Goal: Information Seeking & Learning: Learn about a topic

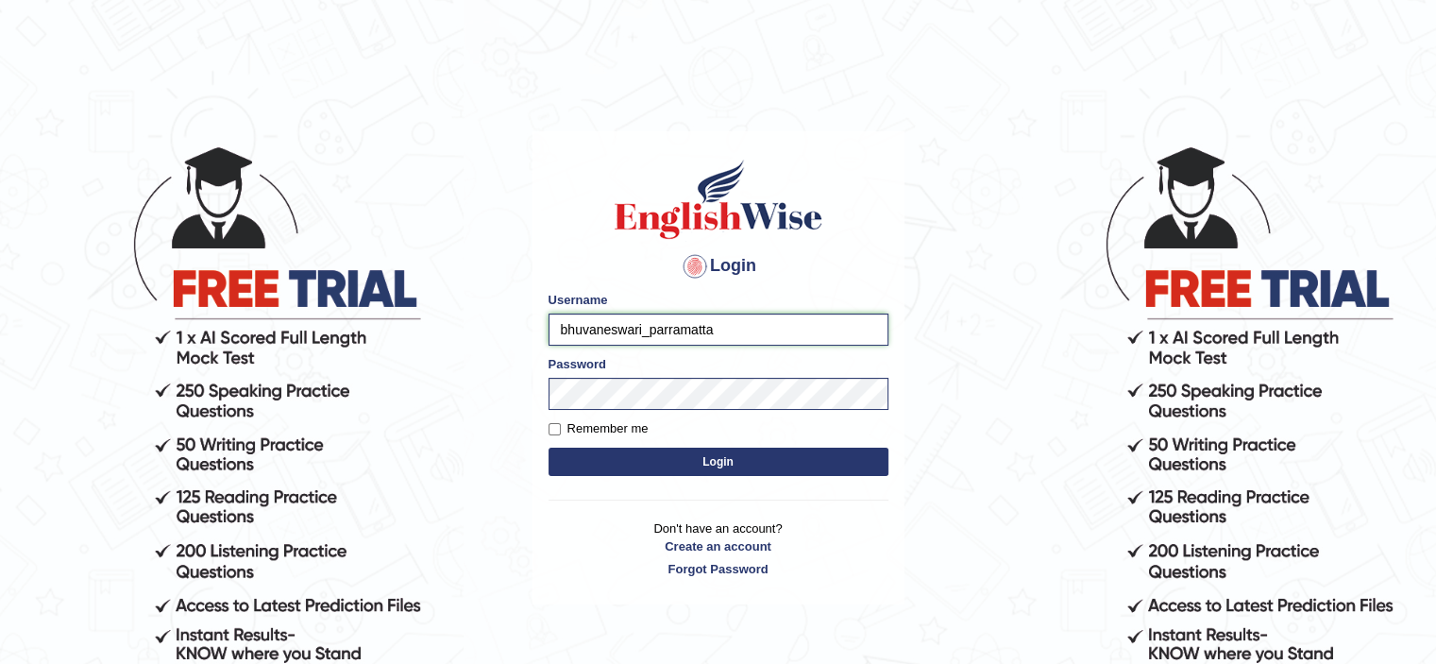
click at [642, 329] on input "bhuvaneswari_parramatta" at bounding box center [718, 329] width 340 height 32
type input "chravikumar_parramatta"
click at [642, 460] on button "Login" at bounding box center [718, 461] width 340 height 28
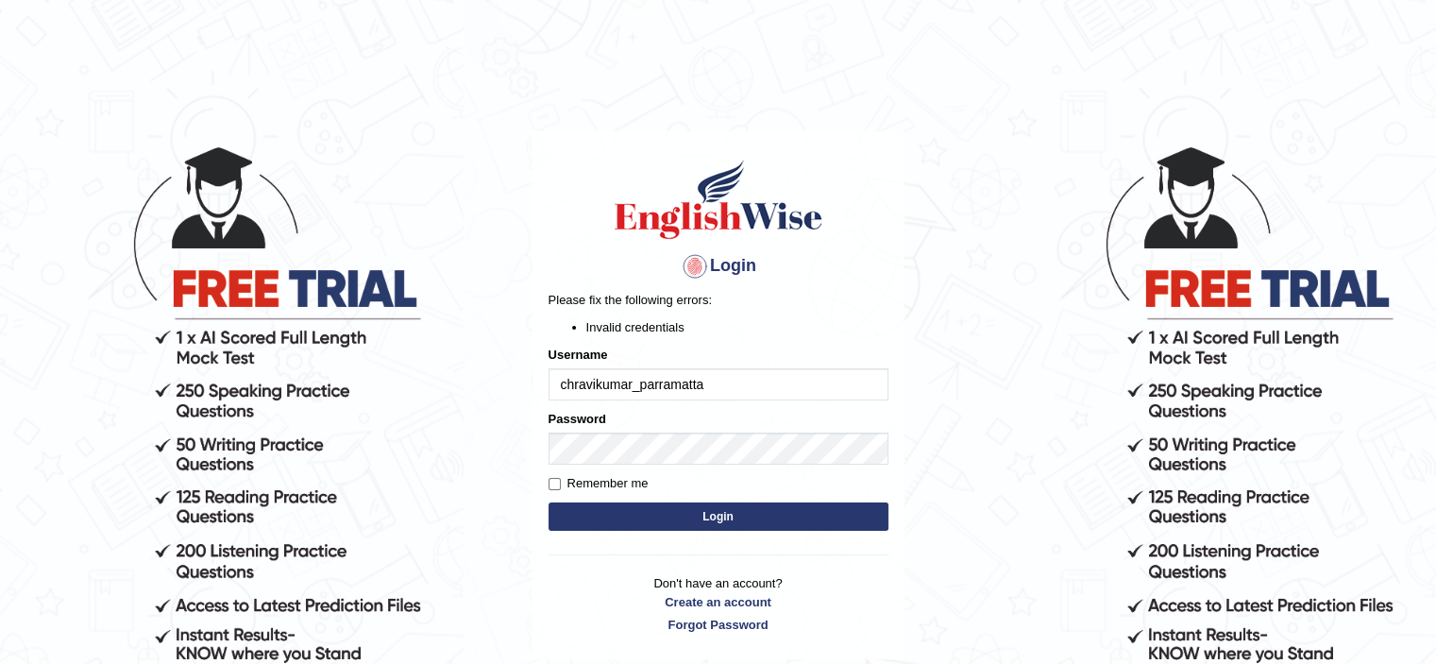
click at [729, 384] on input "chravikumar_parramatta" at bounding box center [718, 384] width 340 height 32
click at [717, 380] on input "chravikumar_parramatta" at bounding box center [718, 384] width 340 height 32
click at [836, 312] on div "Please fix the following errors: Invalid credentials" at bounding box center [718, 313] width 340 height 45
click at [719, 378] on input "chravikumar_parramatta" at bounding box center [718, 384] width 340 height 32
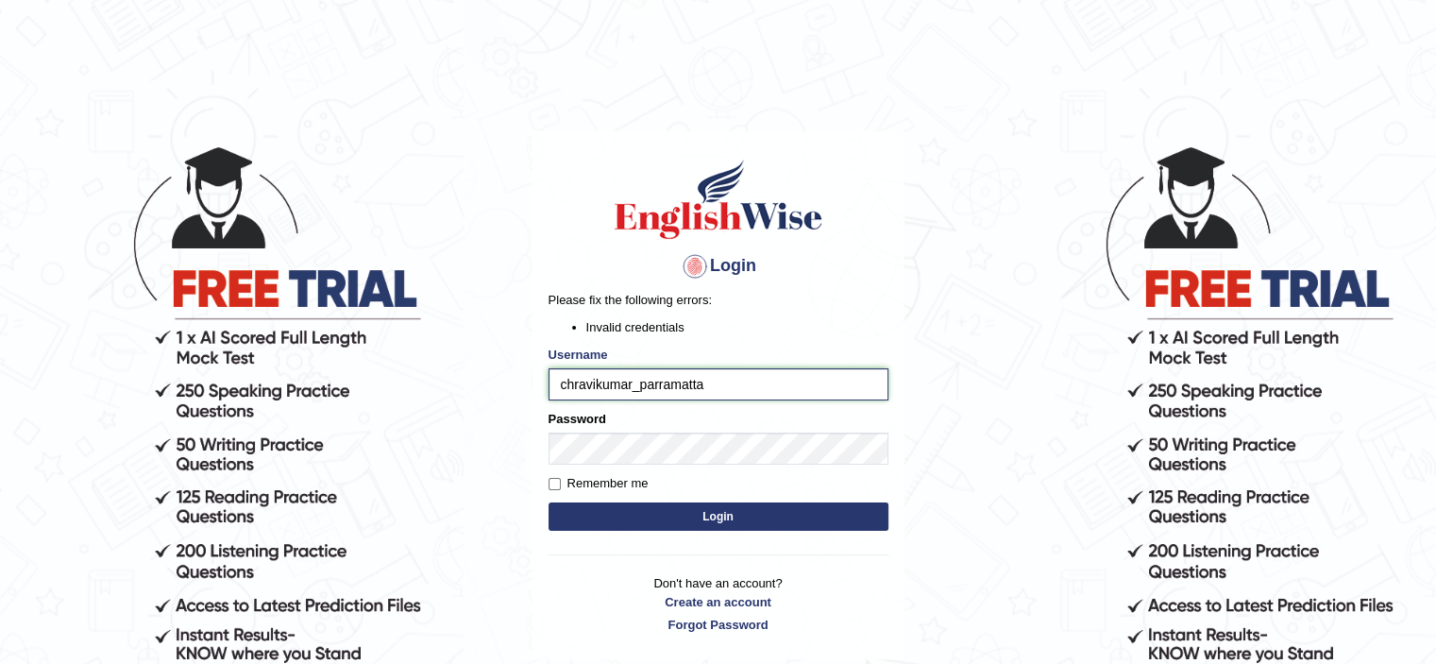
click at [575, 388] on input "chravikumar_parramatta" at bounding box center [718, 384] width 340 height 32
type input "ravikumar_parramatta"
click at [636, 520] on button "Login" at bounding box center [718, 516] width 340 height 28
click at [619, 384] on input "ravikumar_parramatta" at bounding box center [718, 384] width 340 height 32
click at [618, 384] on input "ravikumar_parramatta" at bounding box center [718, 384] width 340 height 32
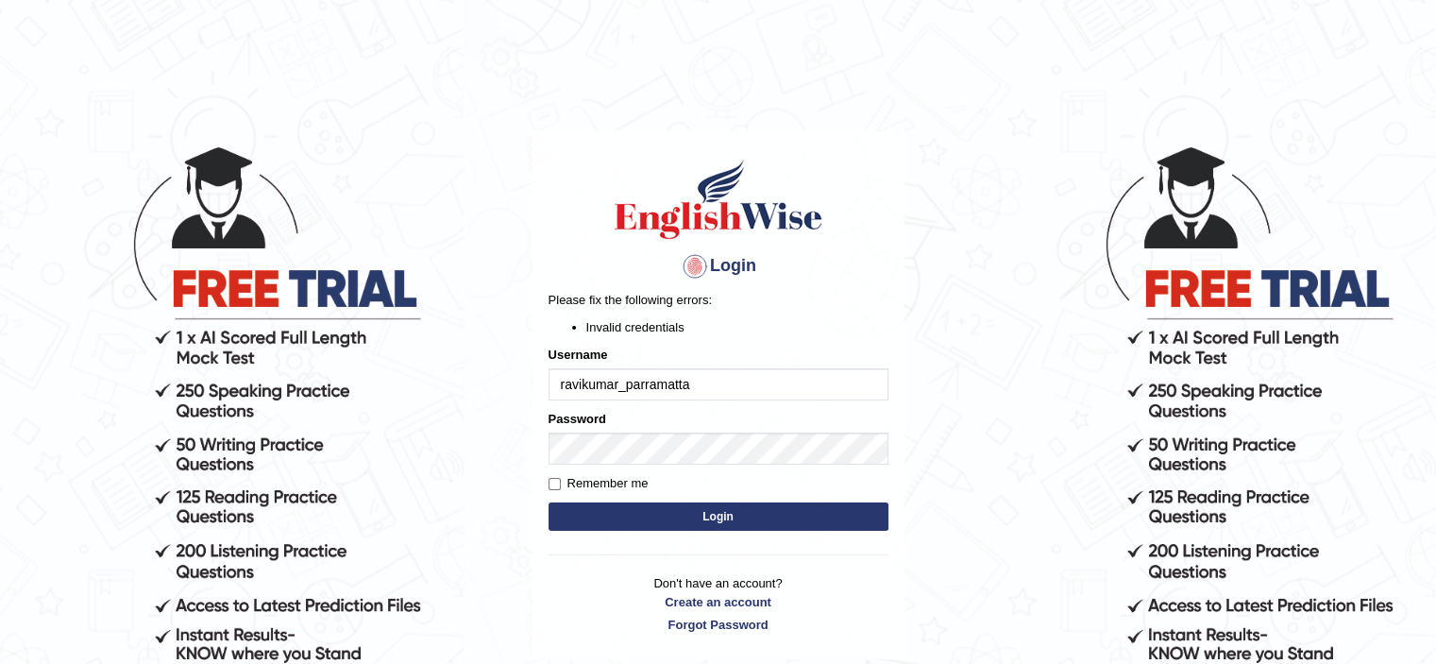
type input "bhuvaneswari_parramatta"
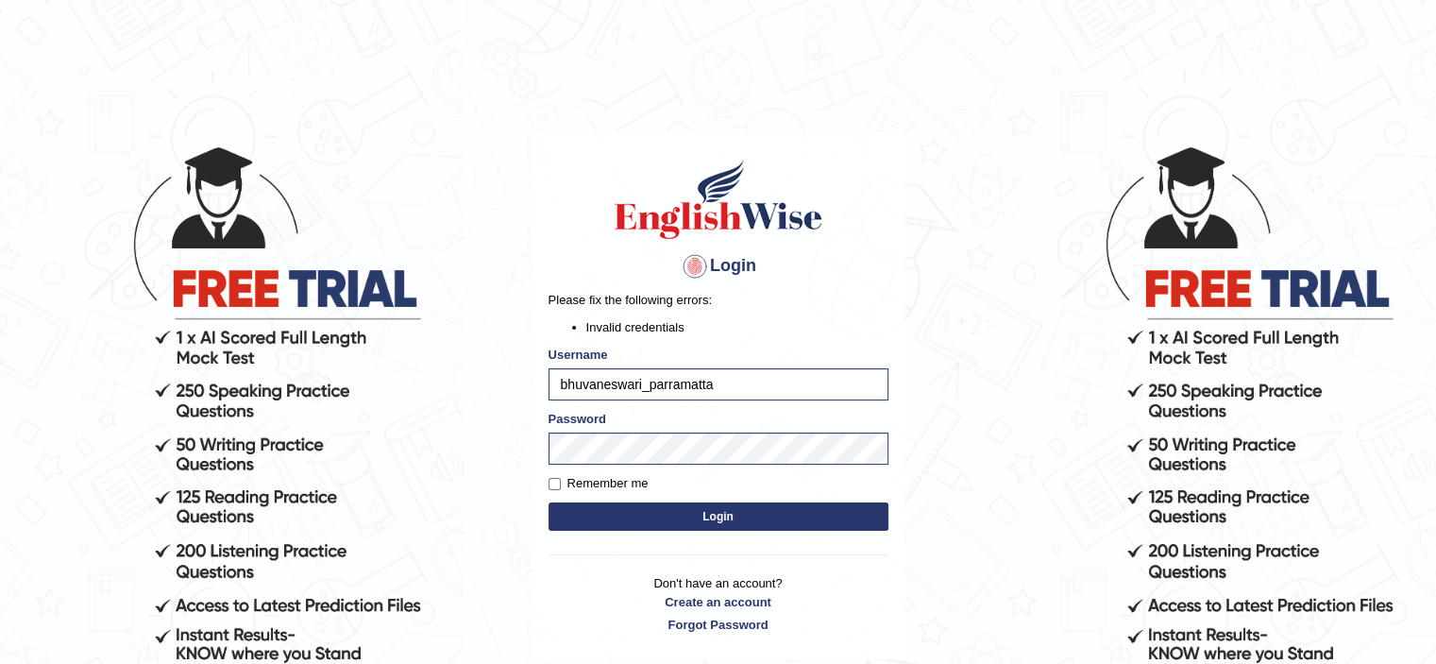
click at [696, 513] on button "Login" at bounding box center [718, 516] width 340 height 28
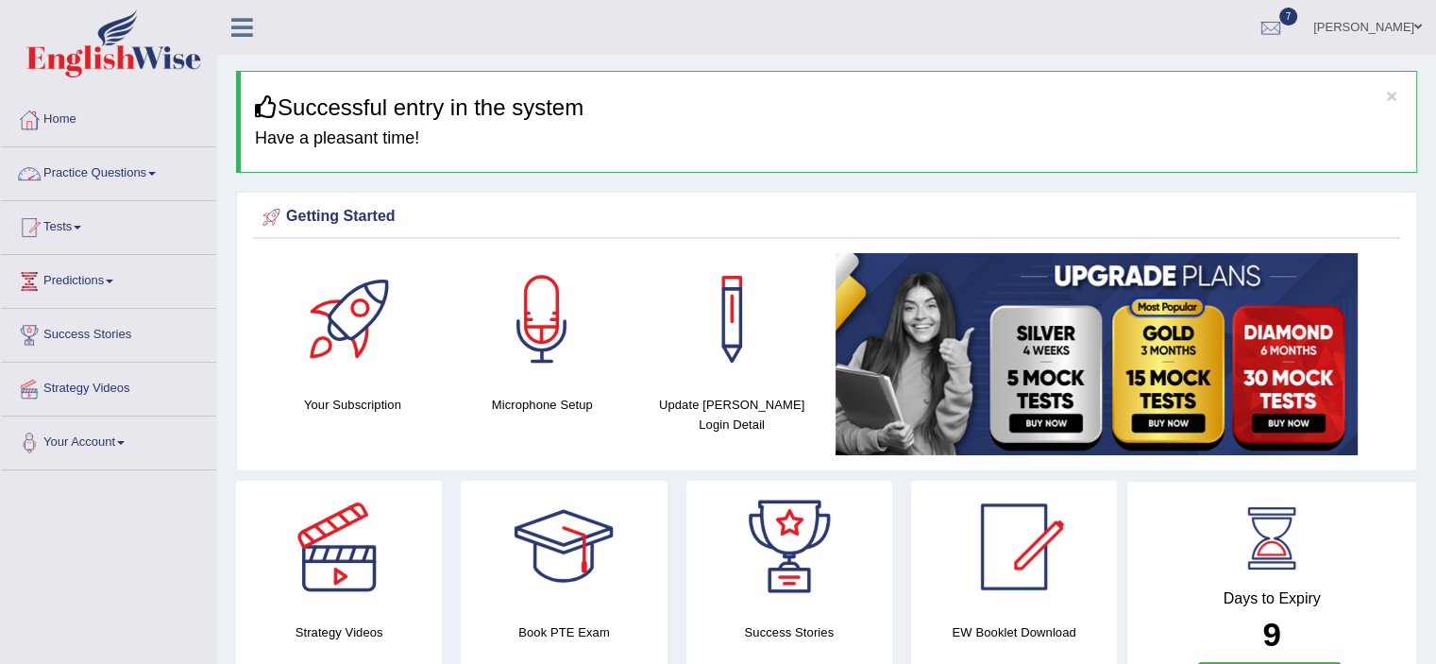
click at [149, 177] on link "Practice Questions" at bounding box center [108, 170] width 215 height 47
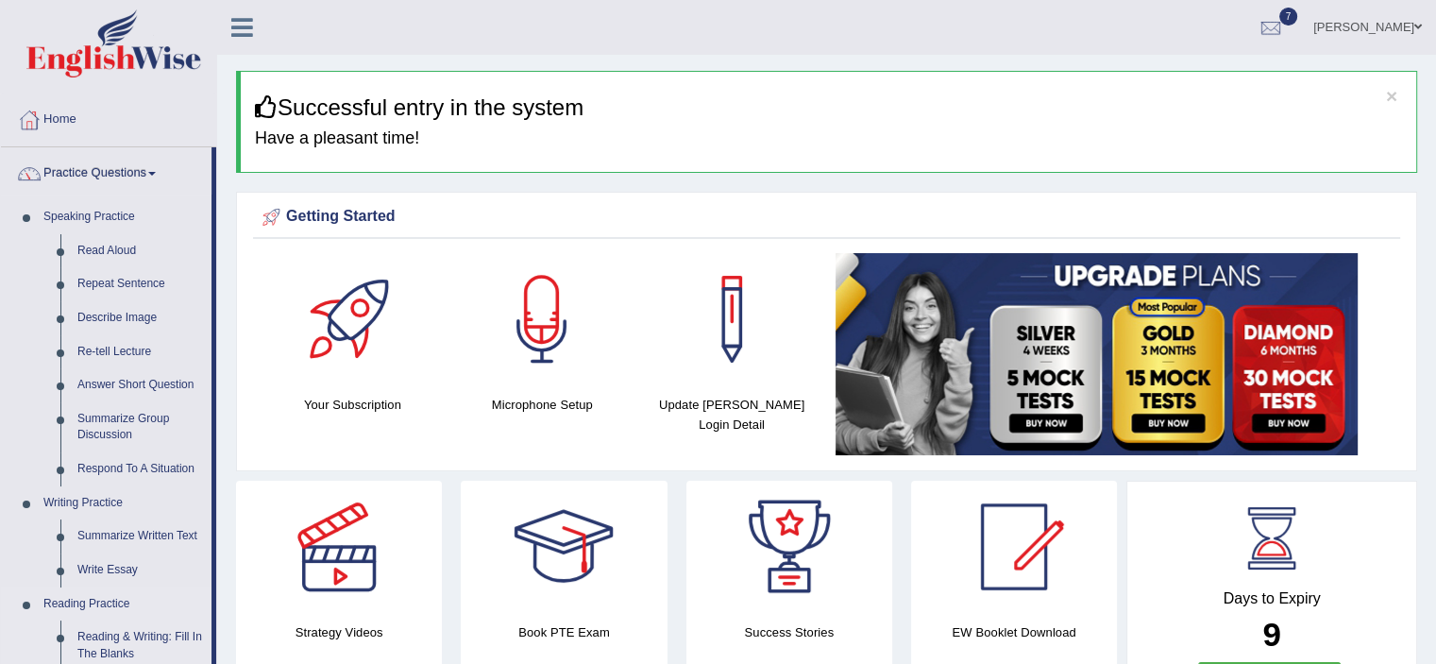
click at [1, 147] on link "Practice Questions" at bounding box center [106, 170] width 211 height 47
click at [121, 255] on link "Read Aloud" at bounding box center [140, 251] width 143 height 34
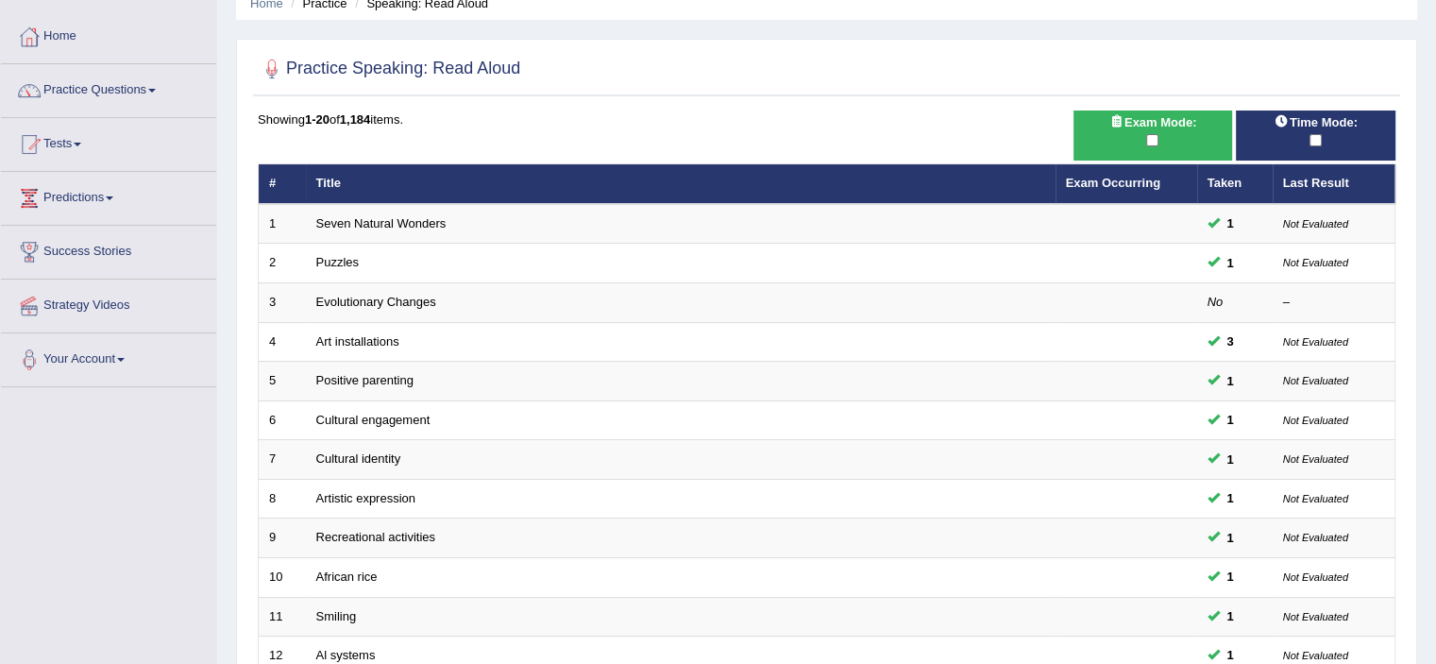
scroll to position [574, 0]
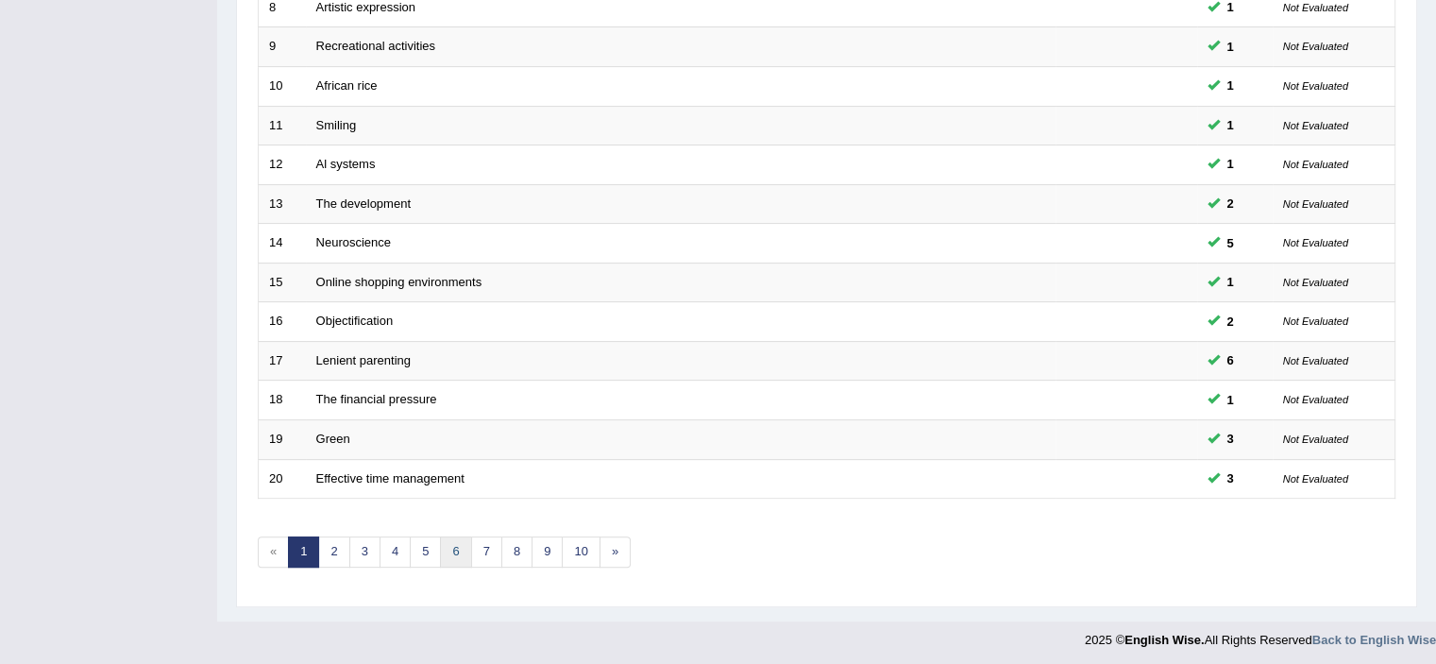
click at [456, 552] on link "6" at bounding box center [455, 551] width 31 height 31
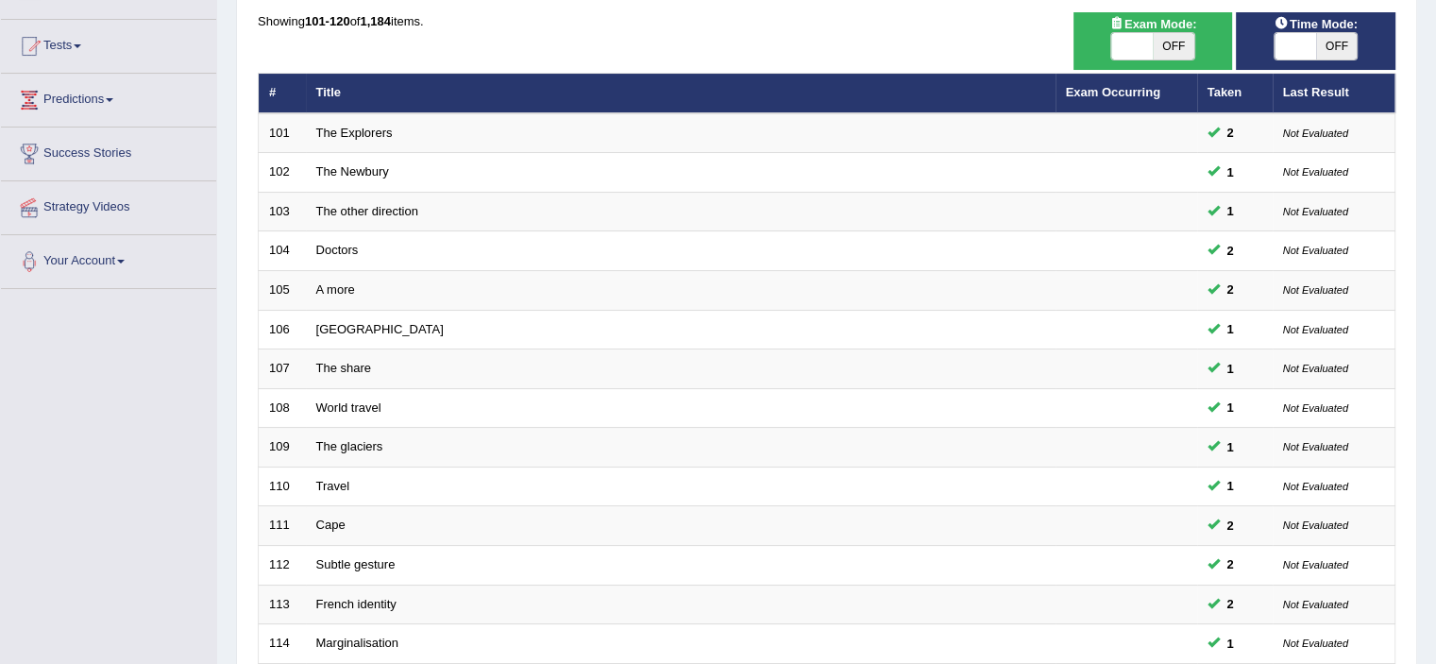
scroll to position [581, 0]
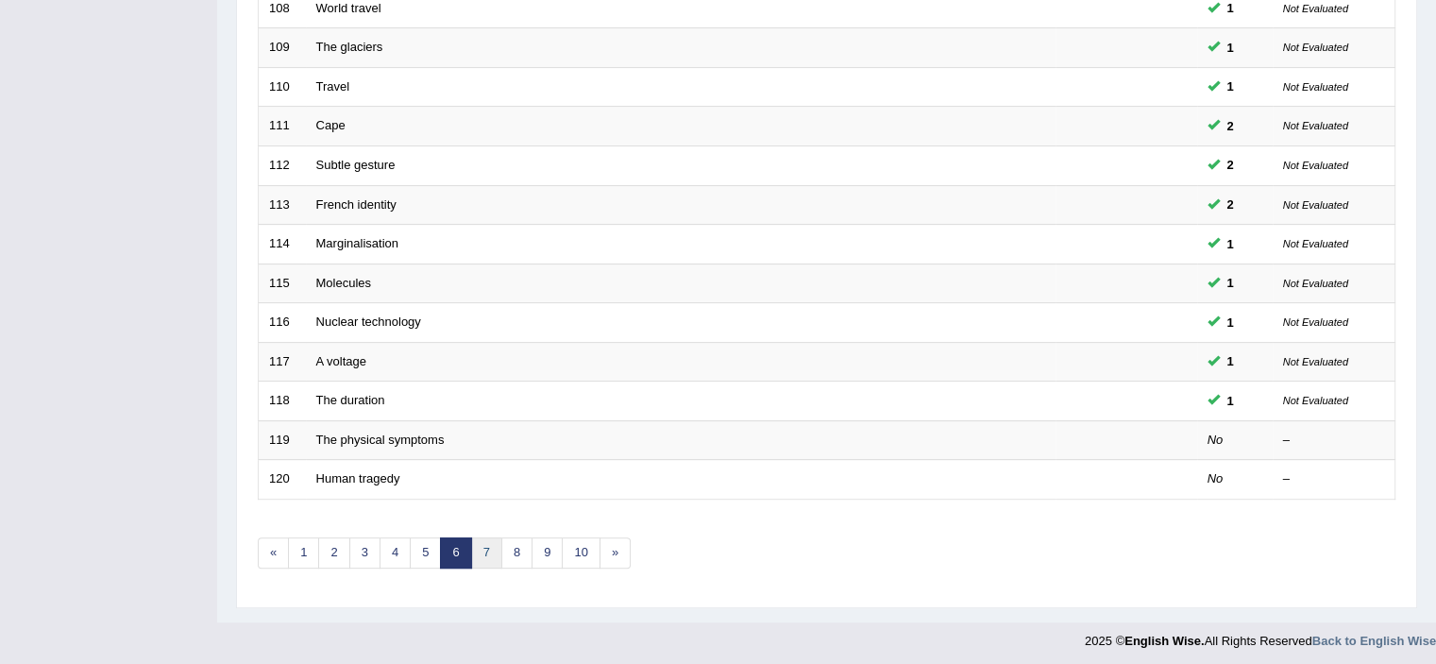
click at [477, 548] on link "7" at bounding box center [486, 552] width 31 height 31
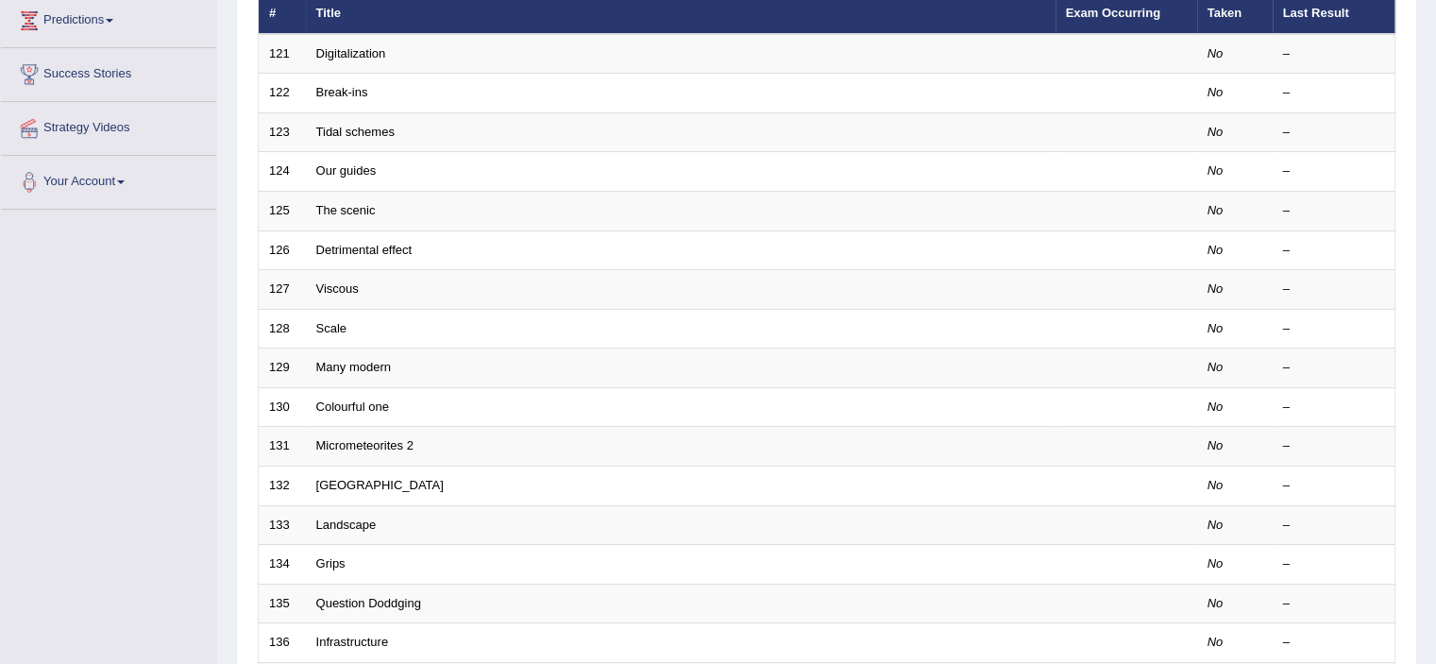
scroll to position [270, 0]
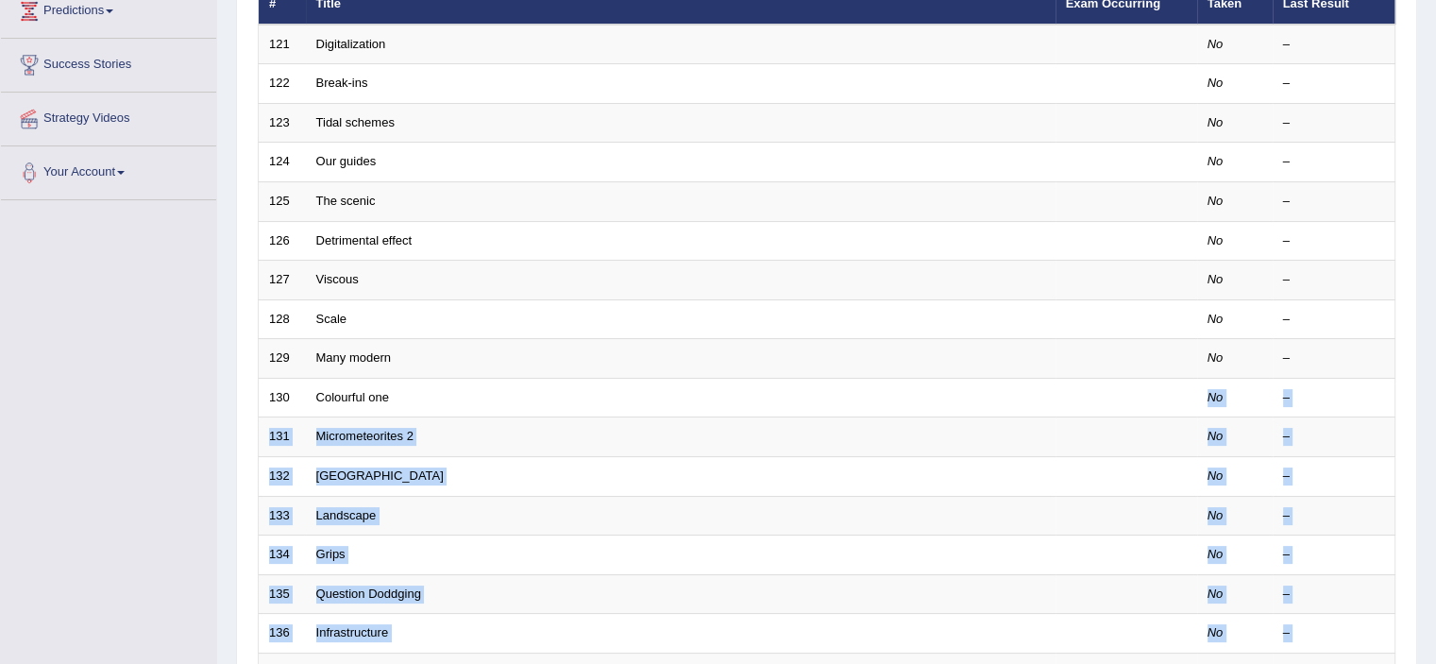
drag, startPoint x: 1028, startPoint y: 303, endPoint x: 1449, endPoint y: 199, distance: 433.7
click at [1435, 199] on html "Toggle navigation Home Practice Questions Speaking Practice Read Aloud Repeat S…" at bounding box center [718, 62] width 1436 height 664
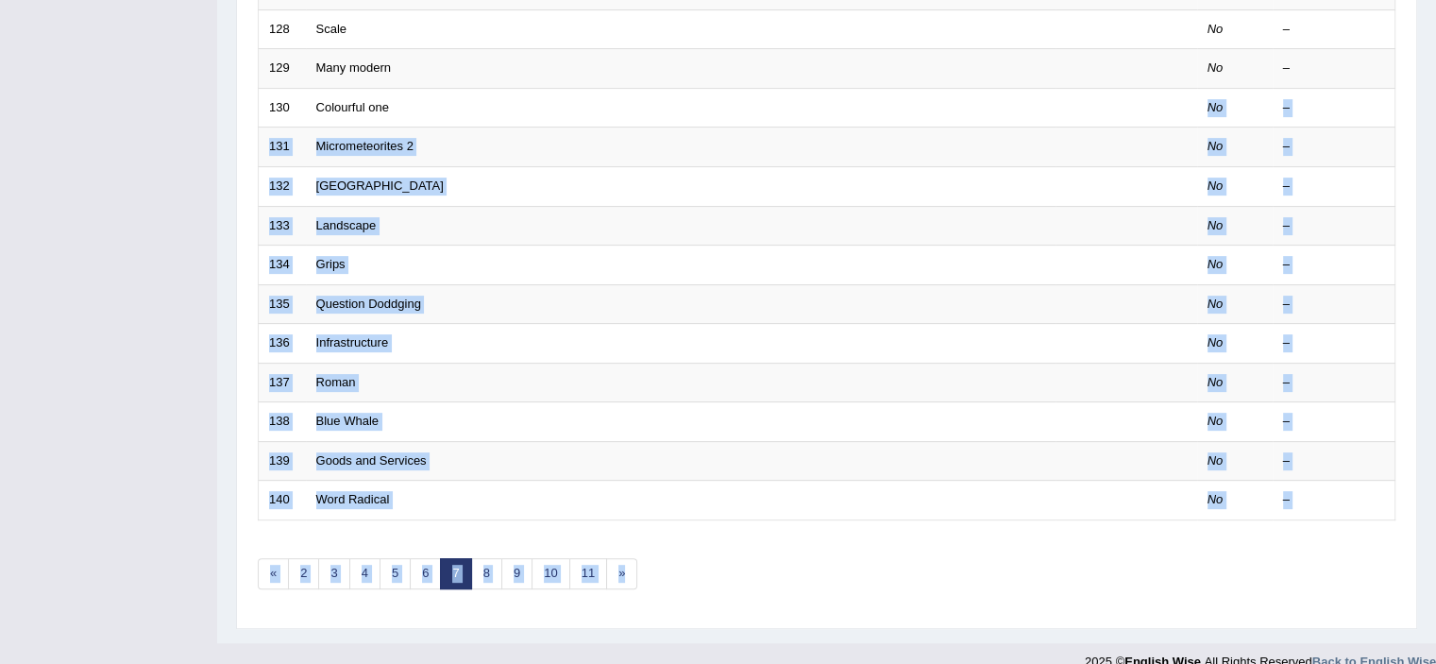
scroll to position [581, 0]
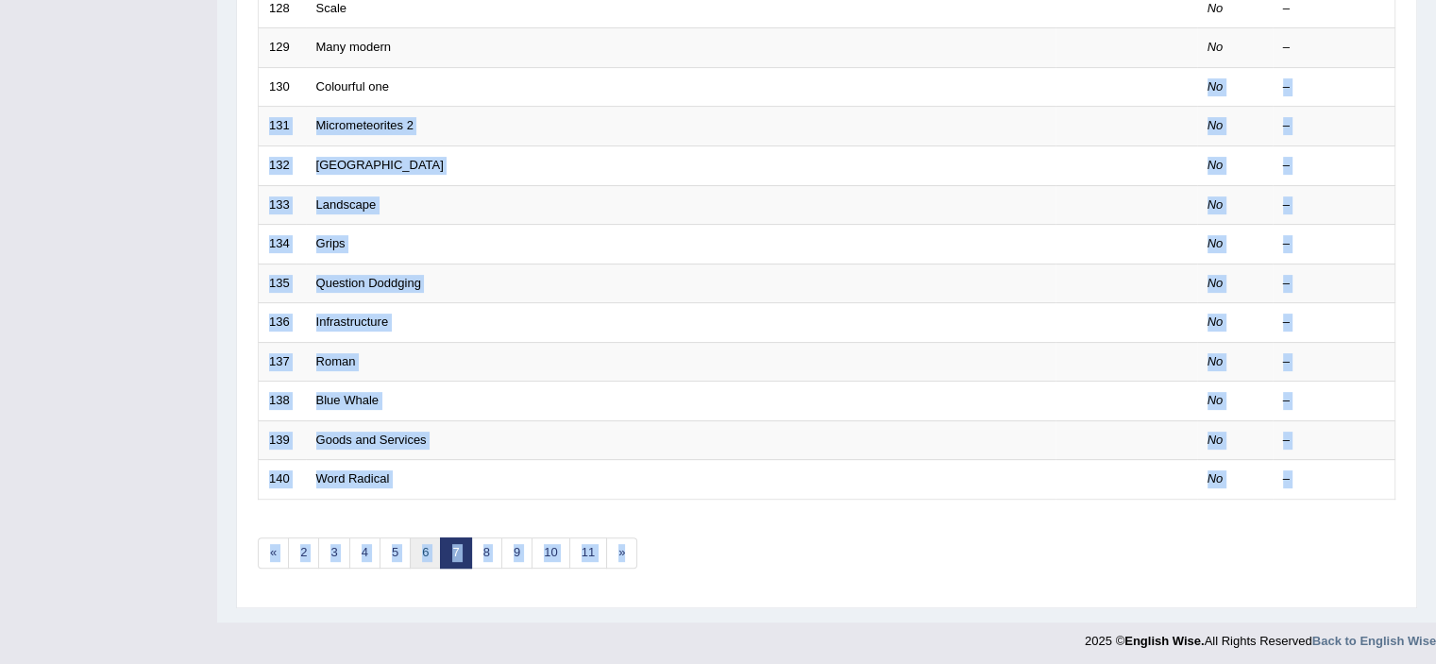
click at [421, 551] on link "6" at bounding box center [425, 552] width 31 height 31
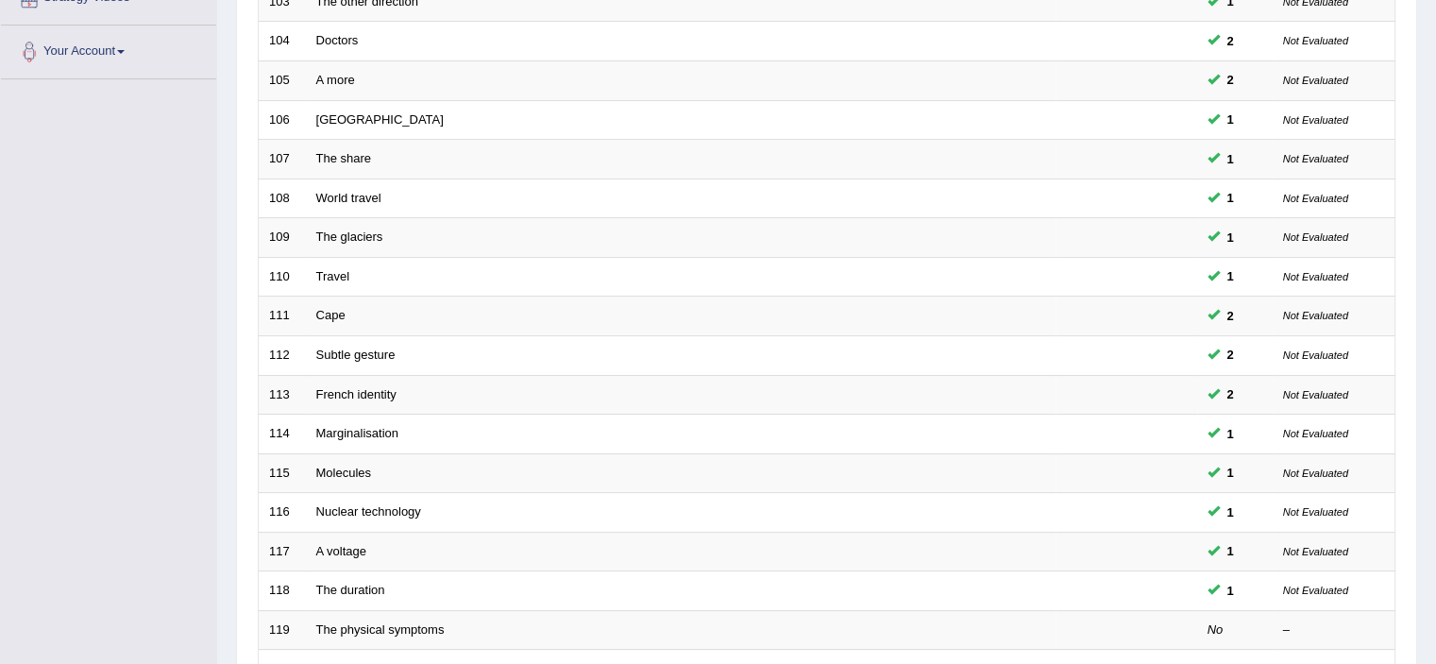
scroll to position [581, 0]
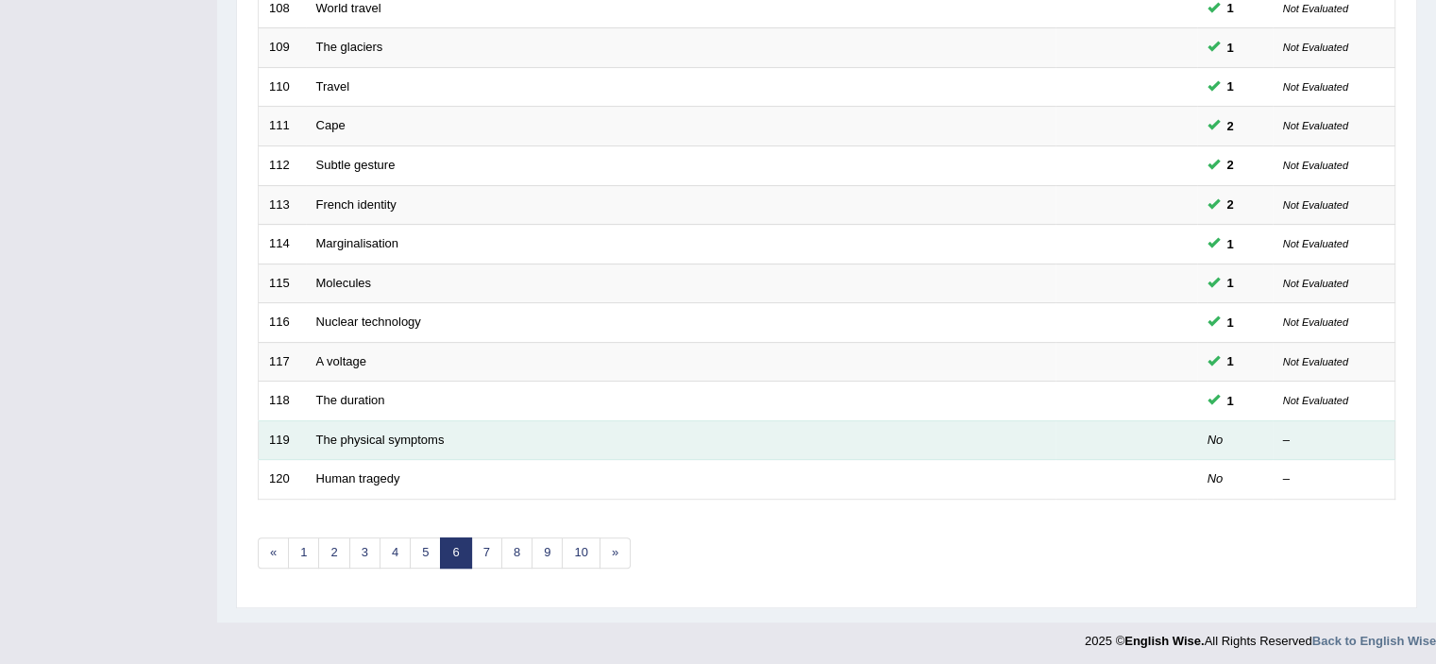
click at [412, 426] on td "The physical symptoms" at bounding box center [681, 440] width 750 height 40
click at [377, 432] on link "The physical symptoms" at bounding box center [380, 439] width 128 height 14
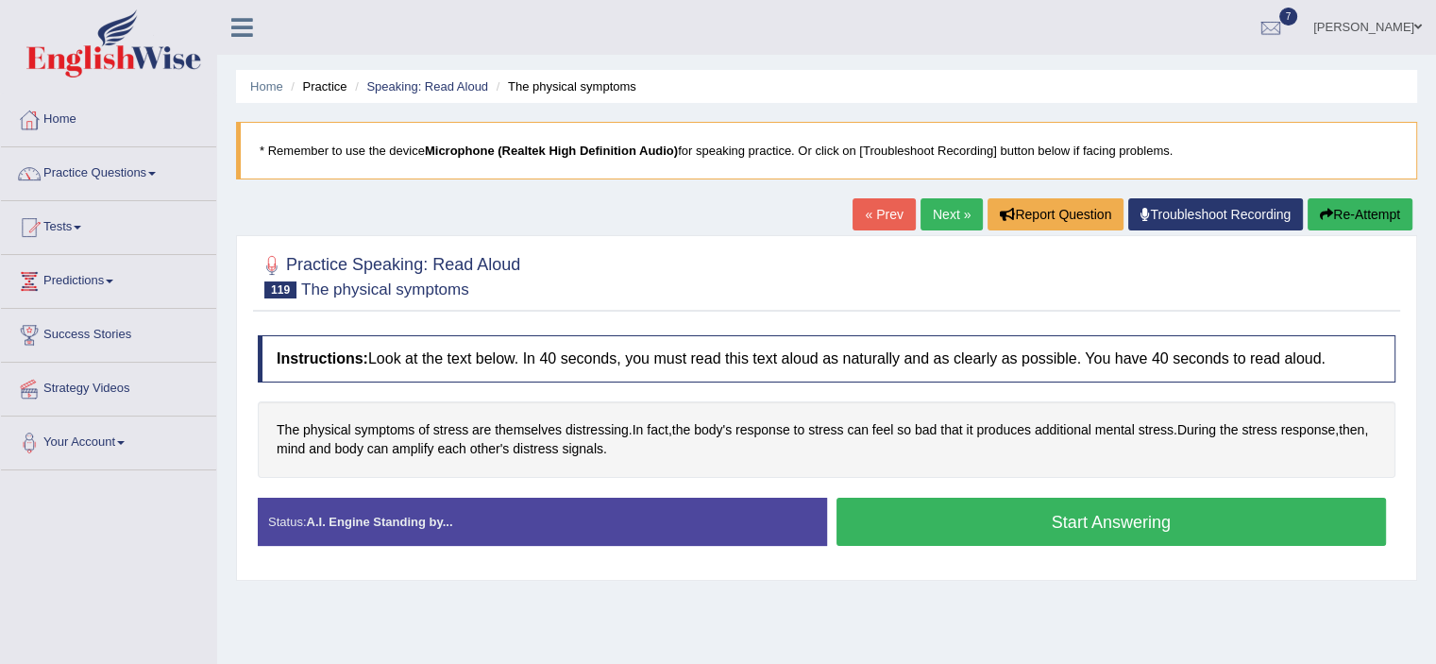
click at [1424, 365] on div "Home Practice Speaking: Read Aloud The physical symptoms * Remember to use the …" at bounding box center [826, 472] width 1219 height 944
click at [1003, 615] on div "Home Practice Speaking: Read Aloud The physical symptoms * Remember to use the …" at bounding box center [826, 472] width 1219 height 944
click at [1142, 513] on button "Start Answering" at bounding box center [1111, 522] width 550 height 48
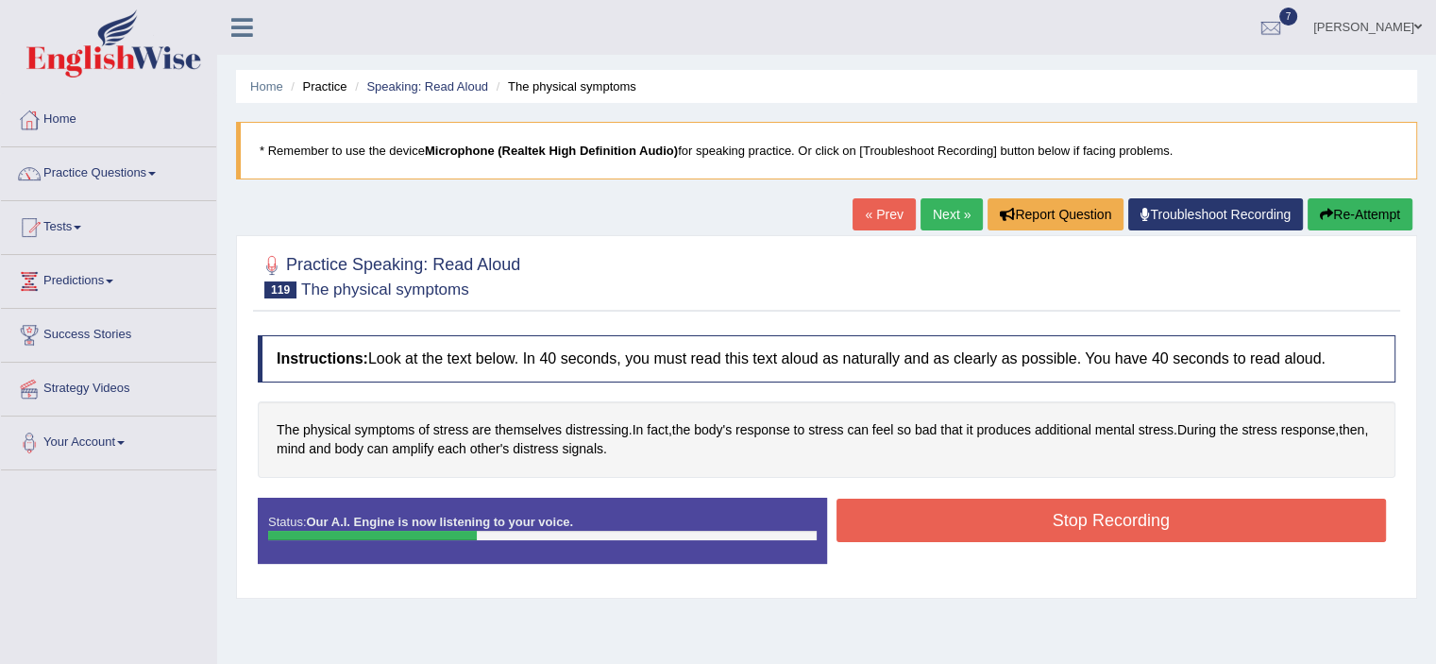
click at [1142, 513] on button "Stop Recording" at bounding box center [1111, 519] width 550 height 43
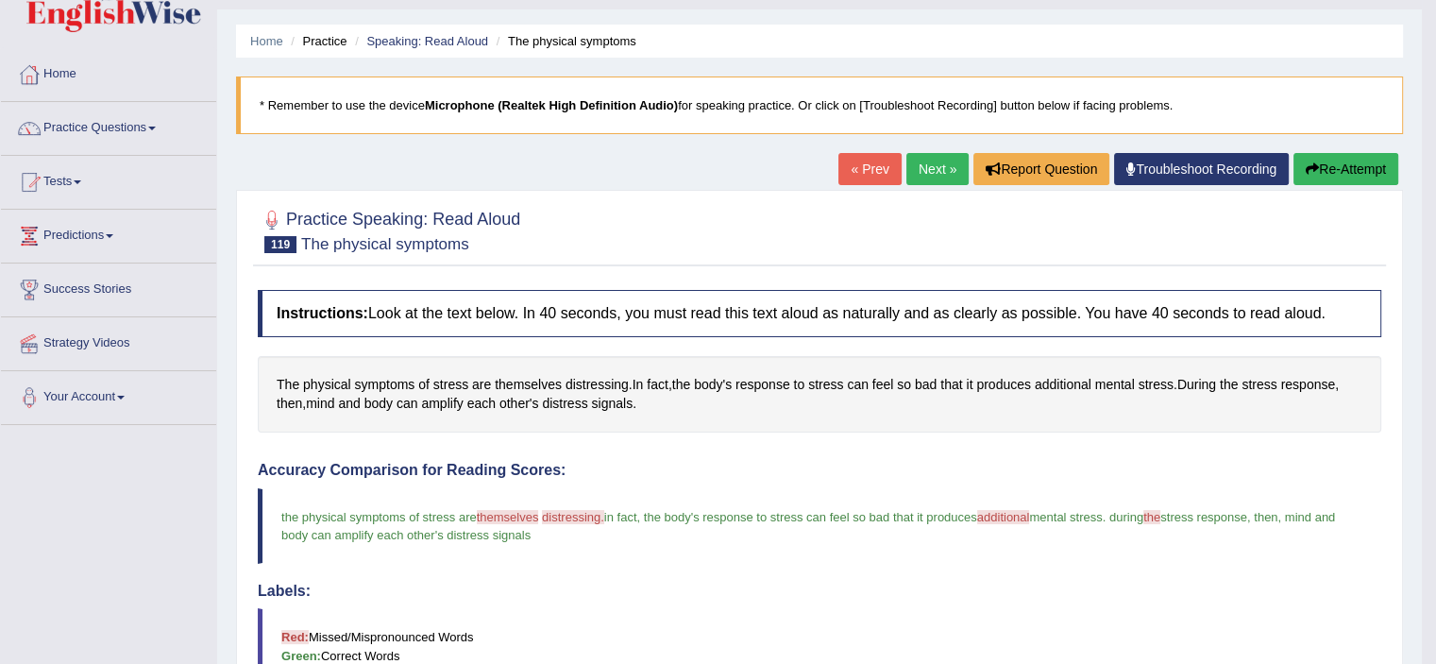
scroll to position [24, 0]
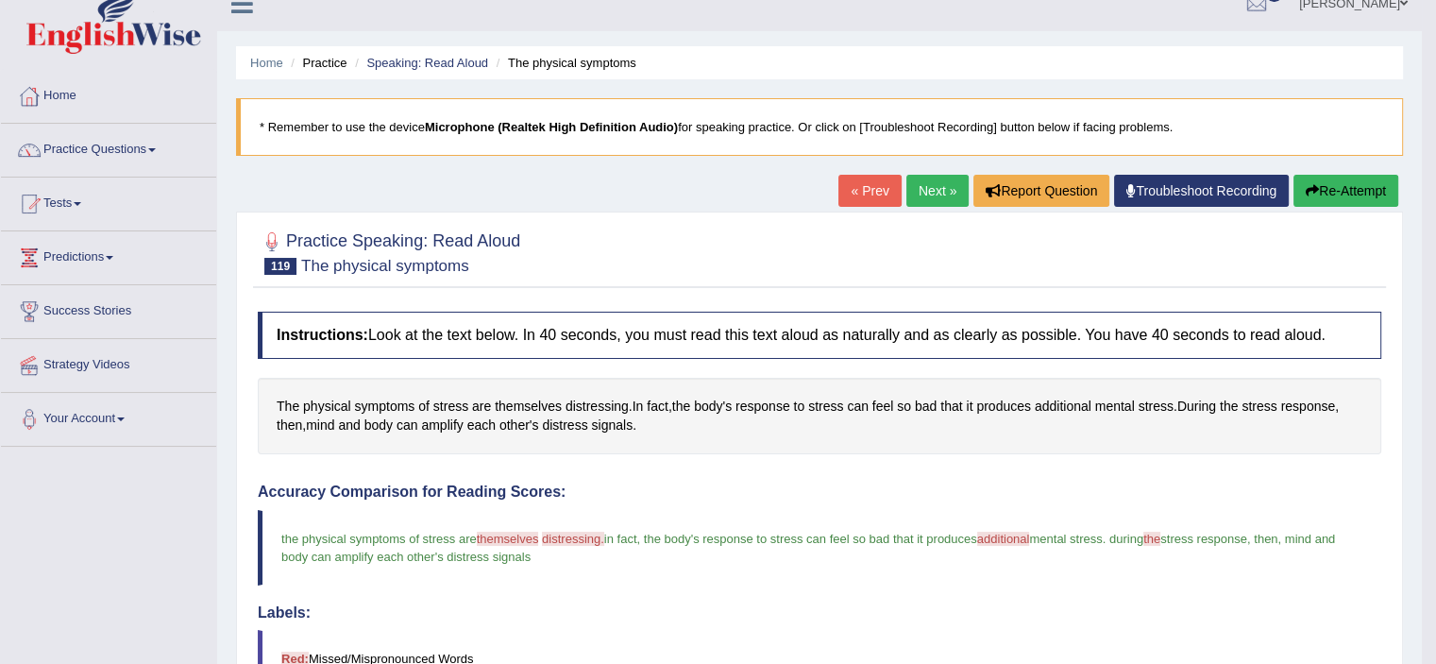
click at [928, 196] on link "Next »" at bounding box center [937, 191] width 62 height 32
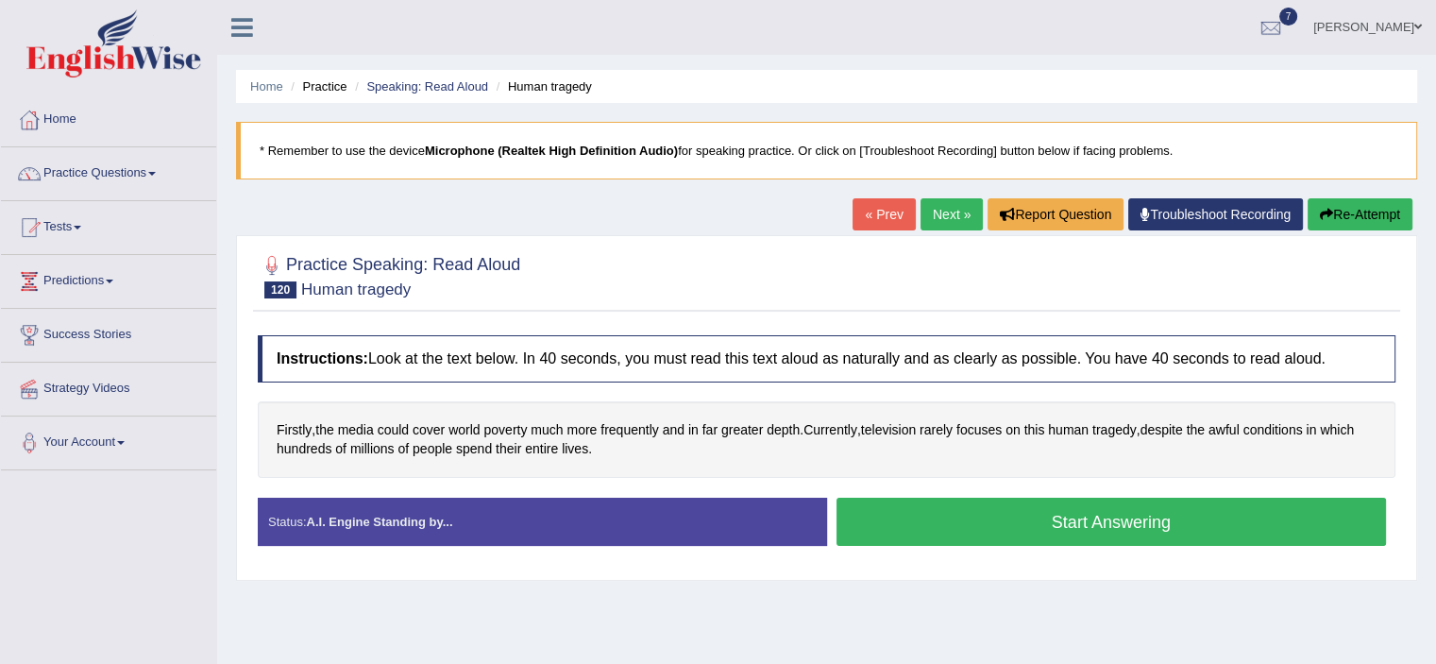
click at [874, 508] on button "Start Answering" at bounding box center [1111, 522] width 550 height 48
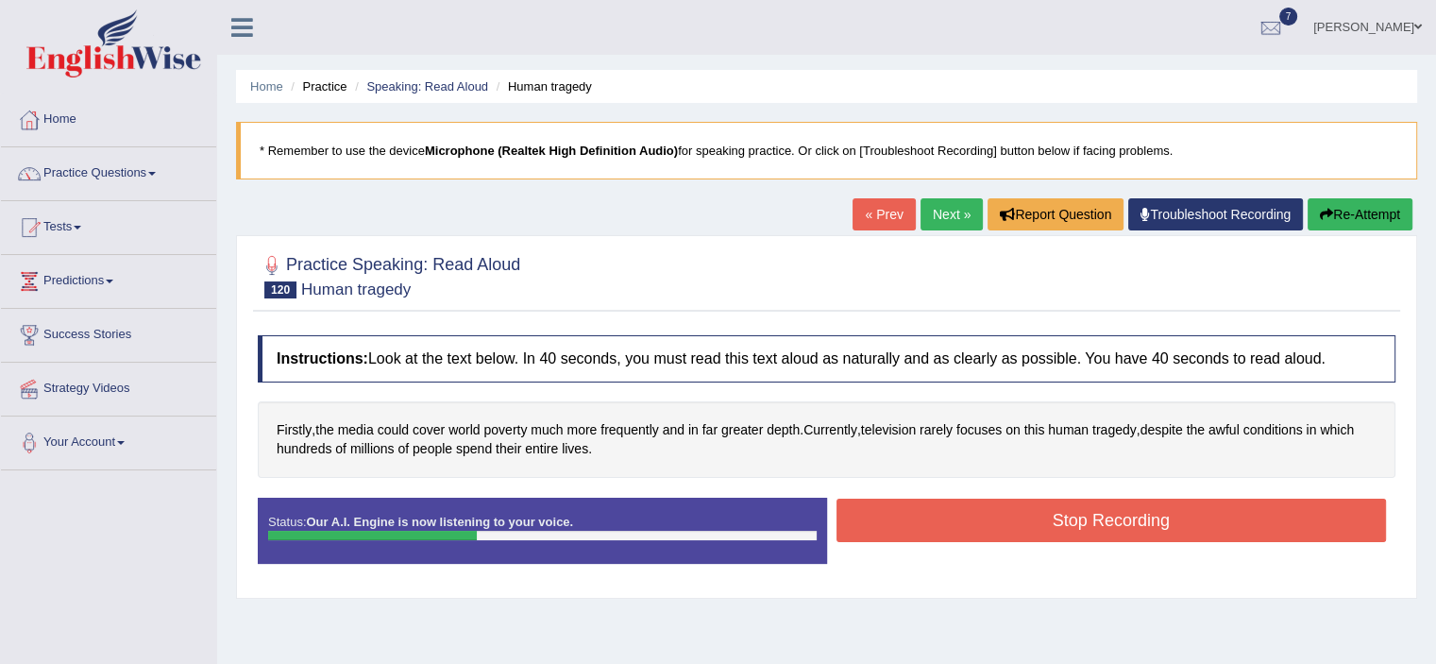
click at [874, 508] on button "Stop Recording" at bounding box center [1111, 519] width 550 height 43
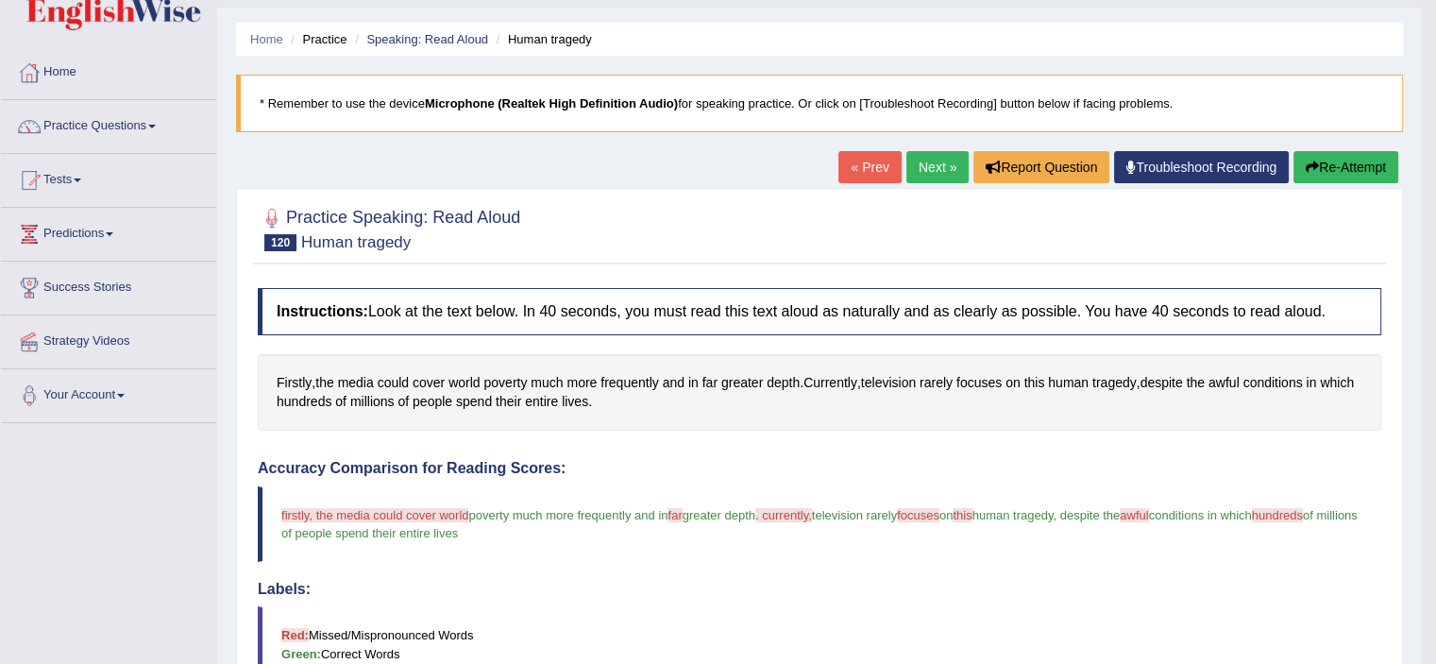
scroll to position [44, 0]
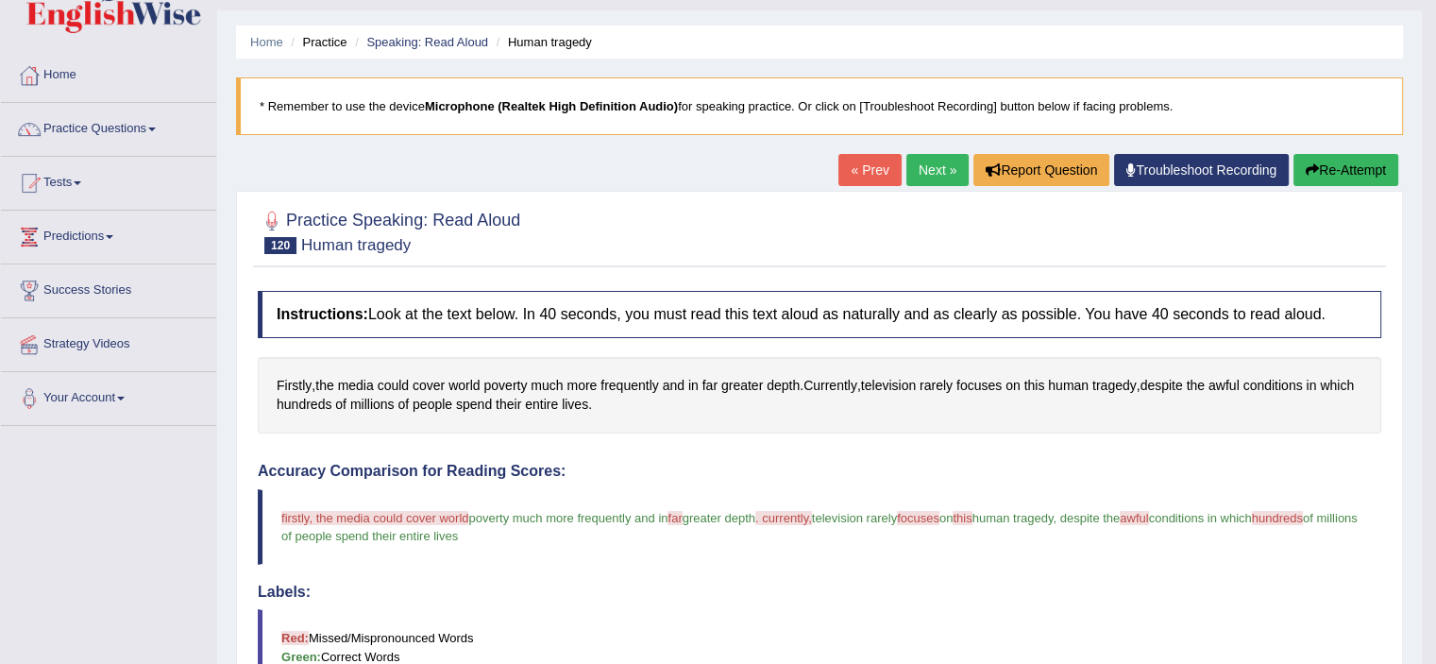
click at [946, 174] on link "Next »" at bounding box center [937, 170] width 62 height 32
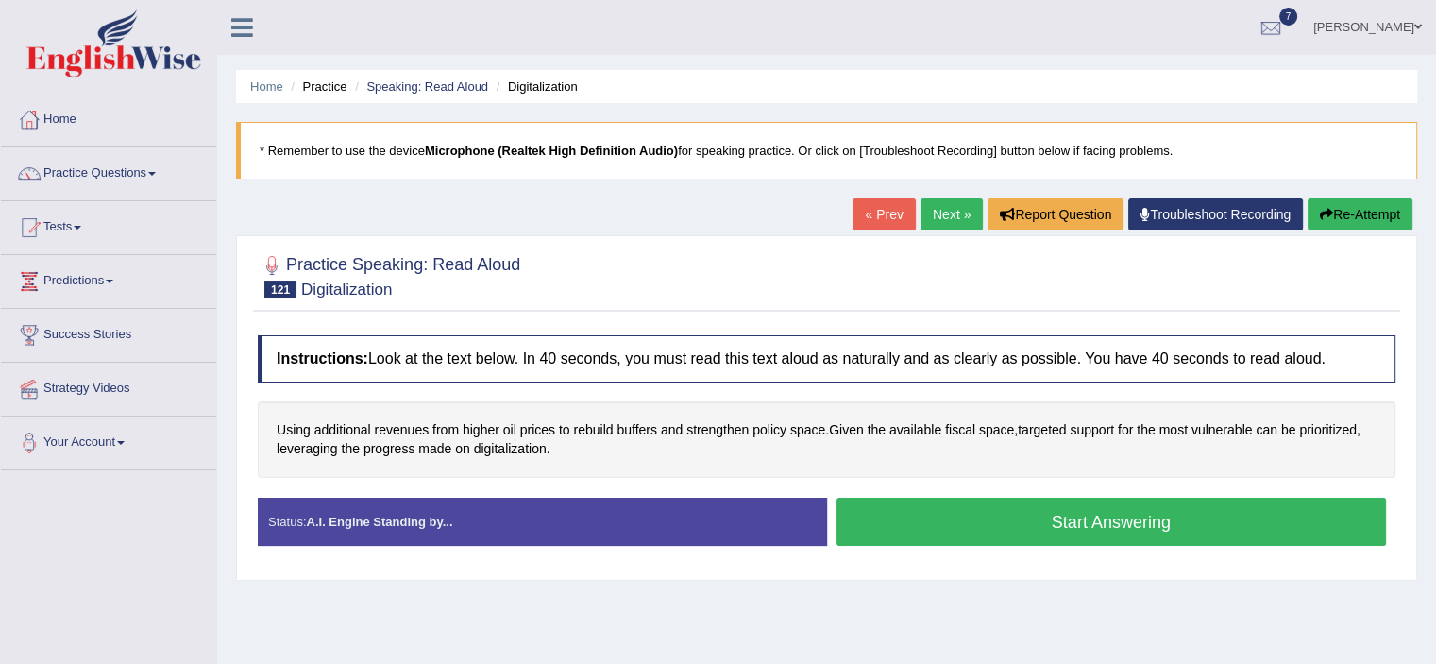
click at [891, 526] on button "Start Answering" at bounding box center [1111, 522] width 550 height 48
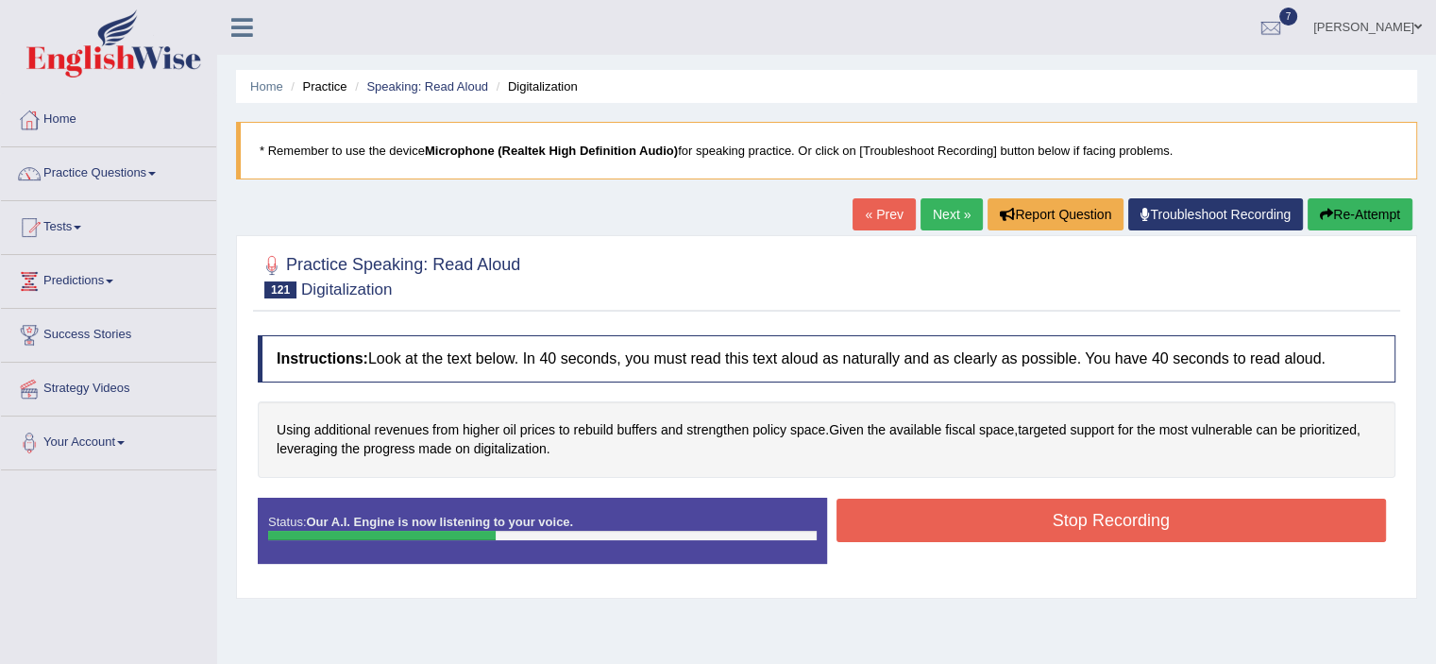
click at [914, 508] on button "Stop Recording" at bounding box center [1111, 519] width 550 height 43
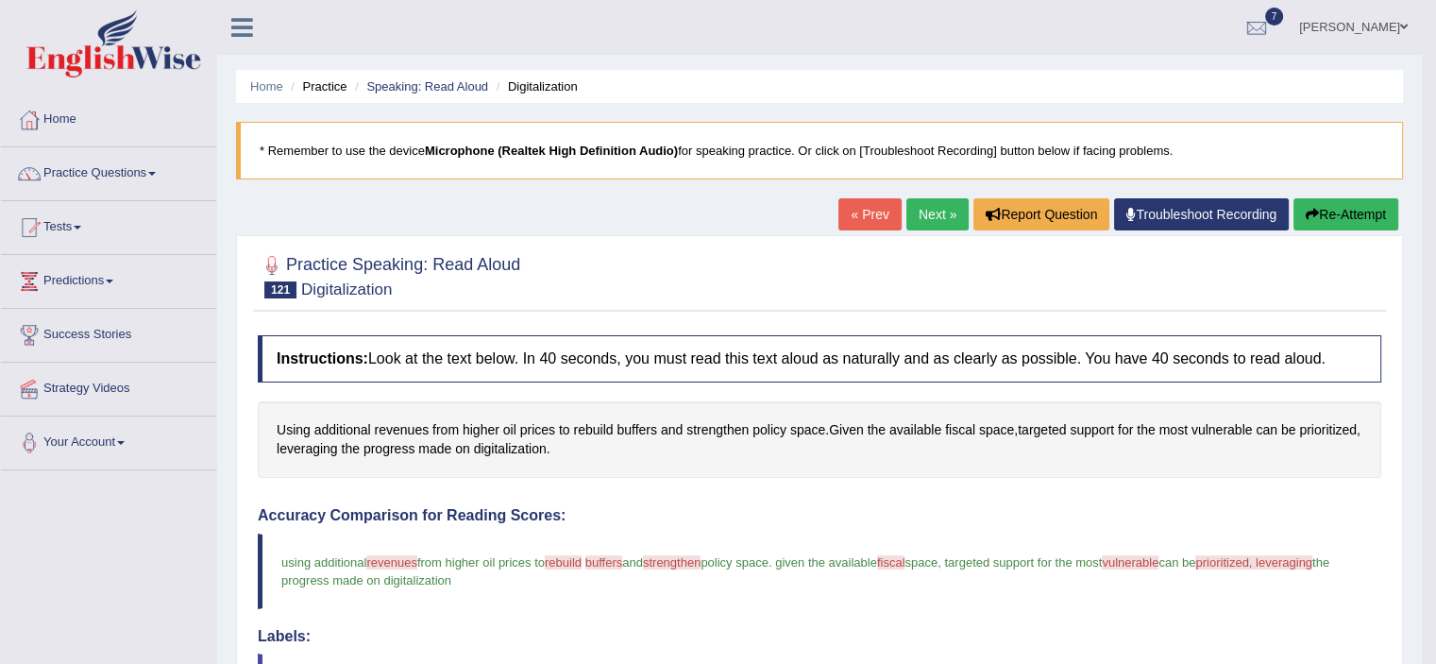
click at [937, 218] on link "Next »" at bounding box center [937, 214] width 62 height 32
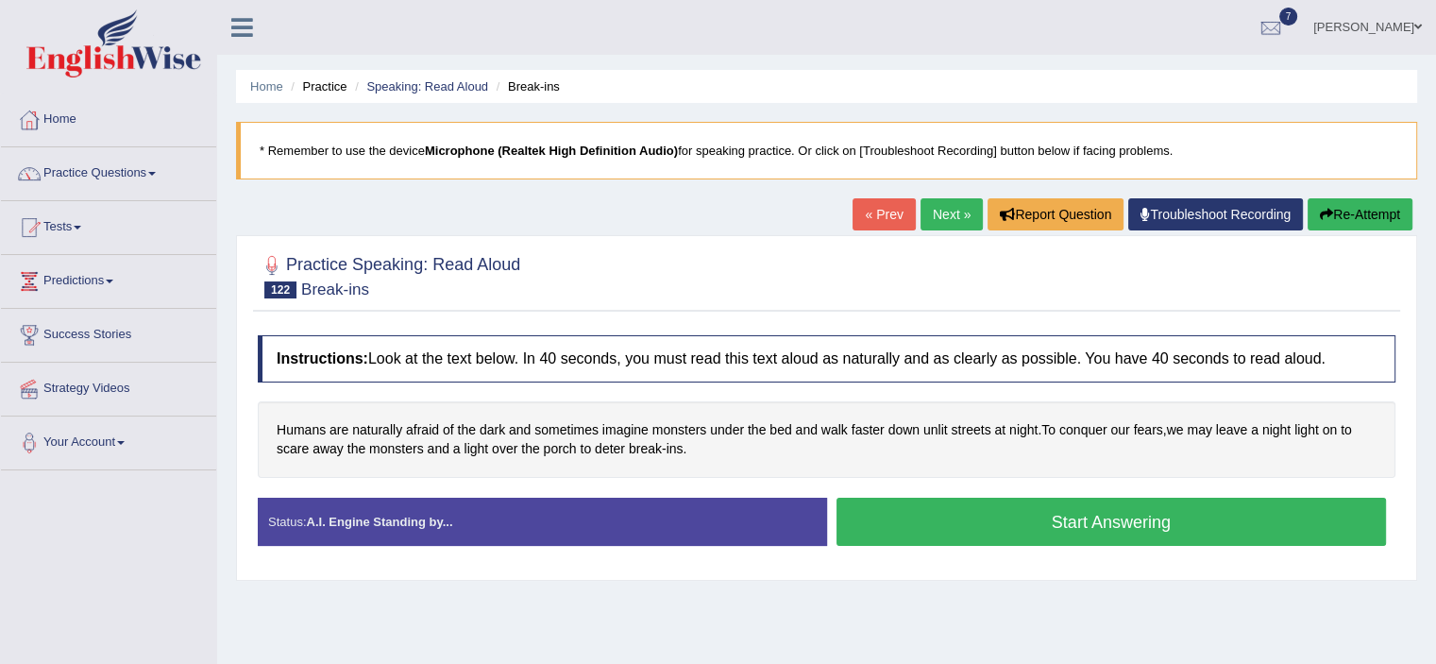
click at [865, 515] on button "Start Answering" at bounding box center [1111, 522] width 550 height 48
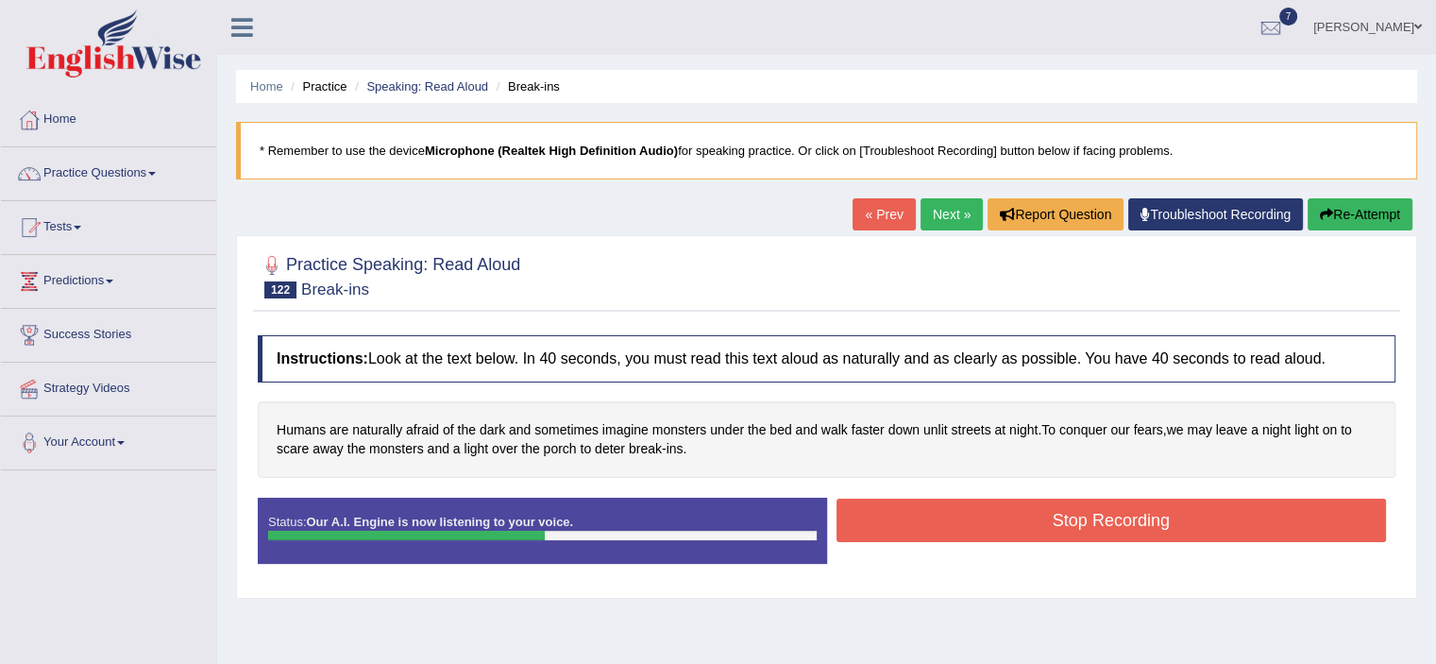
click at [891, 527] on button "Stop Recording" at bounding box center [1111, 519] width 550 height 43
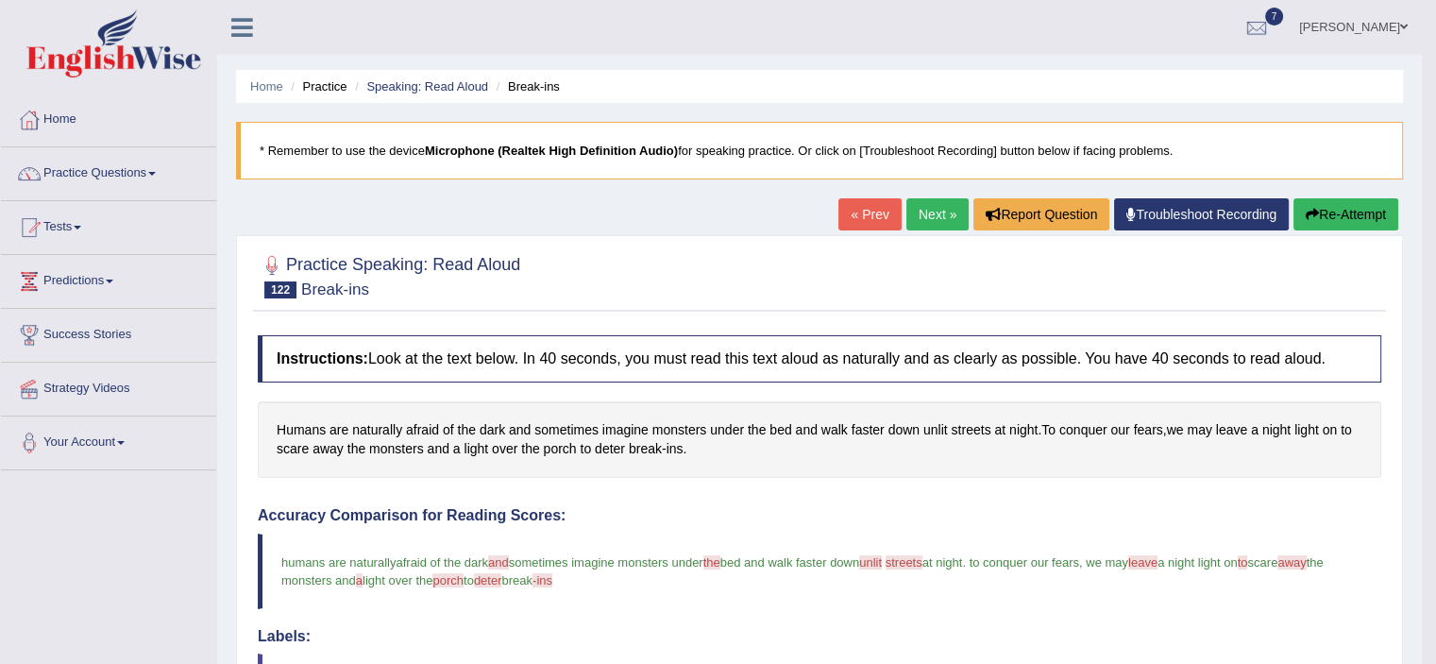
click at [925, 214] on link "Next »" at bounding box center [937, 214] width 62 height 32
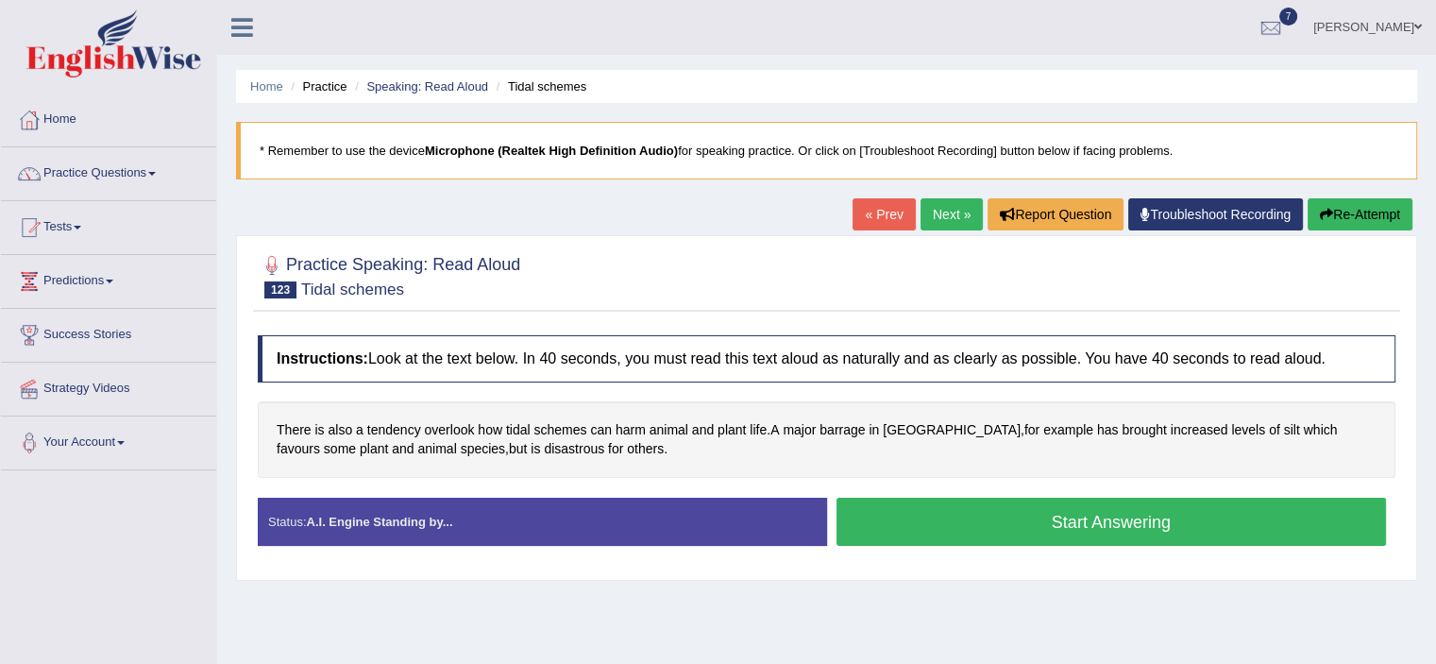
click at [1053, 505] on button "Start Answering" at bounding box center [1111, 522] width 550 height 48
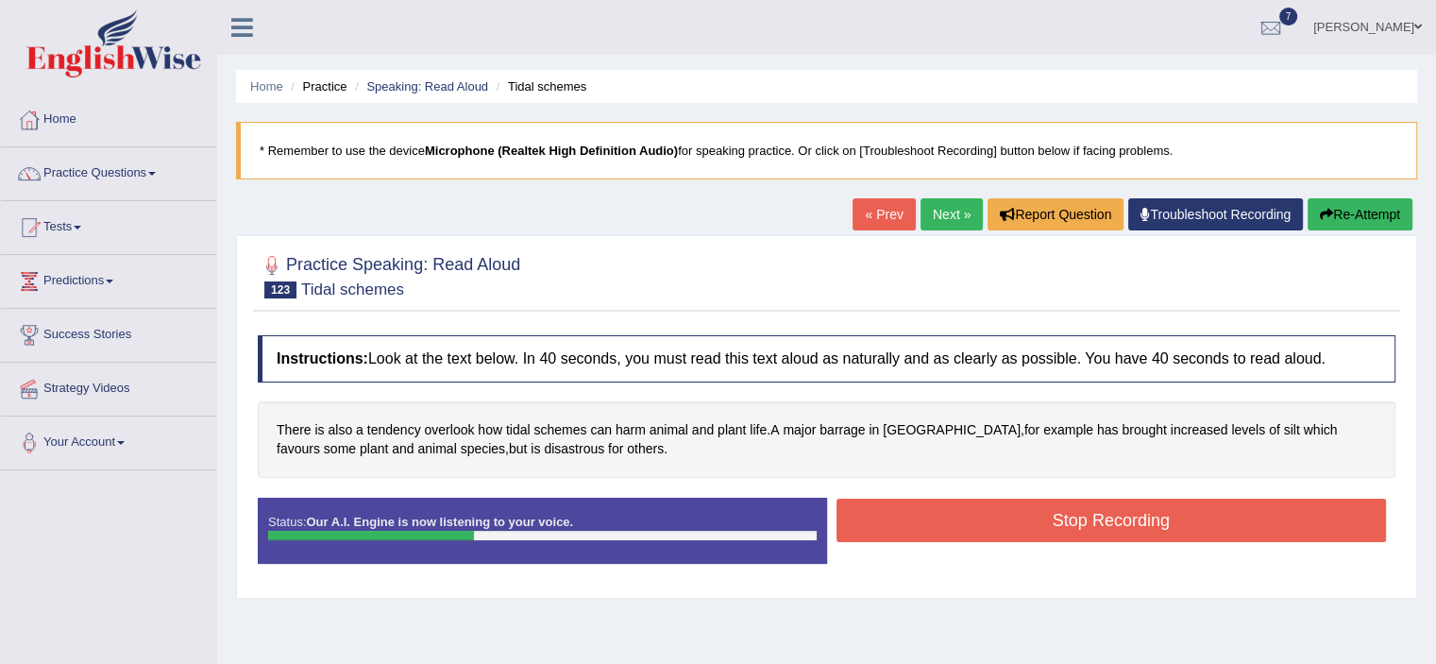
click at [1053, 505] on button "Stop Recording" at bounding box center [1111, 519] width 550 height 43
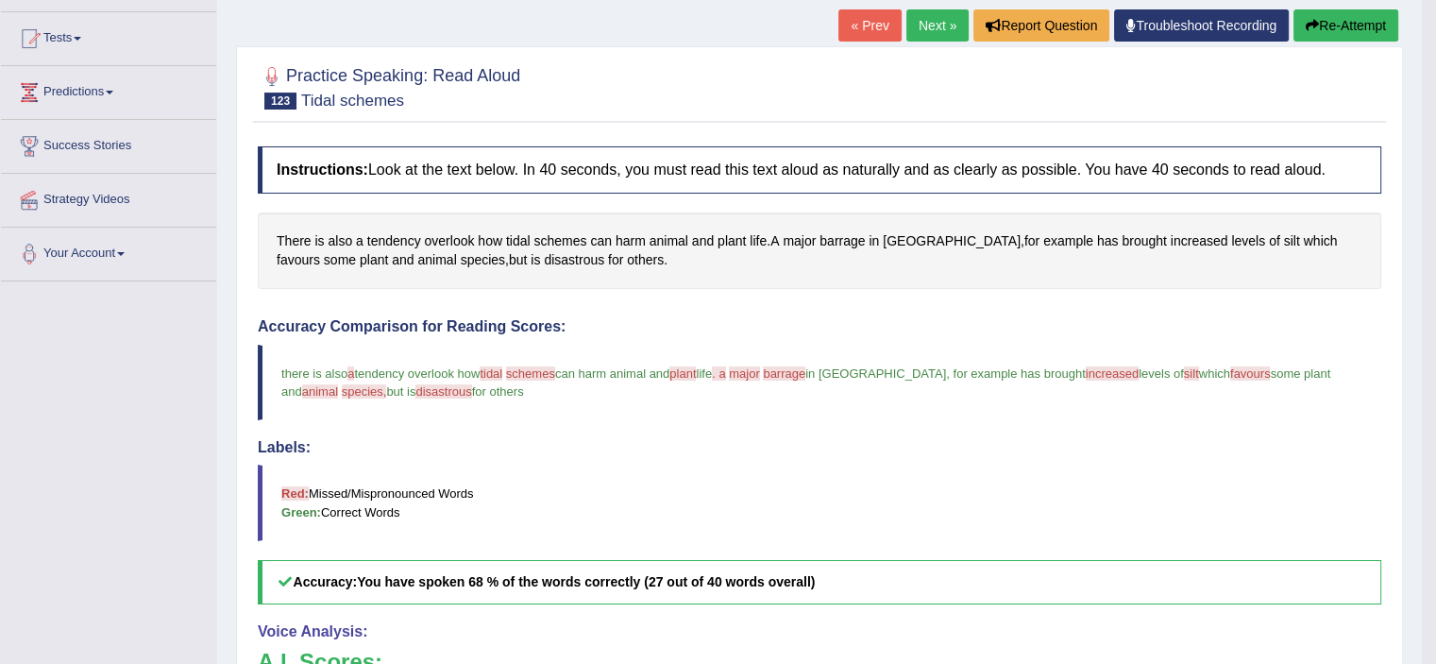
scroll to position [179, 0]
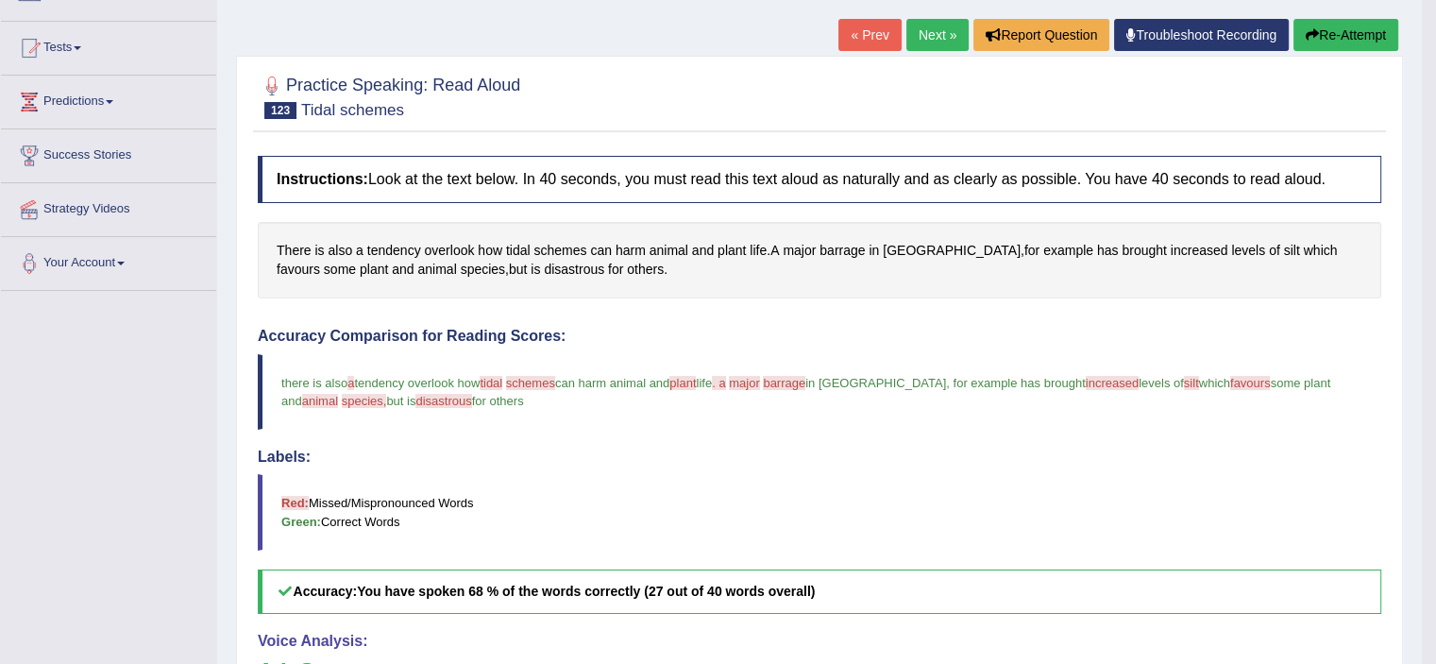
click at [937, 37] on link "Next »" at bounding box center [937, 35] width 62 height 32
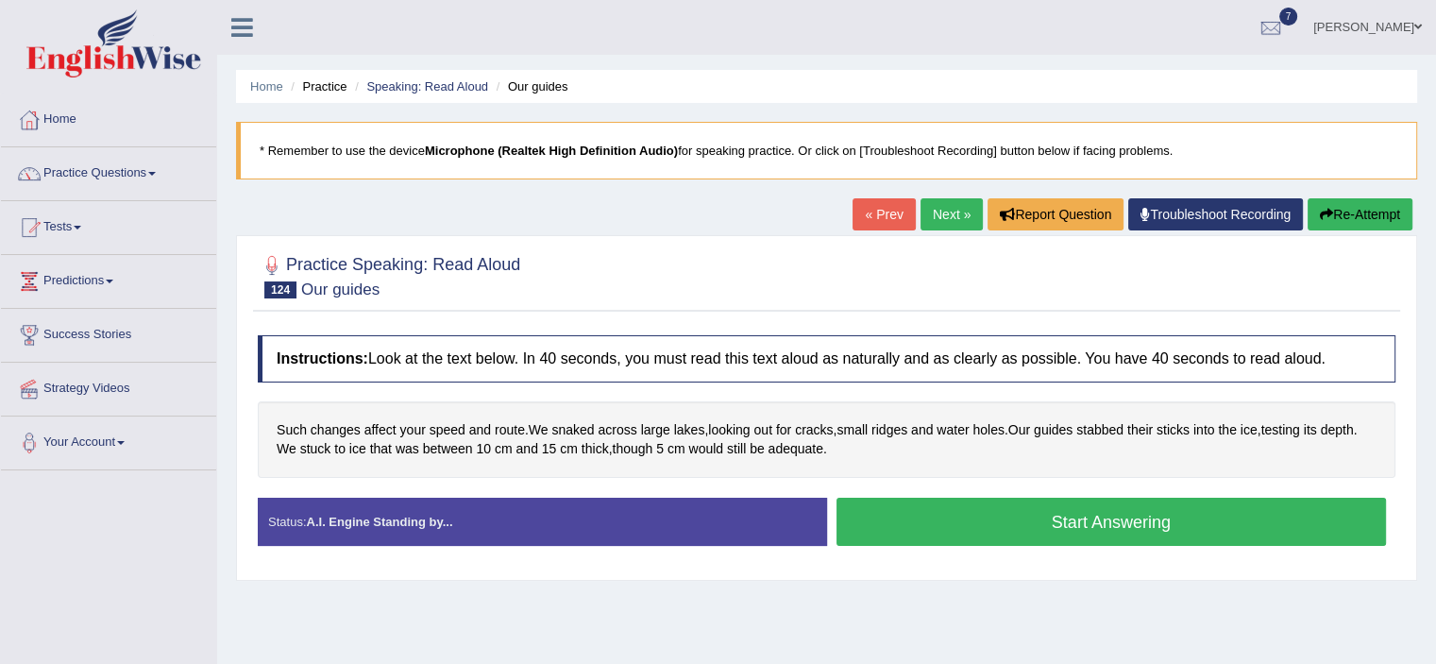
click at [899, 506] on button "Start Answering" at bounding box center [1111, 522] width 550 height 48
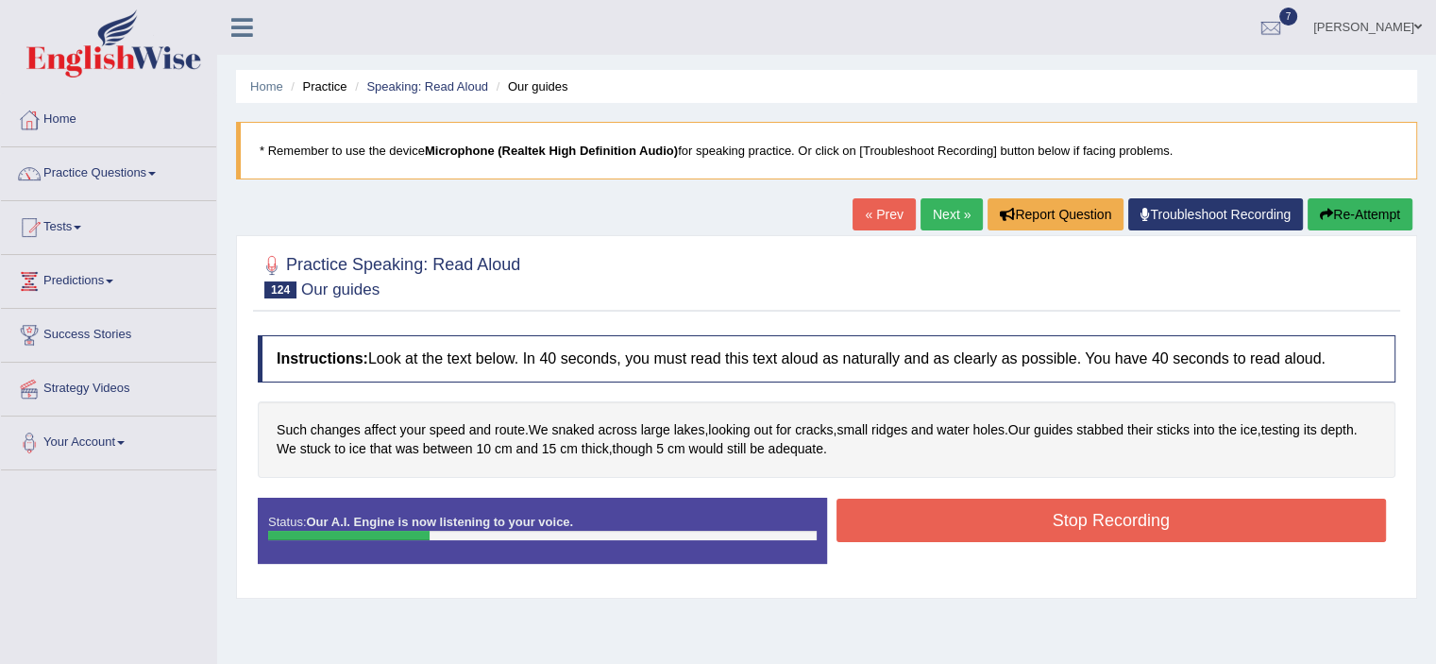
click at [899, 506] on button "Stop Recording" at bounding box center [1111, 519] width 550 height 43
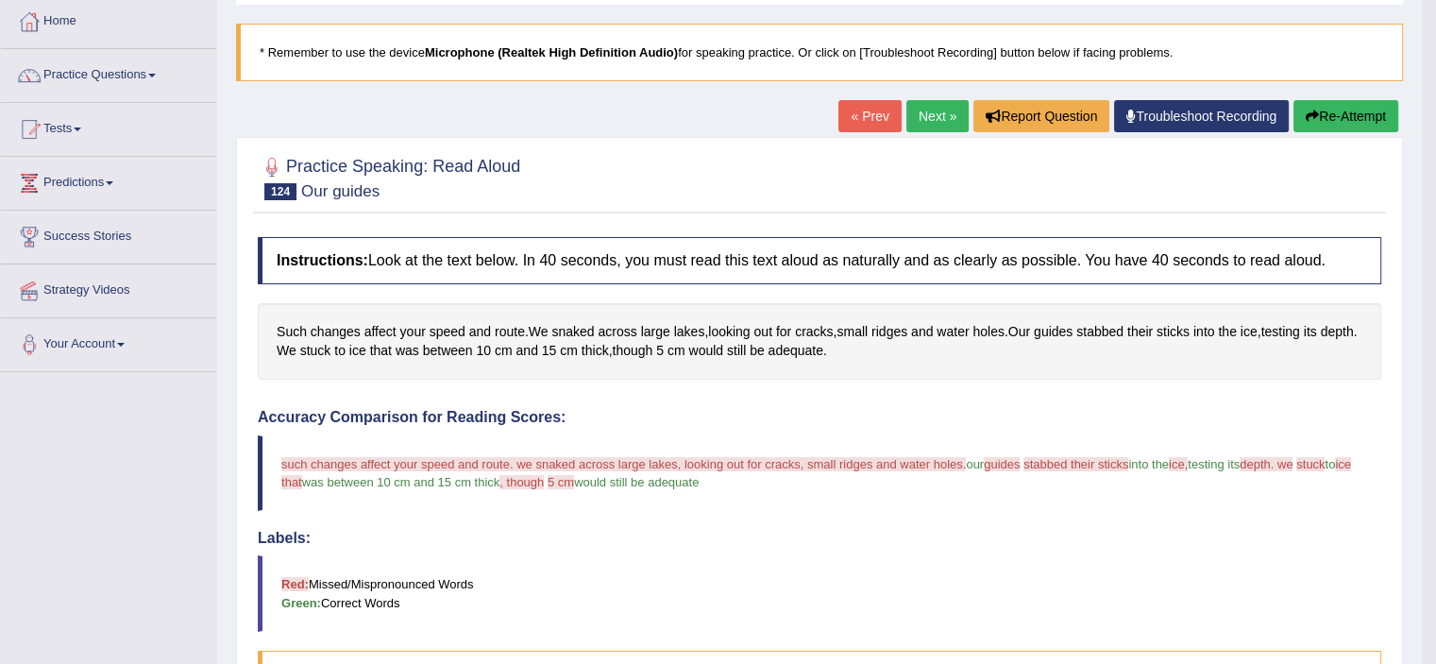
scroll to position [93, 0]
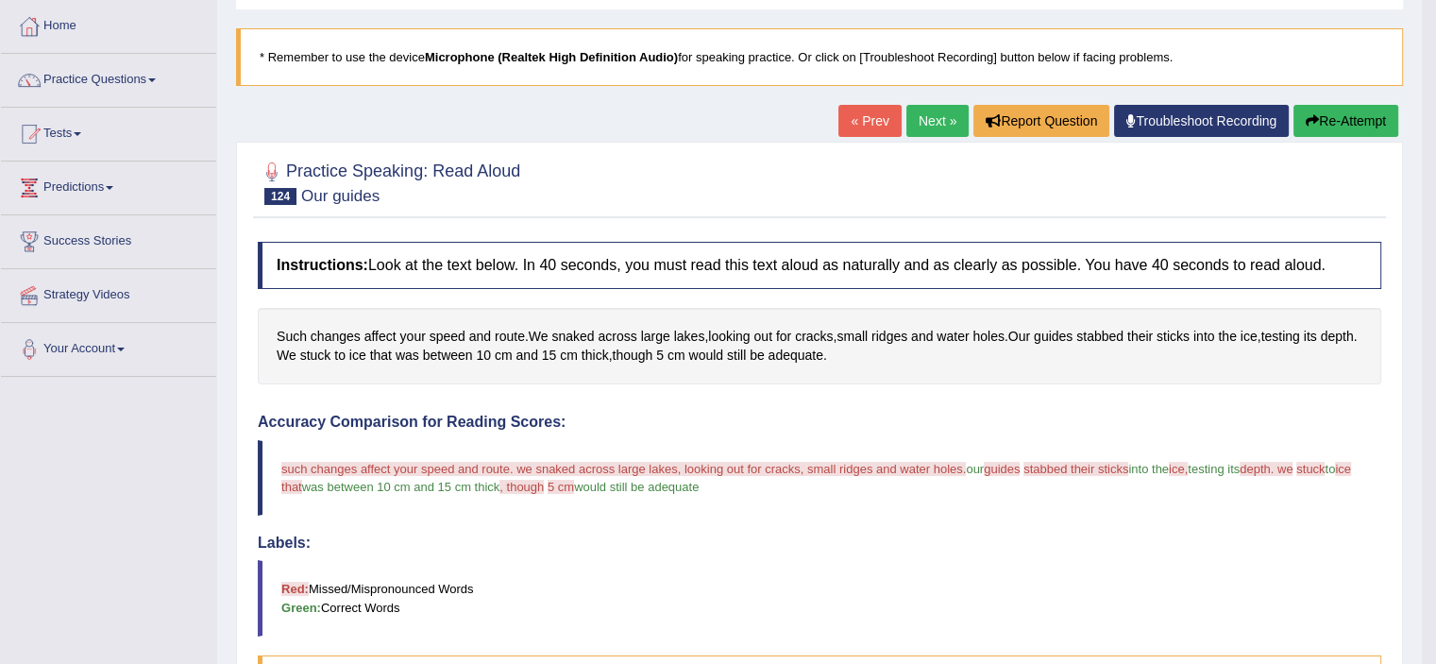
click at [1371, 122] on button "Re-Attempt" at bounding box center [1345, 121] width 105 height 32
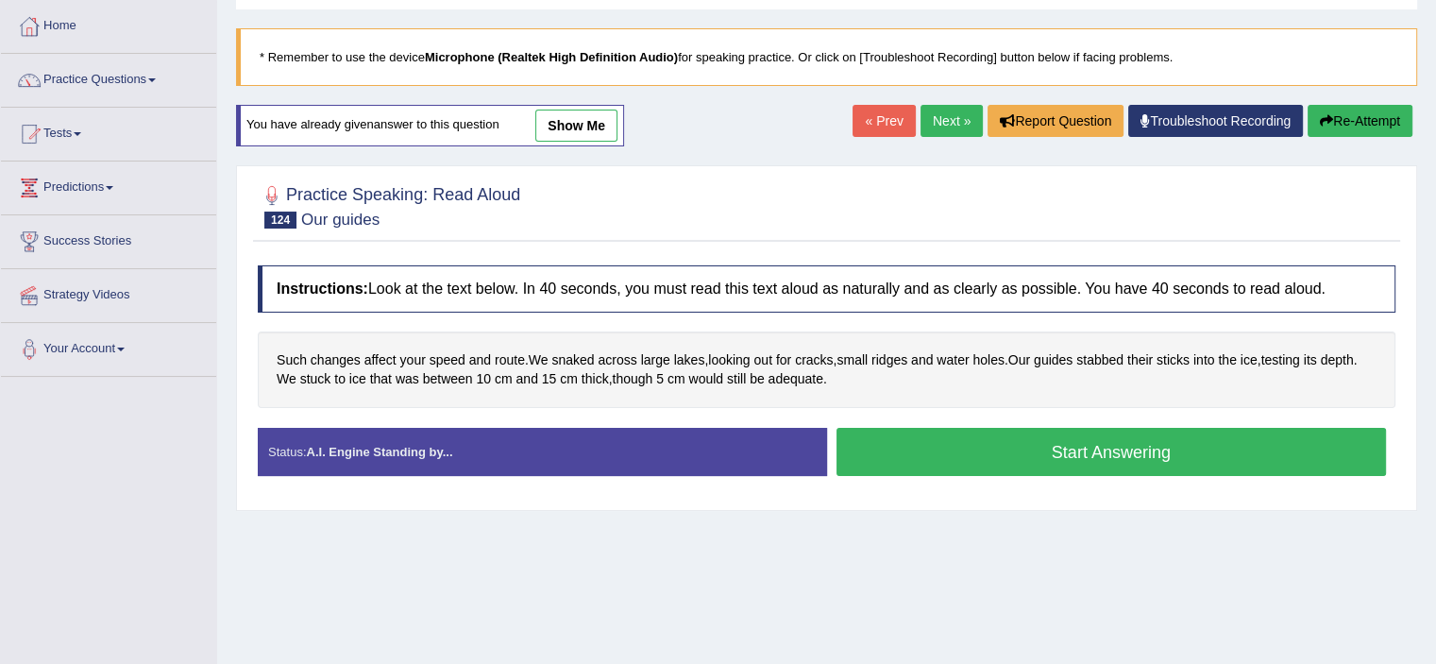
scroll to position [93, 0]
click at [1036, 441] on button "Start Answering" at bounding box center [1111, 452] width 550 height 48
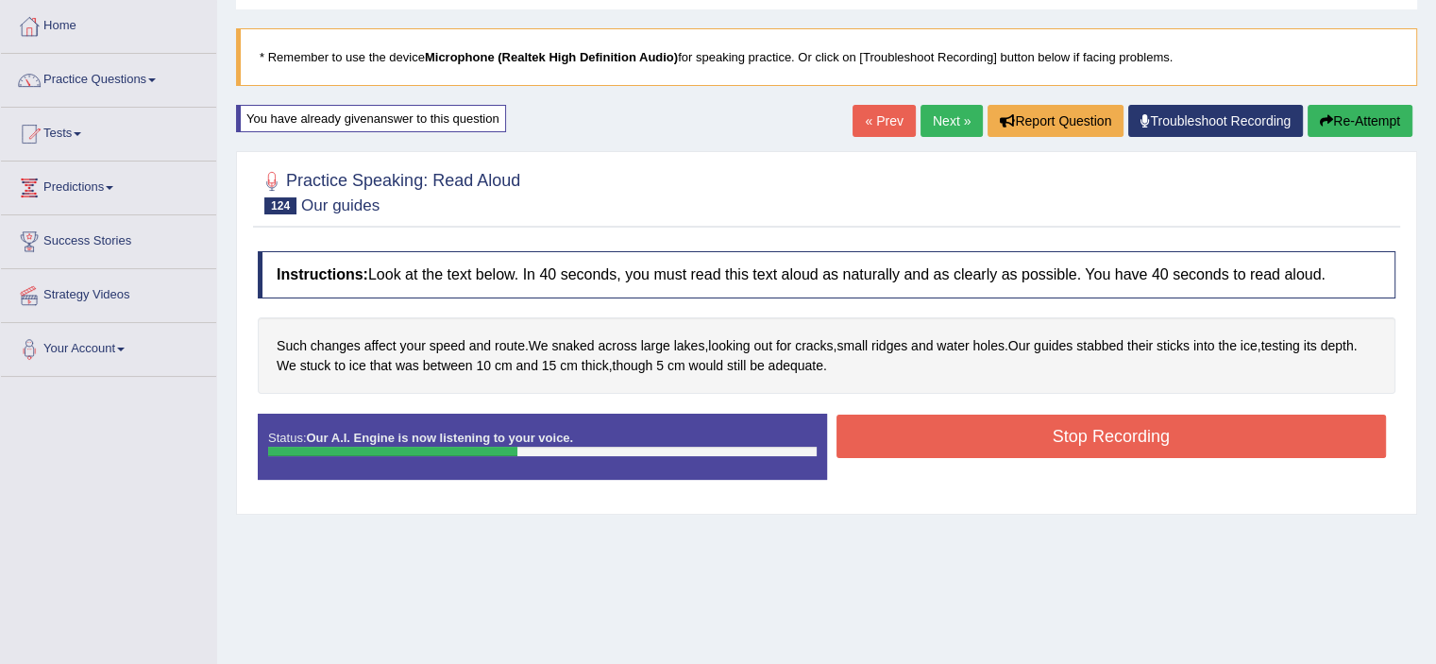
click at [1036, 441] on button "Stop Recording" at bounding box center [1111, 435] width 550 height 43
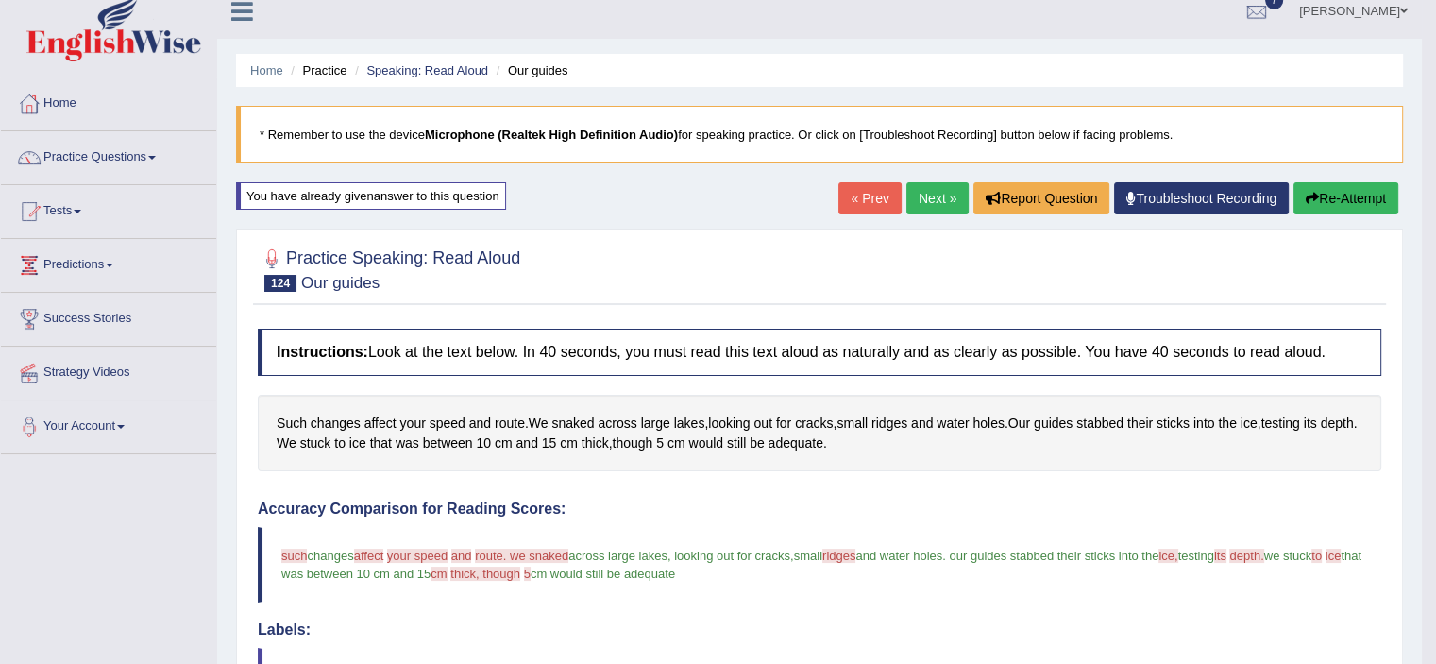
scroll to position [0, 0]
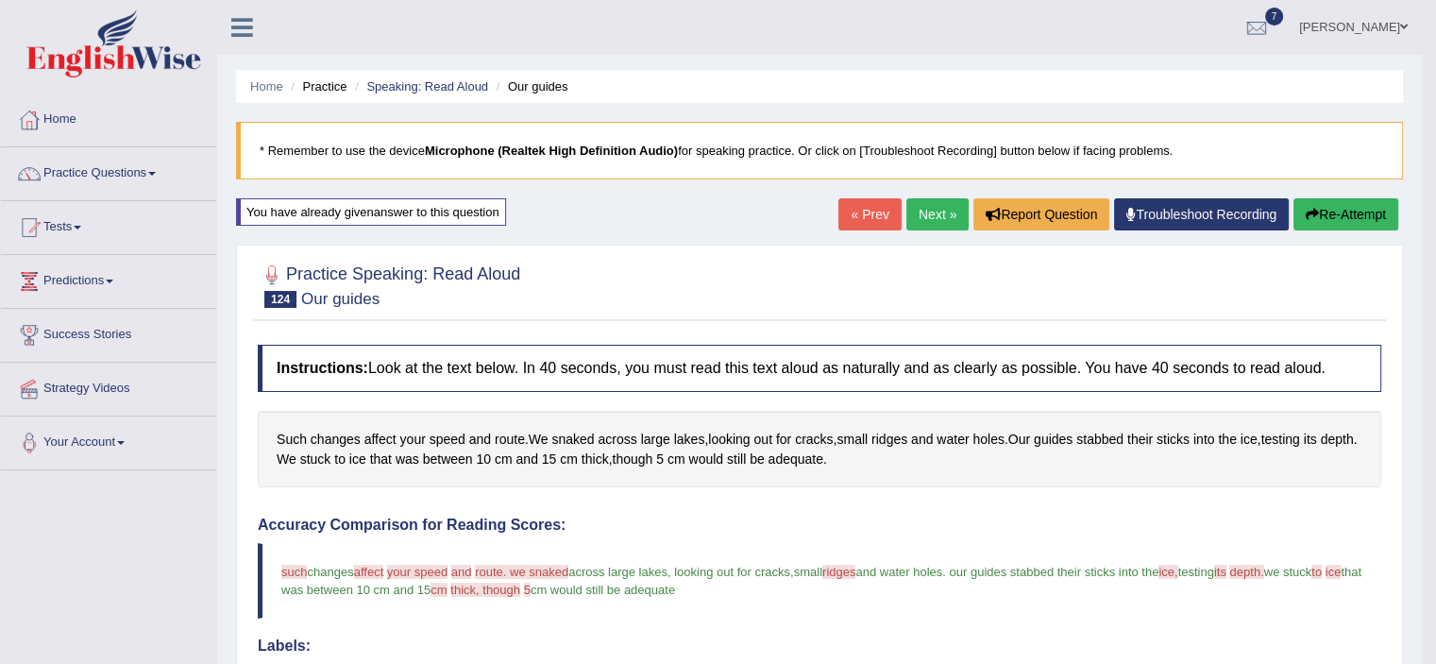
click at [915, 209] on link "Next »" at bounding box center [937, 214] width 62 height 32
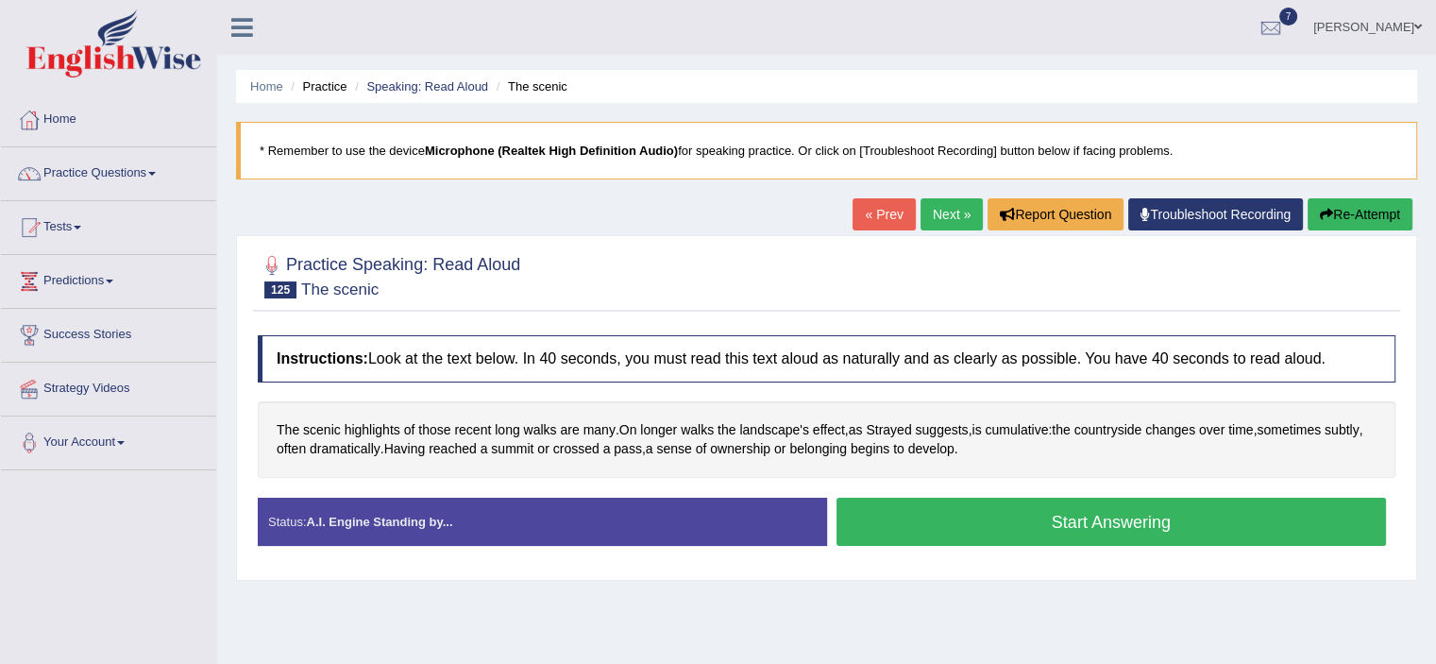
click at [953, 523] on button "Start Answering" at bounding box center [1111, 522] width 550 height 48
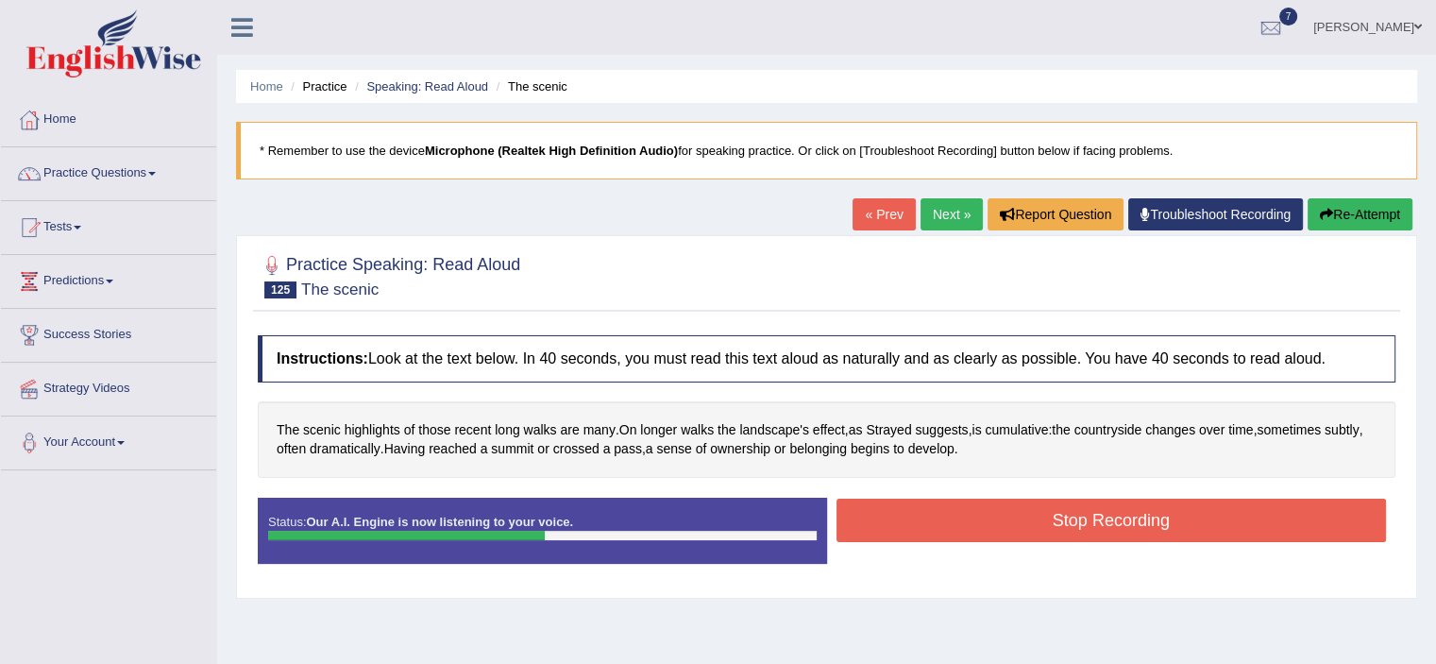
click at [953, 523] on button "Stop Recording" at bounding box center [1111, 519] width 550 height 43
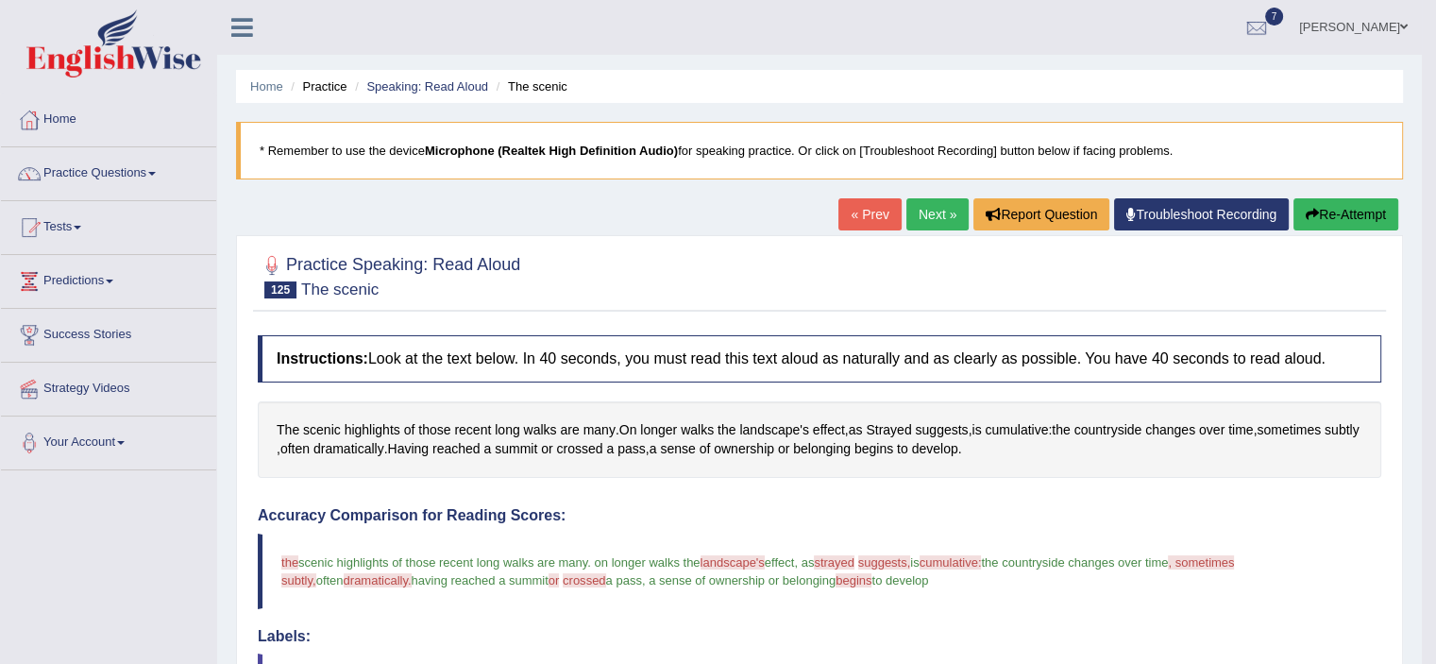
click at [921, 228] on link "Next »" at bounding box center [937, 214] width 62 height 32
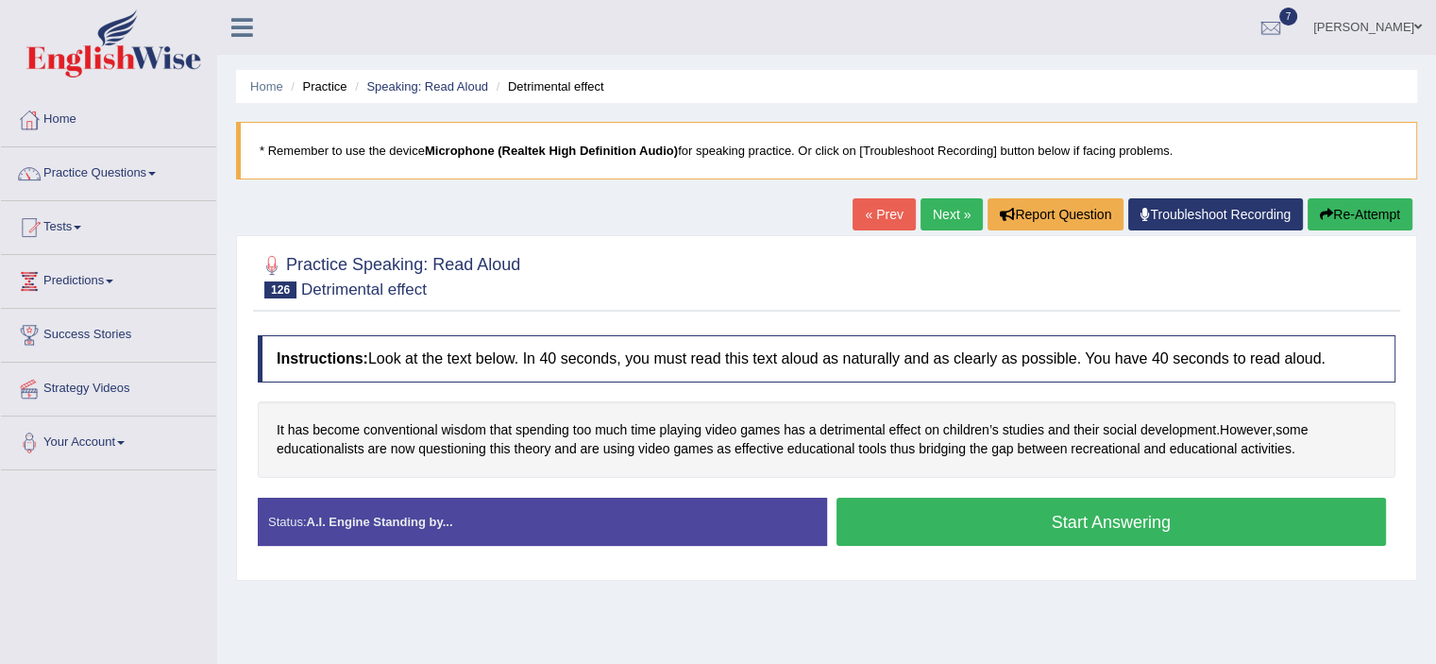
click at [999, 516] on button "Start Answering" at bounding box center [1111, 522] width 550 height 48
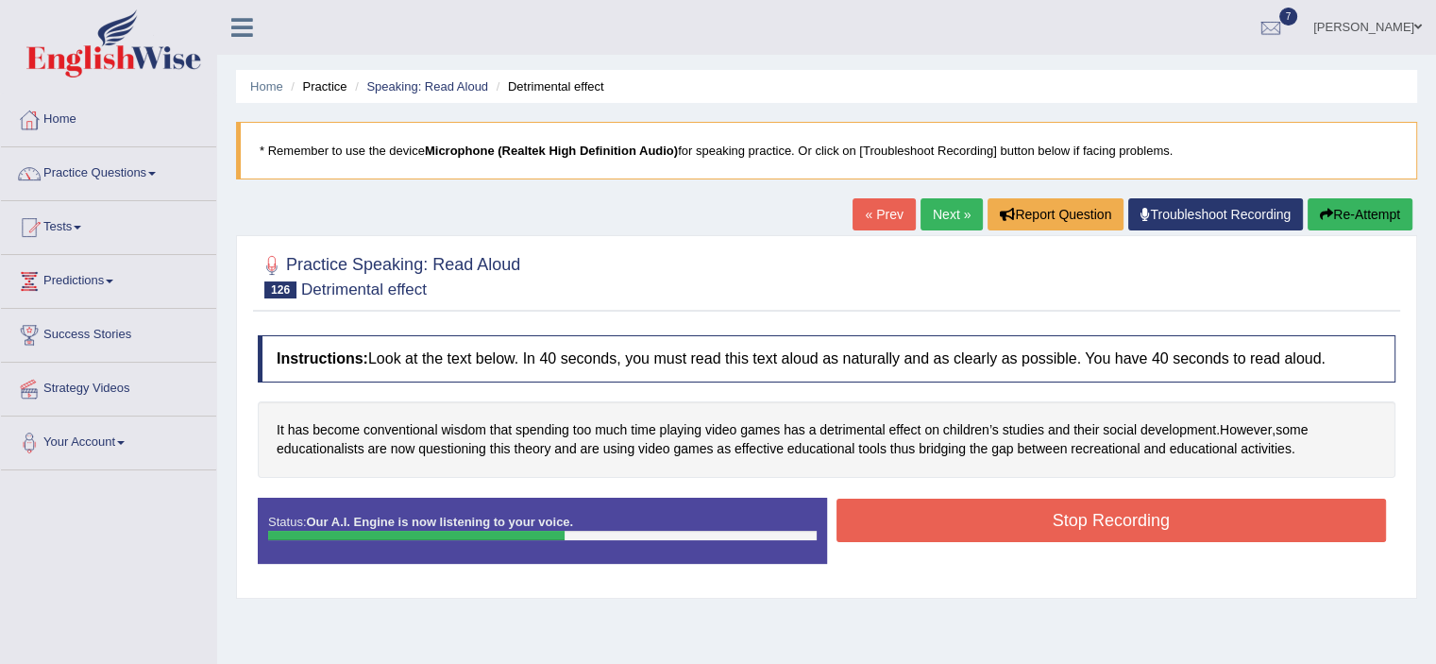
click at [999, 516] on button "Stop Recording" at bounding box center [1111, 519] width 550 height 43
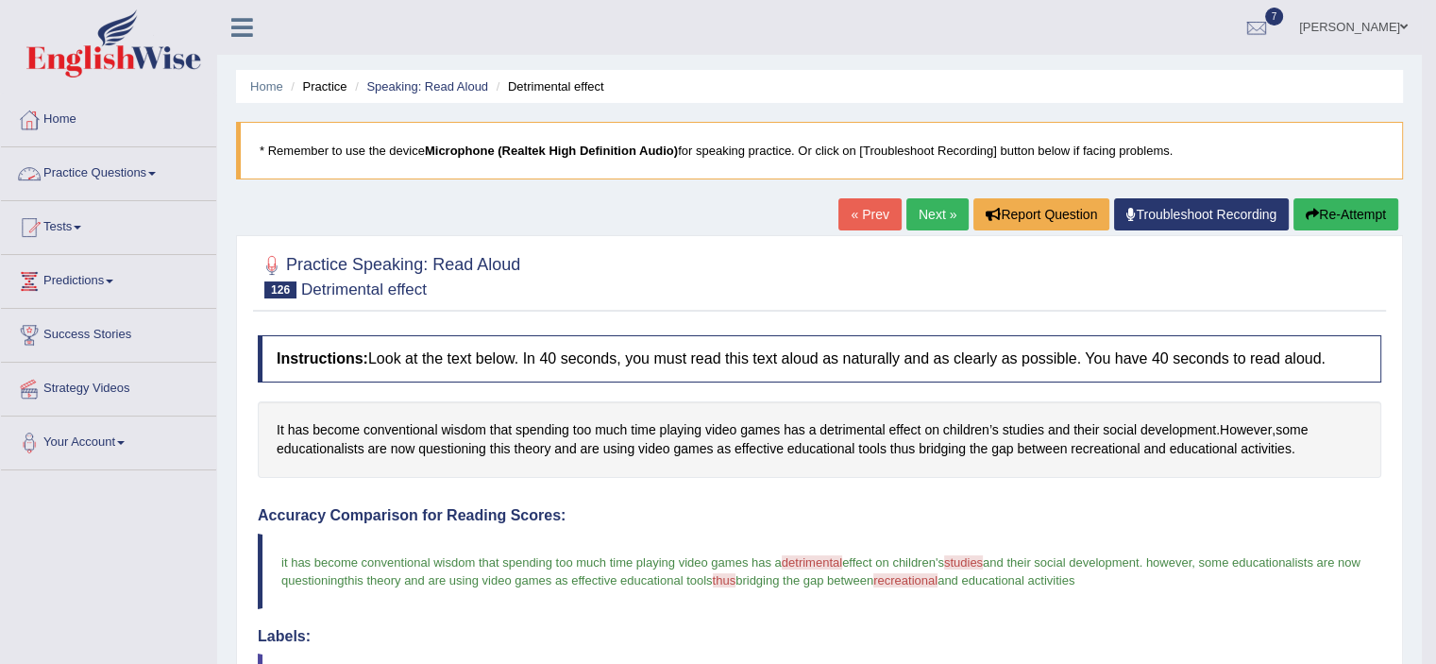
click at [156, 173] on span at bounding box center [152, 174] width 8 height 4
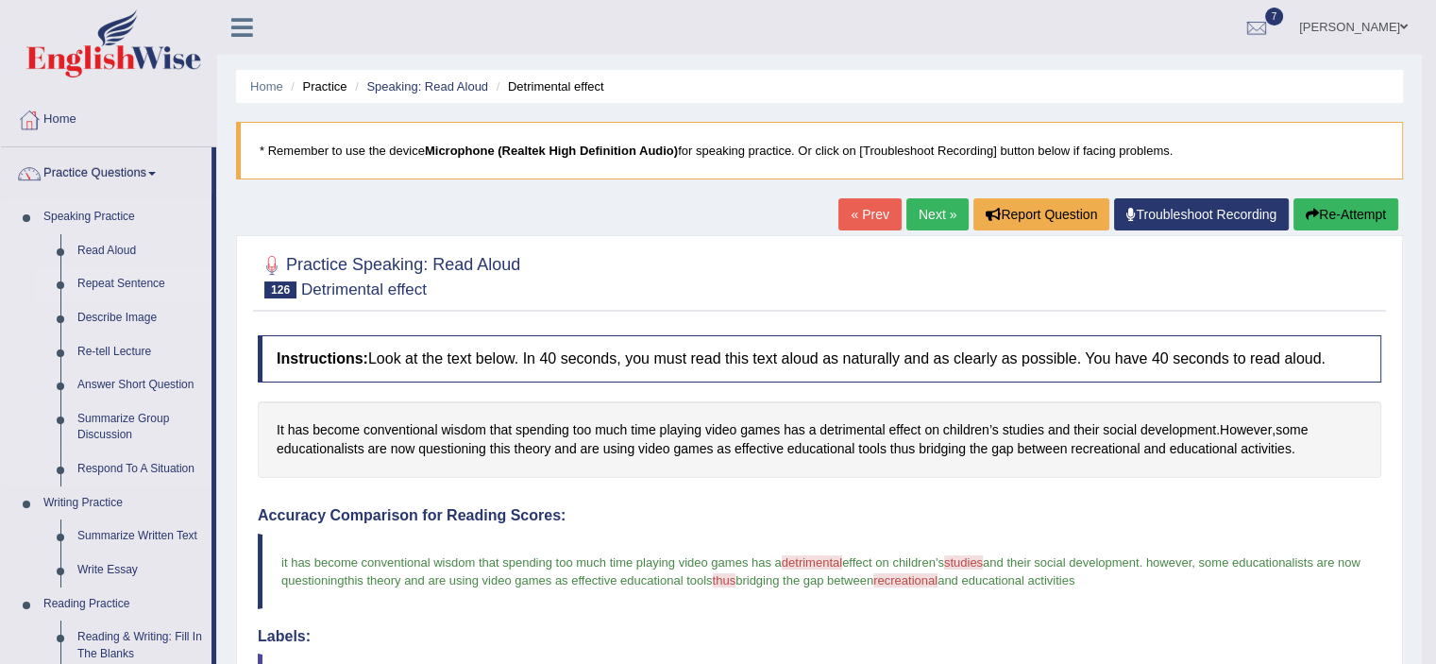
click at [129, 284] on link "Repeat Sentence" at bounding box center [140, 284] width 143 height 34
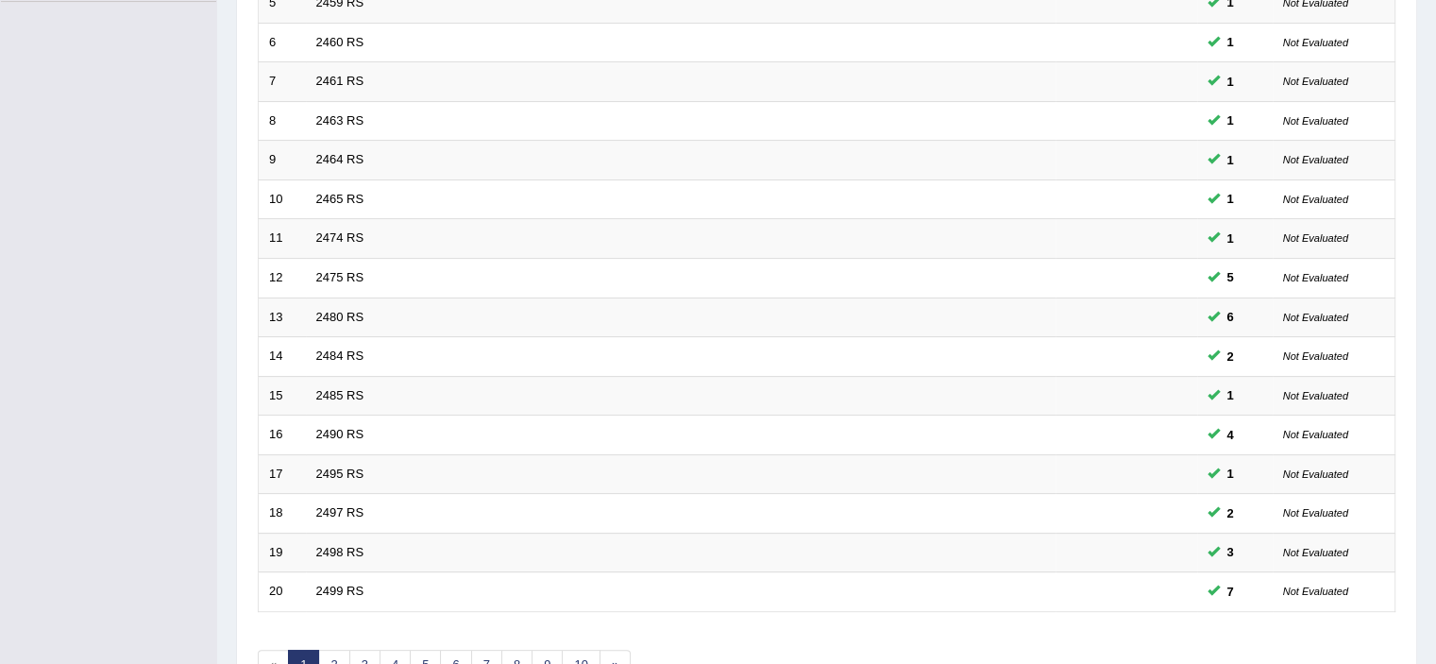
scroll to position [581, 0]
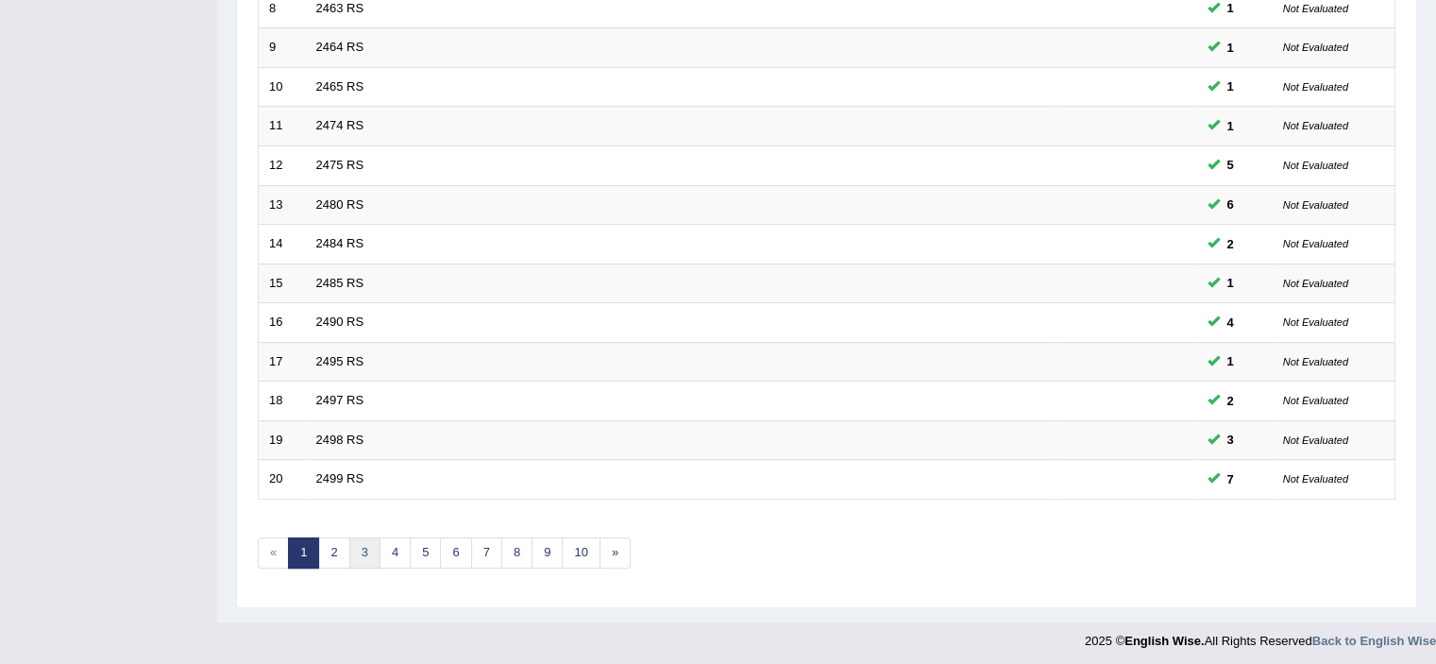
click at [363, 551] on link "3" at bounding box center [364, 552] width 31 height 31
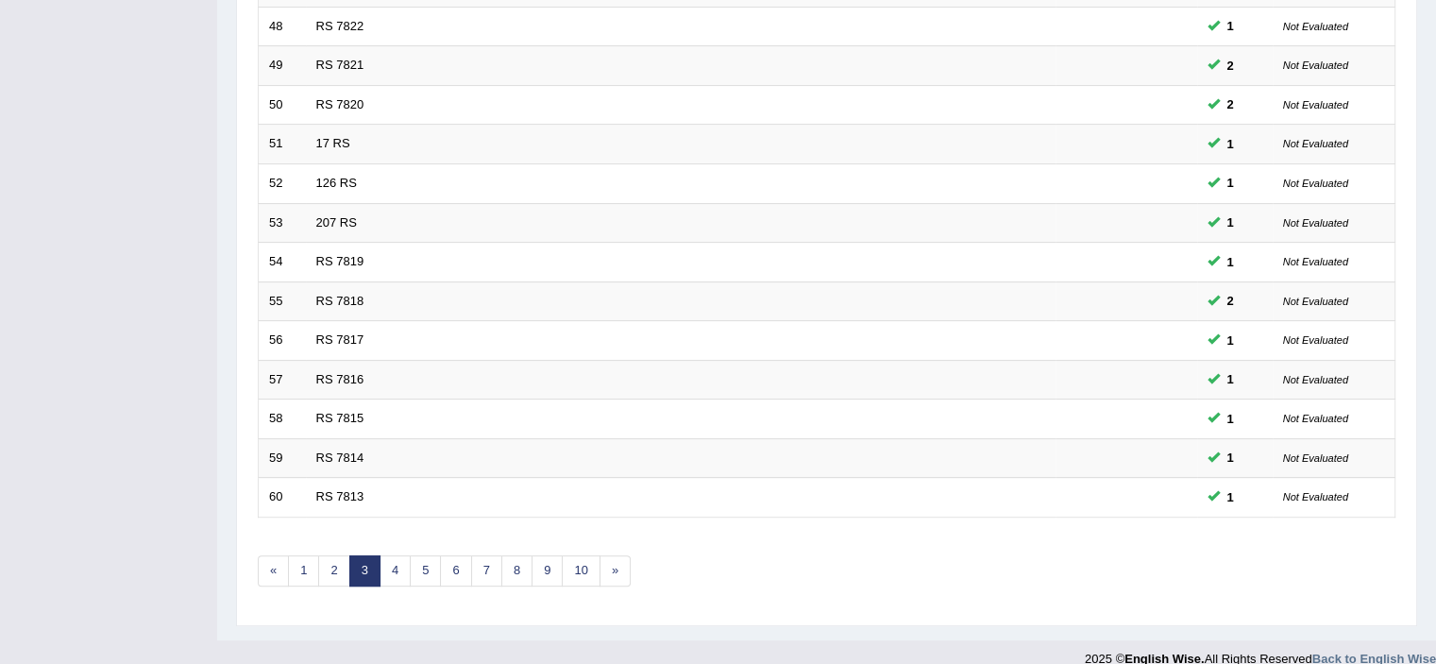
scroll to position [565, 0]
click at [405, 563] on link "4" at bounding box center [395, 568] width 31 height 31
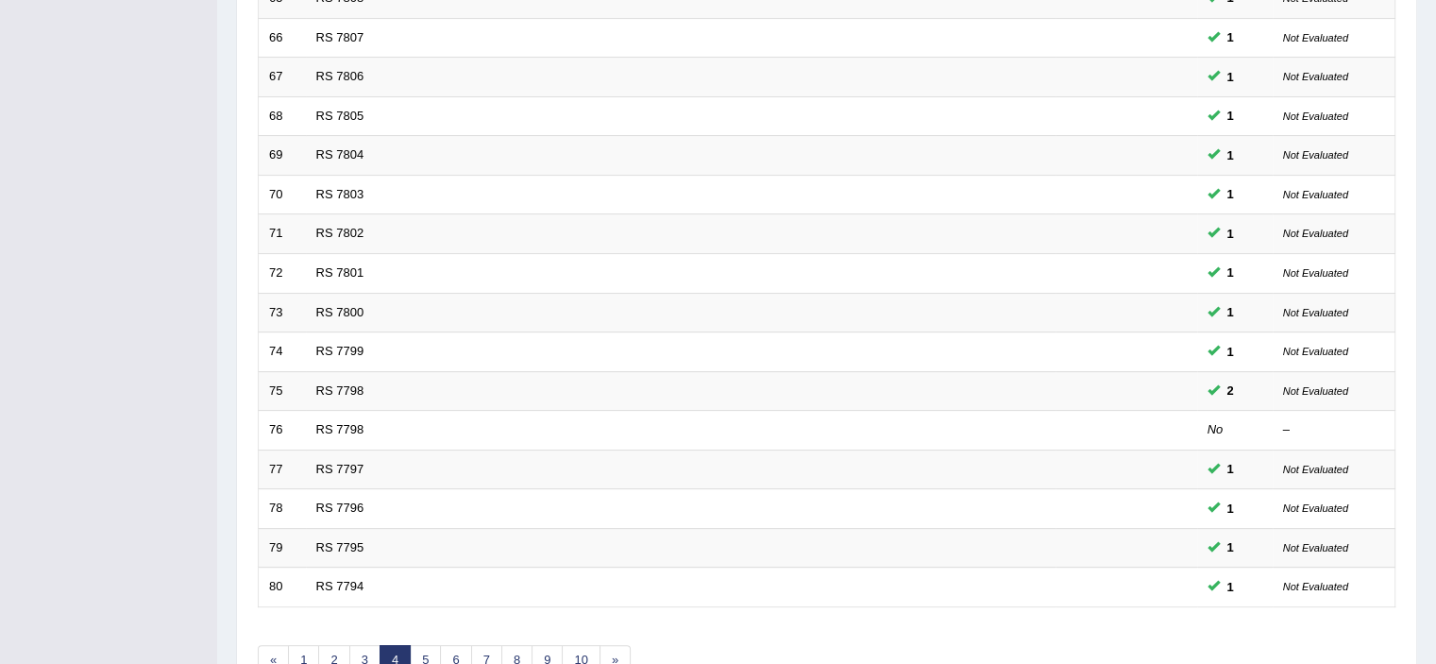
scroll to position [581, 0]
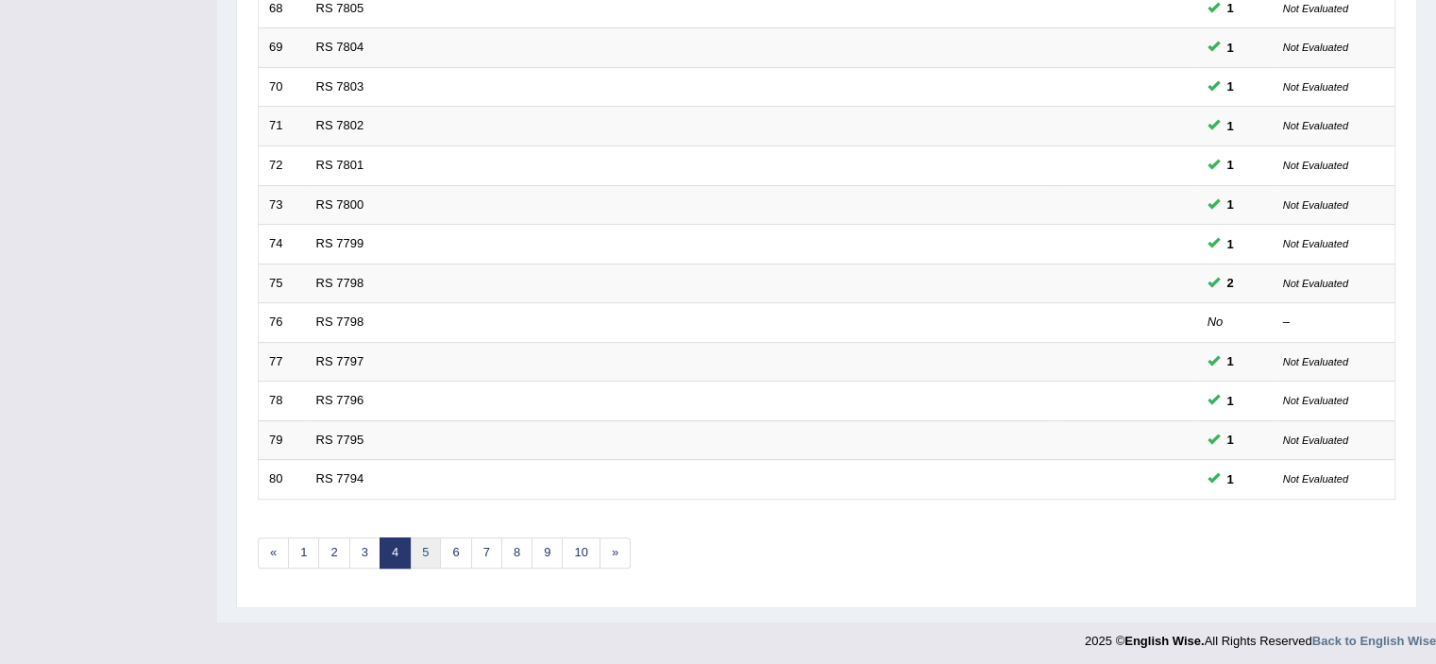
click at [425, 549] on link "5" at bounding box center [425, 552] width 31 height 31
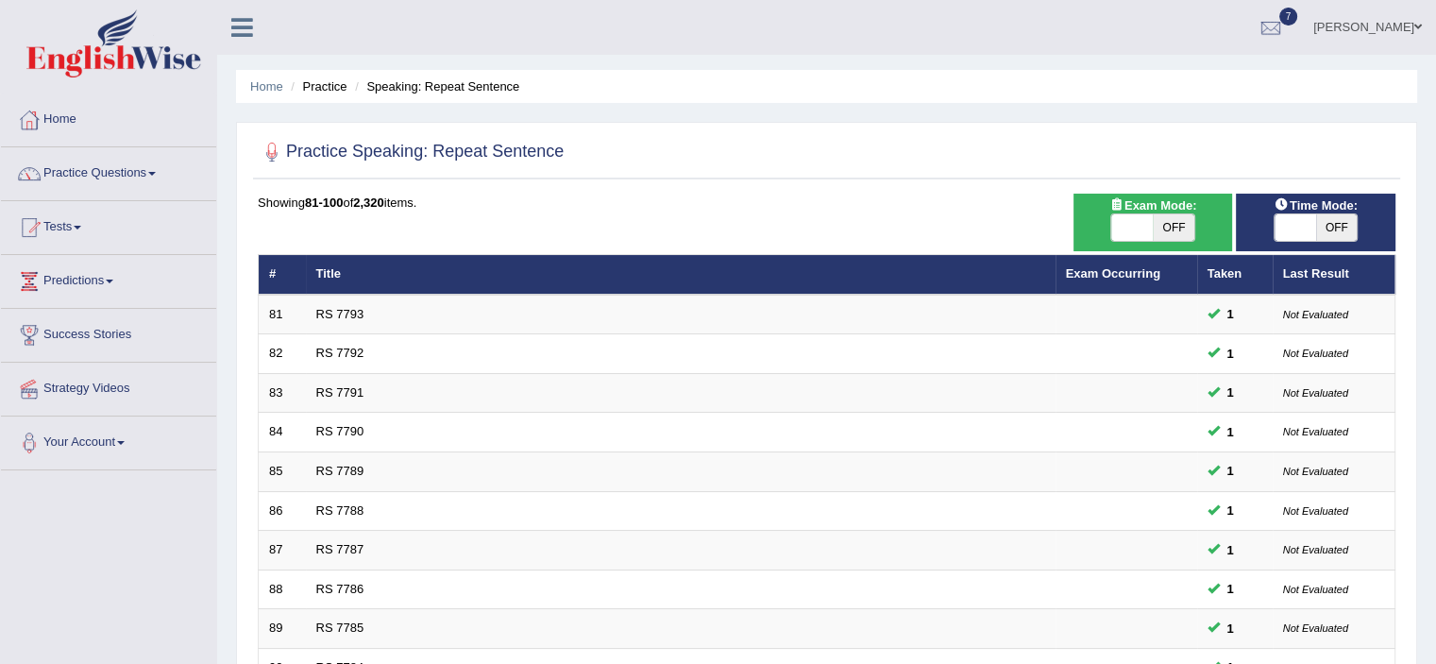
scroll to position [581, 0]
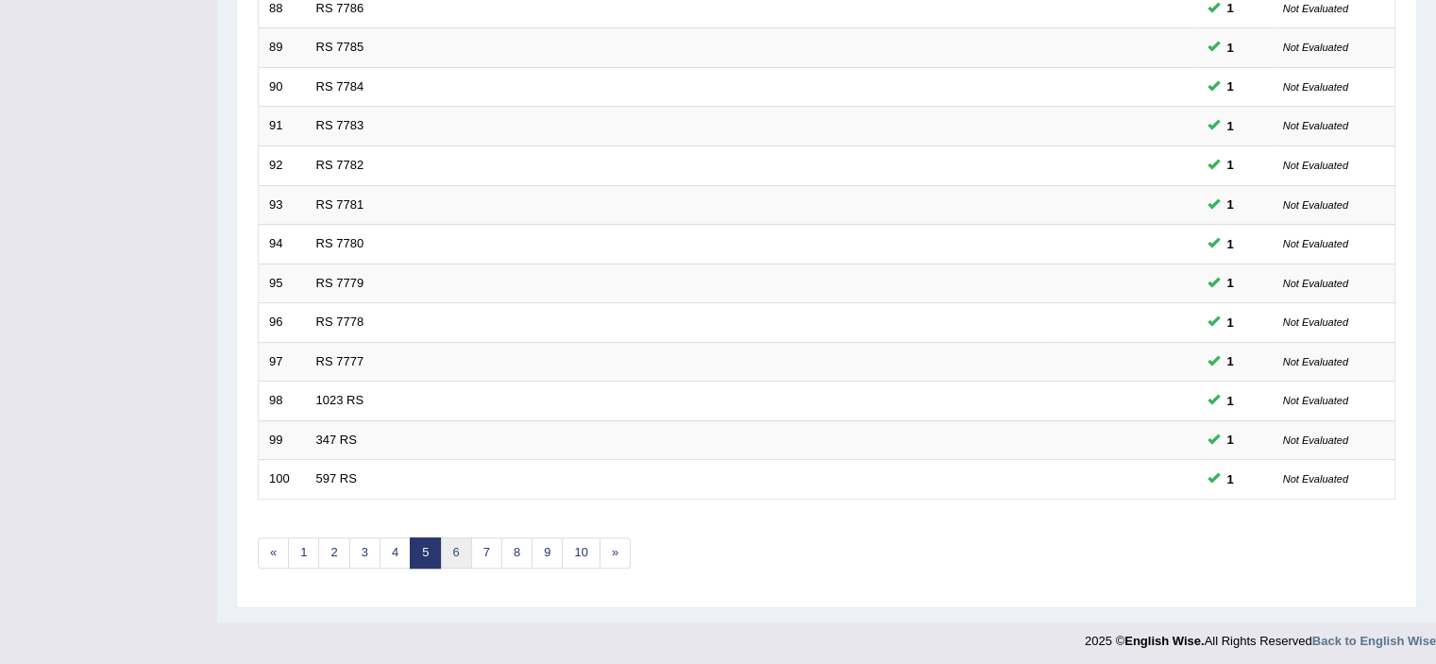
click at [453, 547] on link "6" at bounding box center [455, 552] width 31 height 31
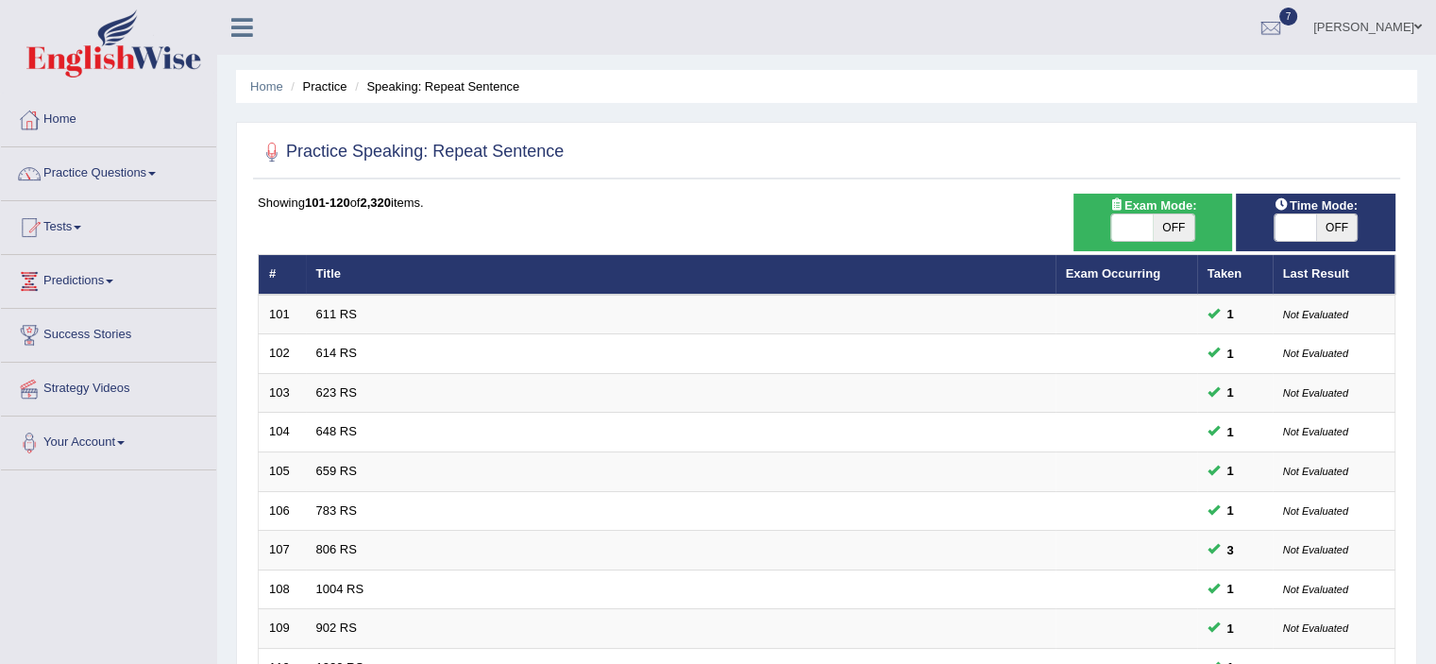
scroll to position [581, 0]
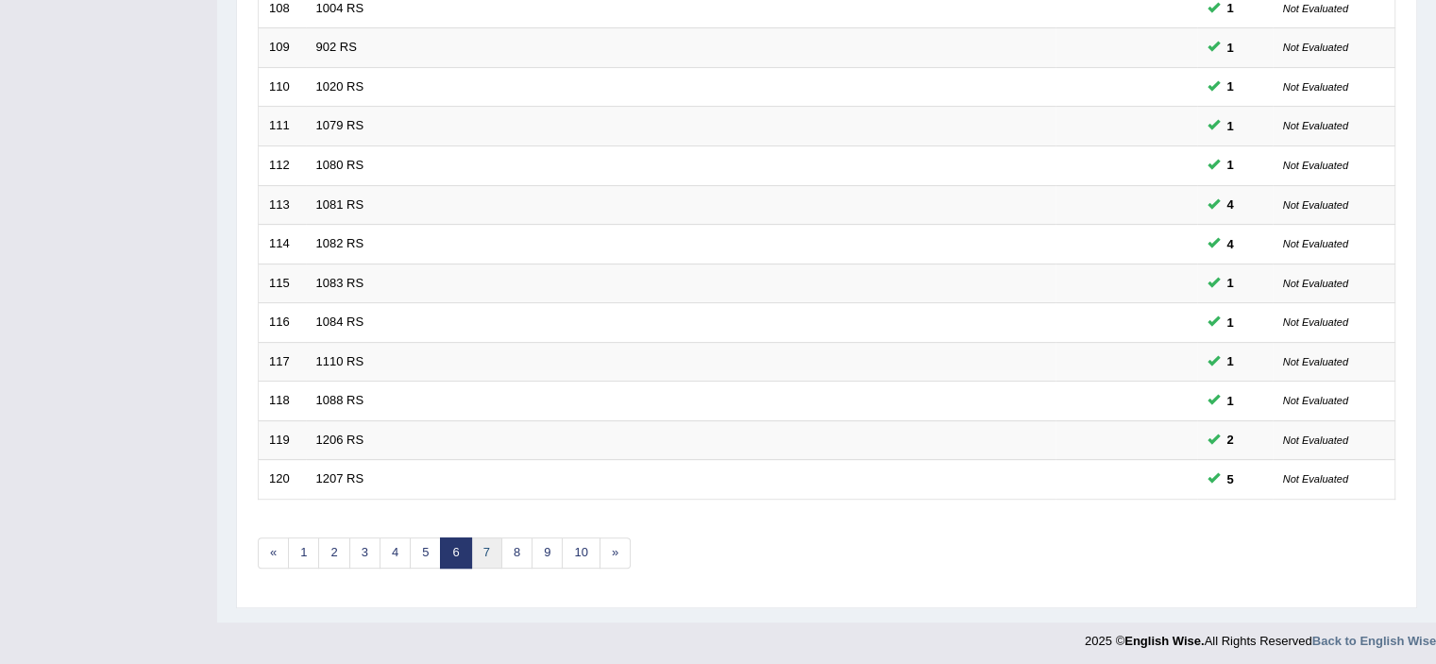
click at [483, 553] on link "7" at bounding box center [486, 552] width 31 height 31
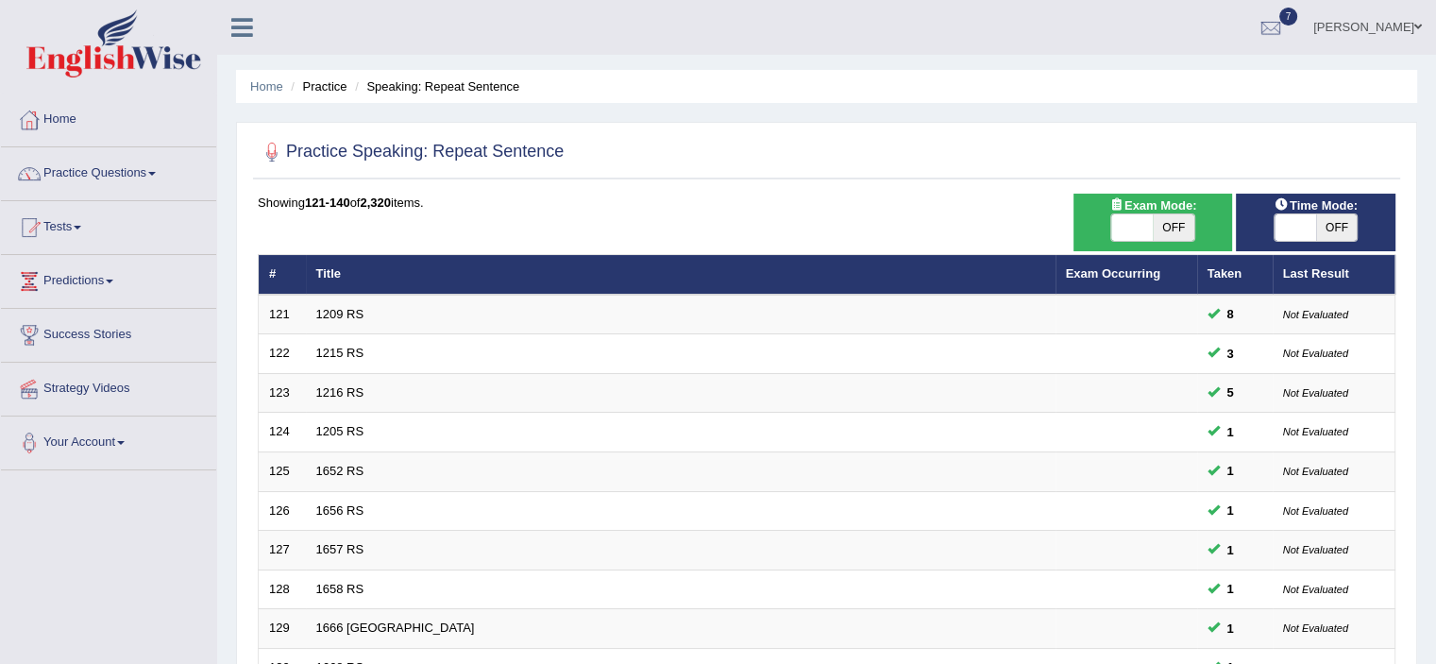
scroll to position [581, 0]
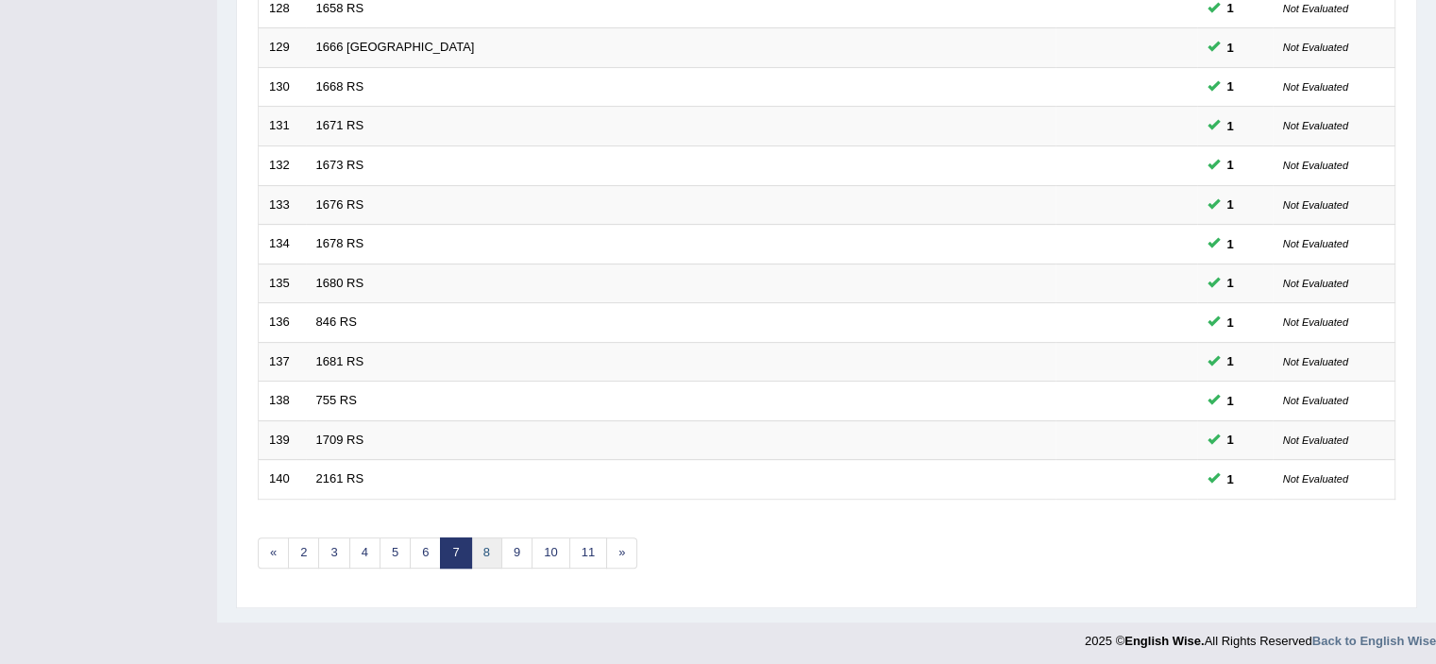
click at [476, 544] on link "8" at bounding box center [486, 552] width 31 height 31
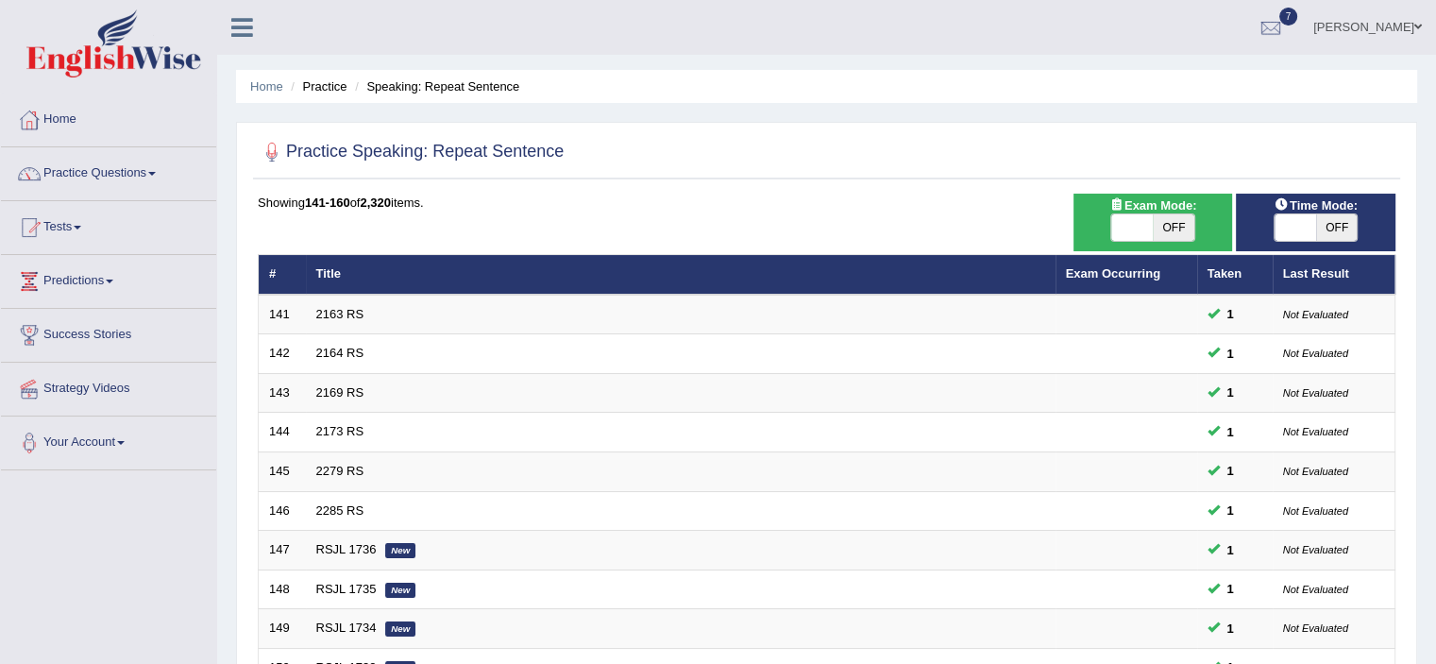
scroll to position [581, 0]
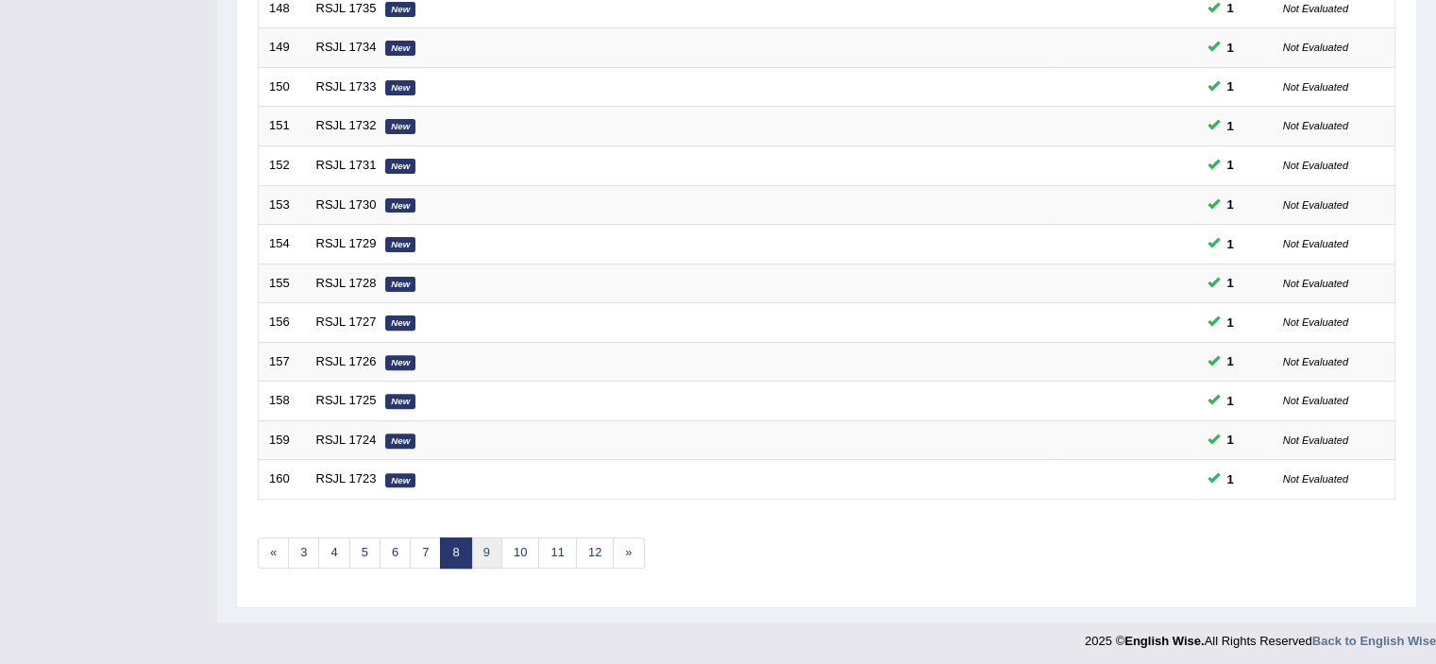
click at [487, 556] on link "9" at bounding box center [486, 552] width 31 height 31
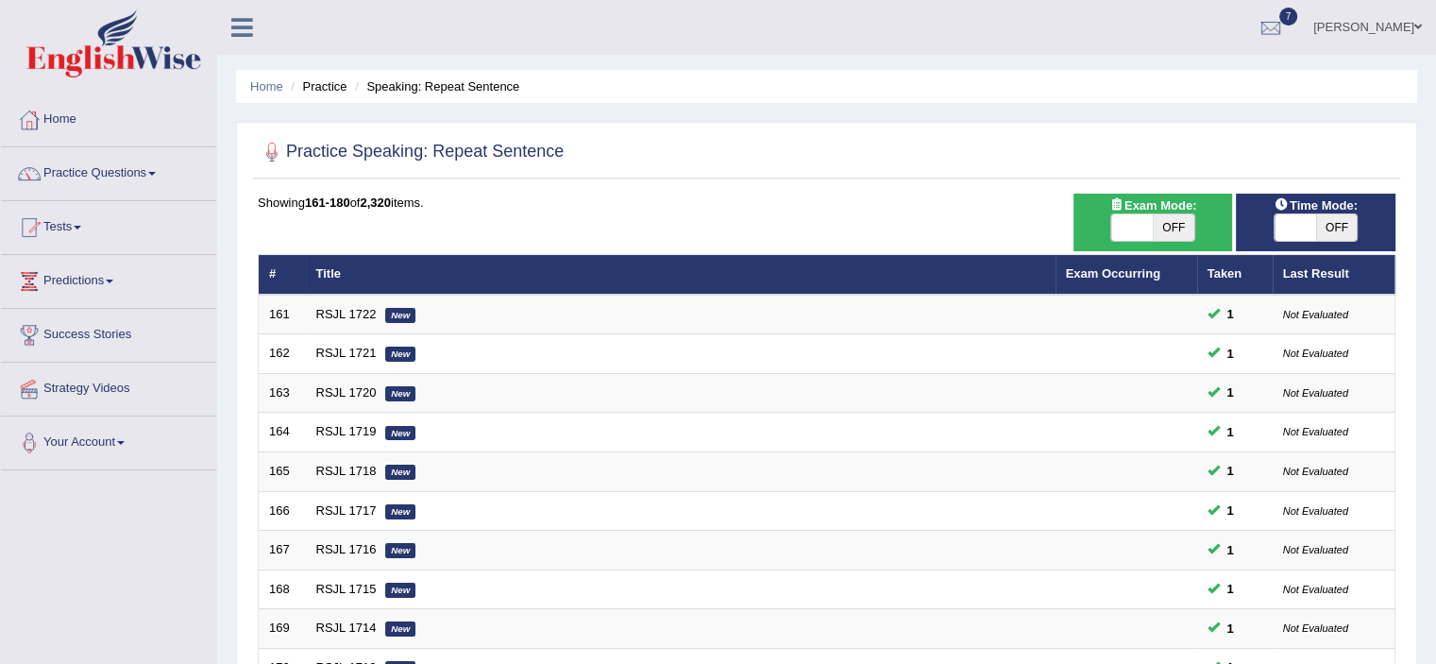
scroll to position [581, 0]
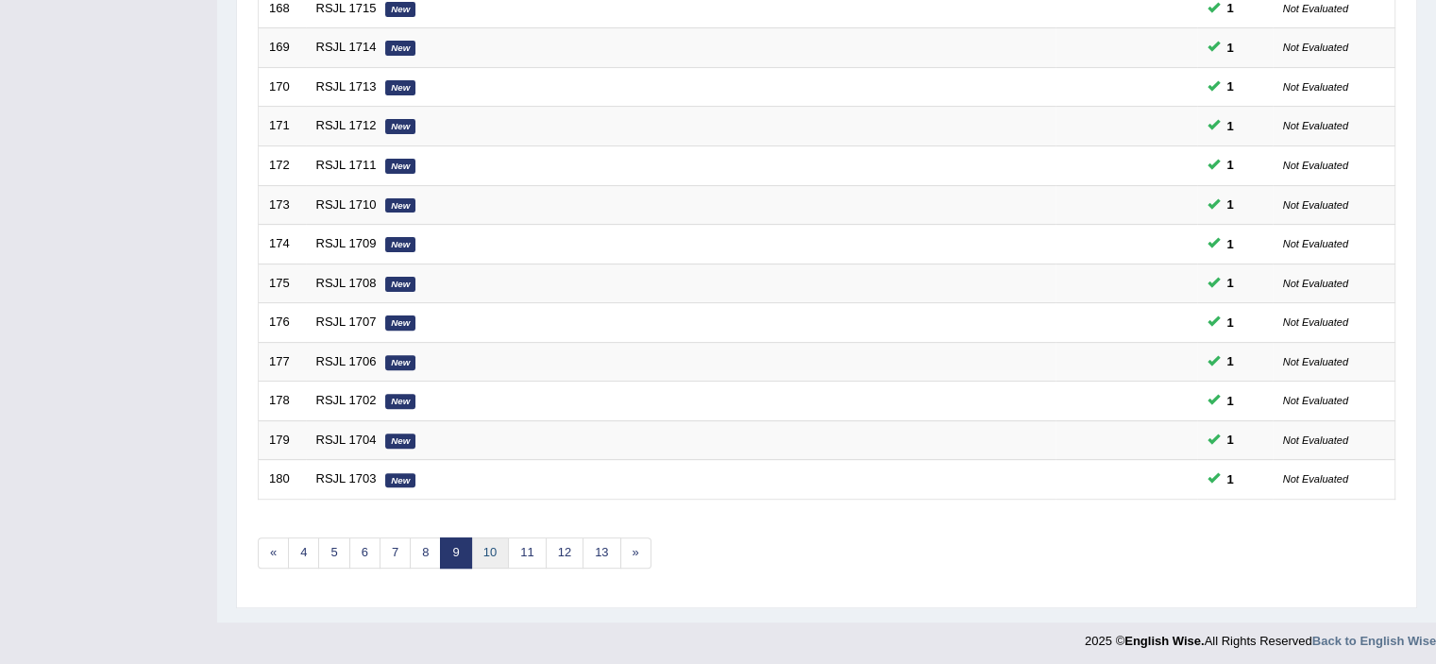
click at [482, 546] on link "10" at bounding box center [490, 552] width 38 height 31
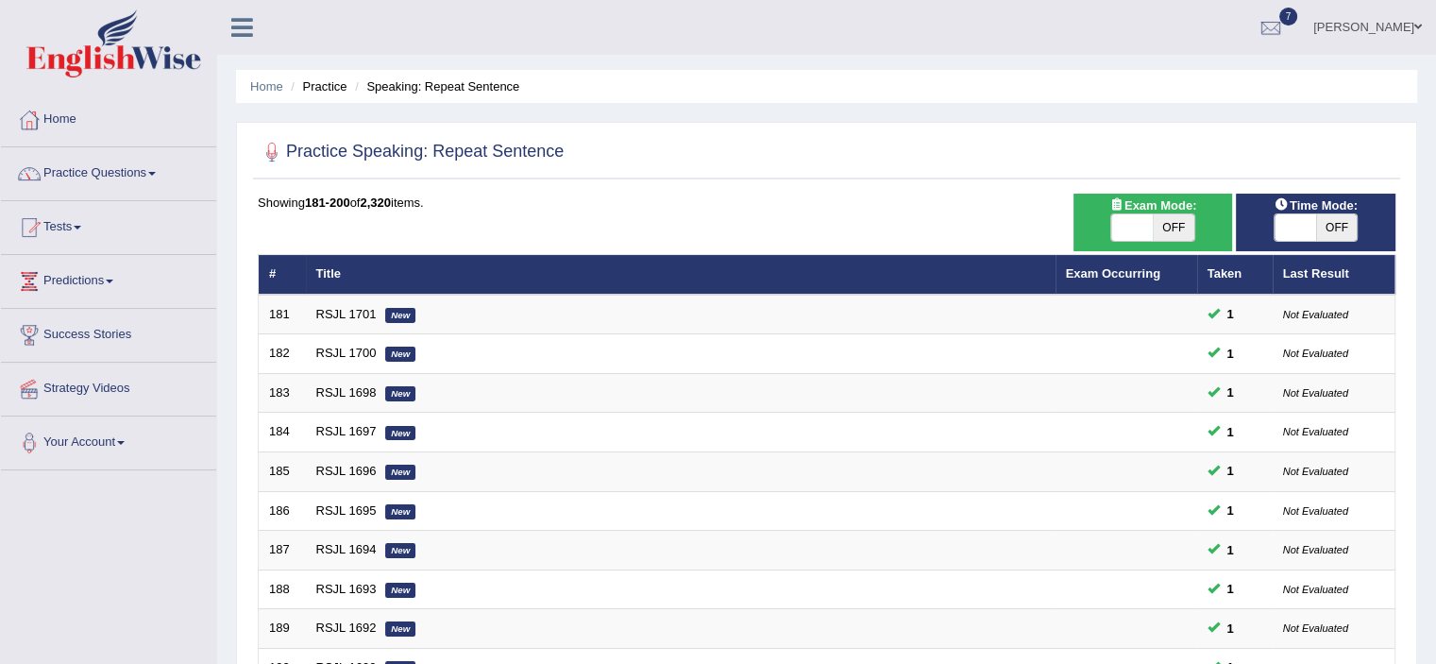
scroll to position [581, 0]
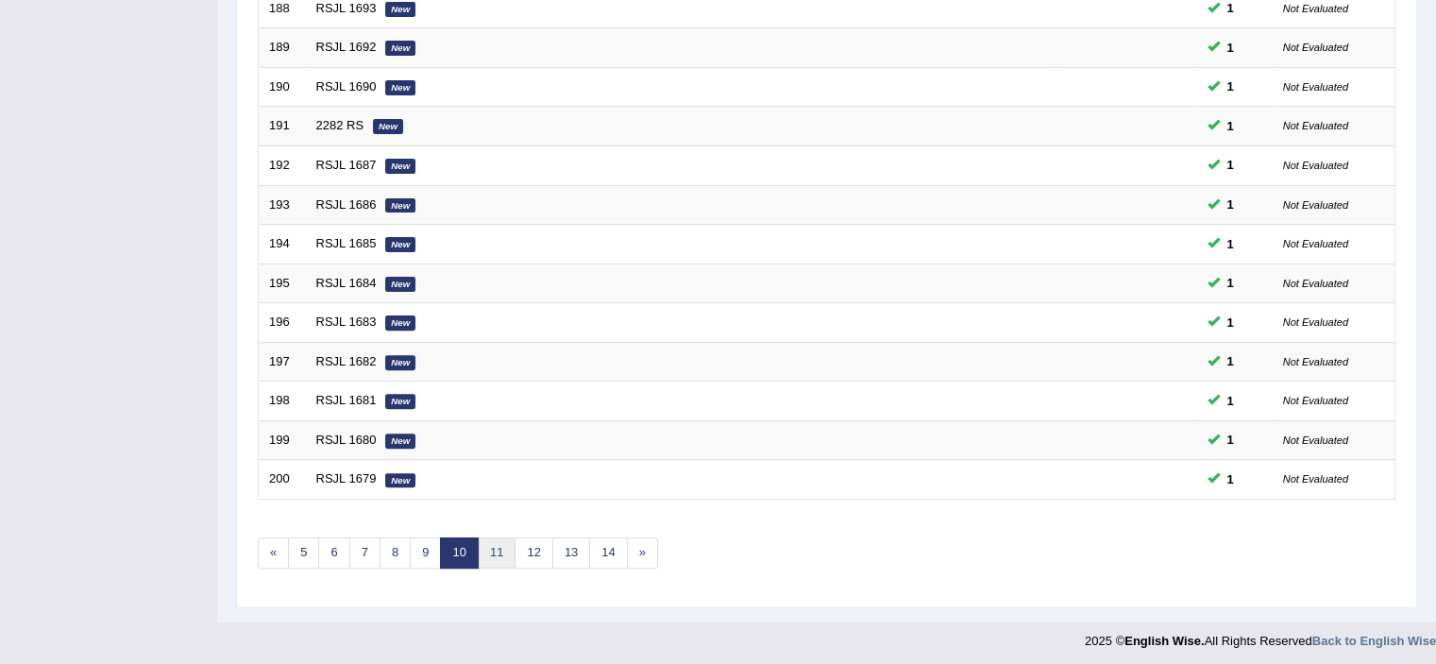
click at [506, 550] on link "11" at bounding box center [497, 552] width 38 height 31
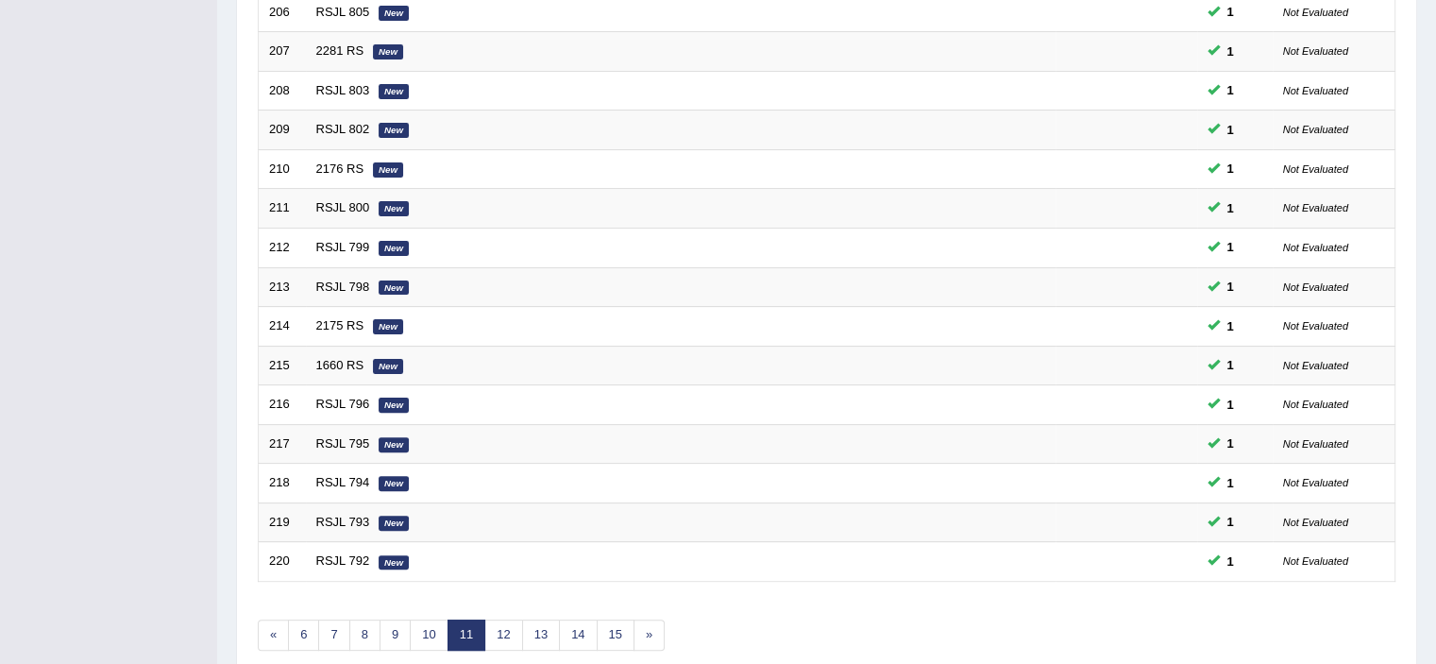
scroll to position [581, 0]
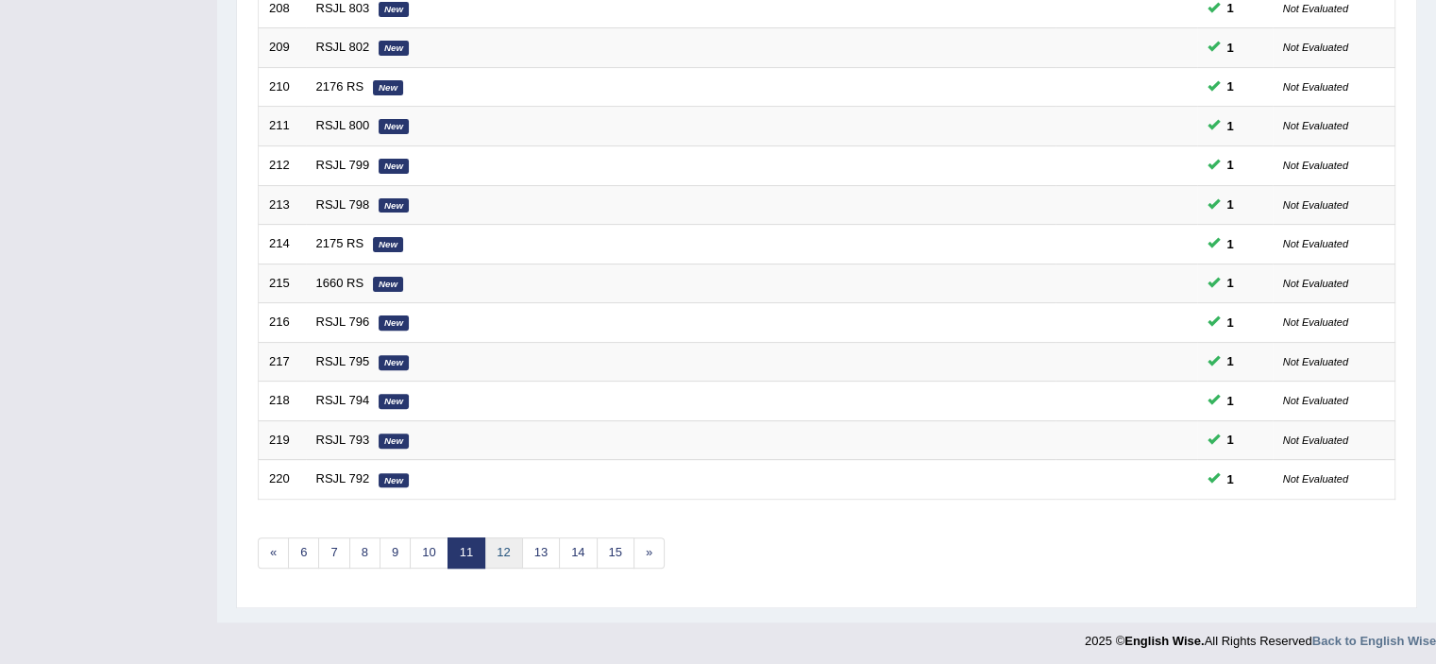
click at [509, 547] on link "12" at bounding box center [503, 552] width 38 height 31
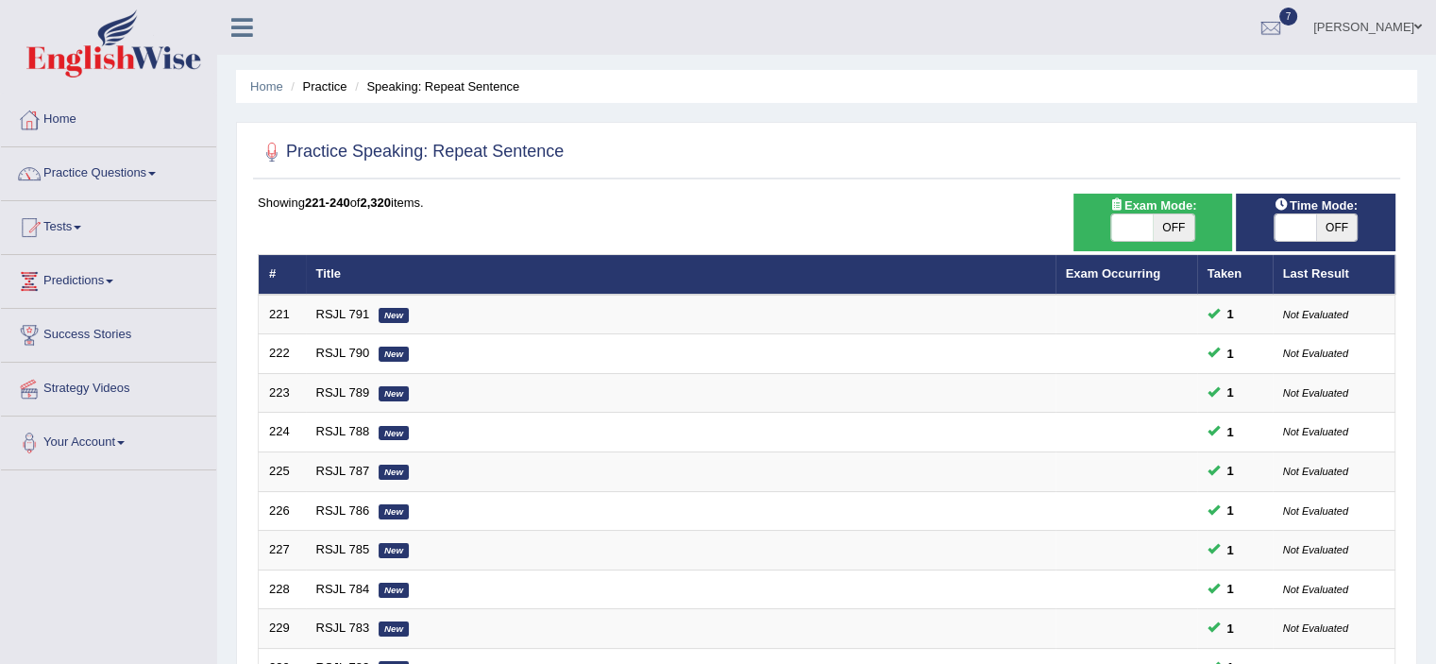
scroll to position [581, 0]
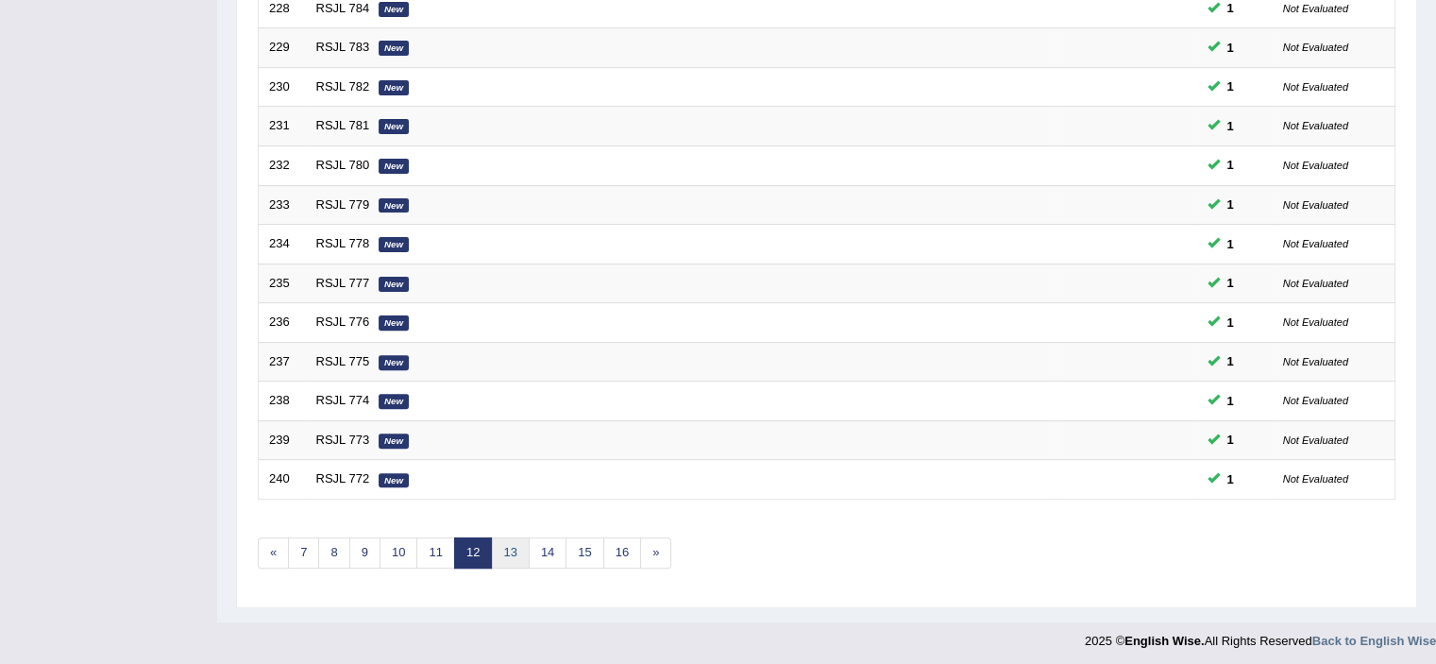
click at [510, 550] on link "13" at bounding box center [510, 552] width 38 height 31
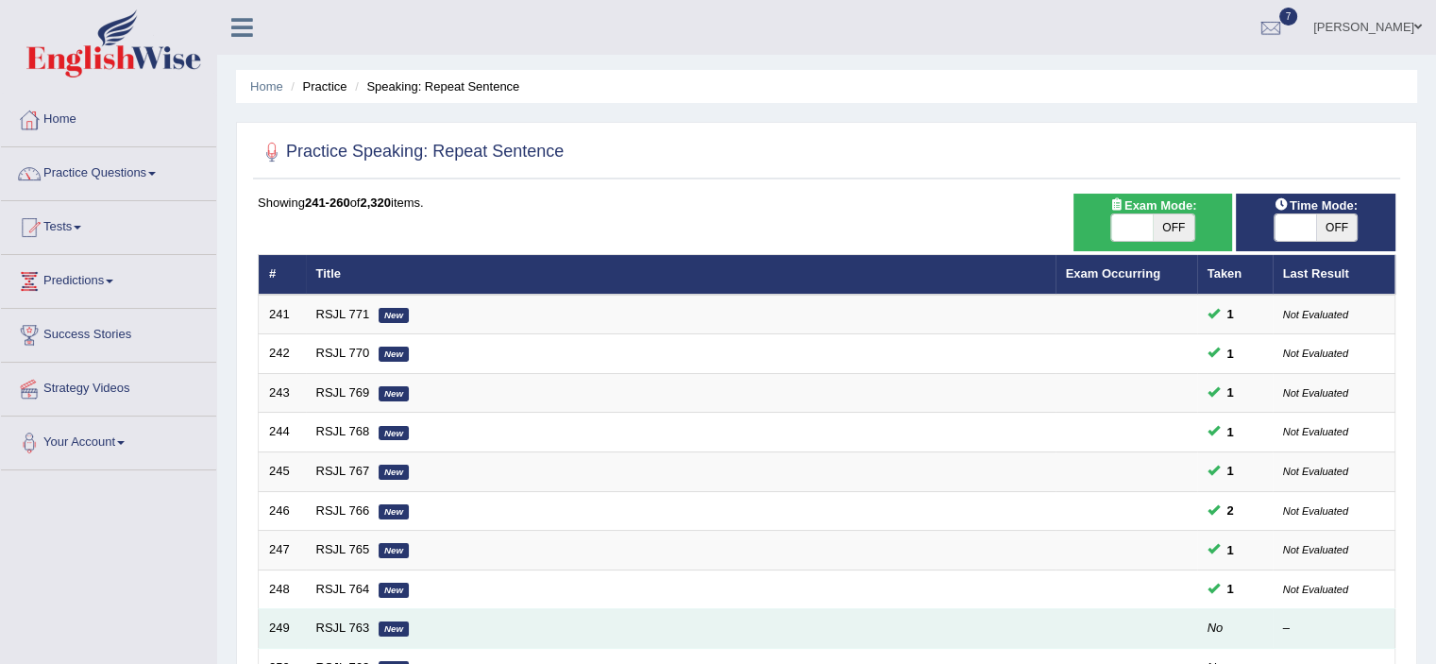
click at [1097, 619] on td at bounding box center [1126, 629] width 142 height 40
click at [392, 625] on em "New" at bounding box center [394, 628] width 30 height 15
click at [321, 623] on link "RSJL 763" at bounding box center [343, 627] width 54 height 14
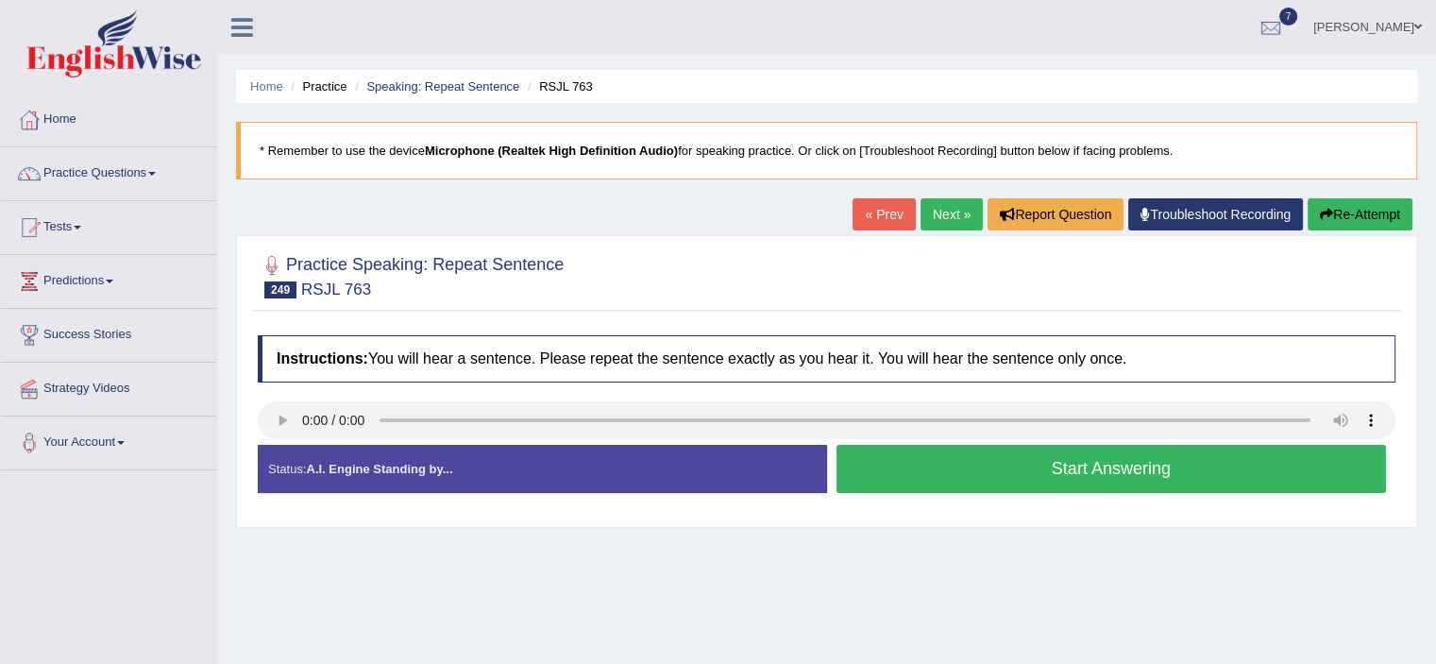
click at [894, 472] on button "Start Answering" at bounding box center [1111, 469] width 550 height 48
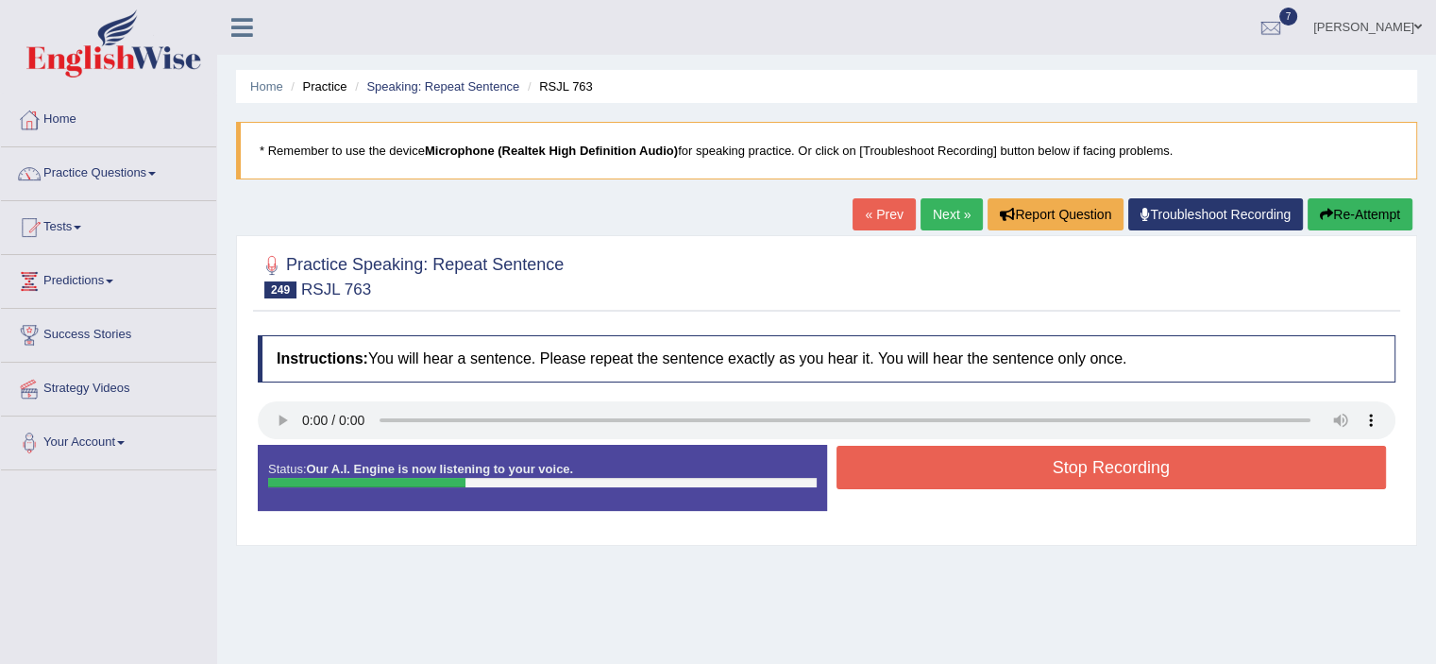
click at [894, 472] on button "Stop Recording" at bounding box center [1111, 467] width 550 height 43
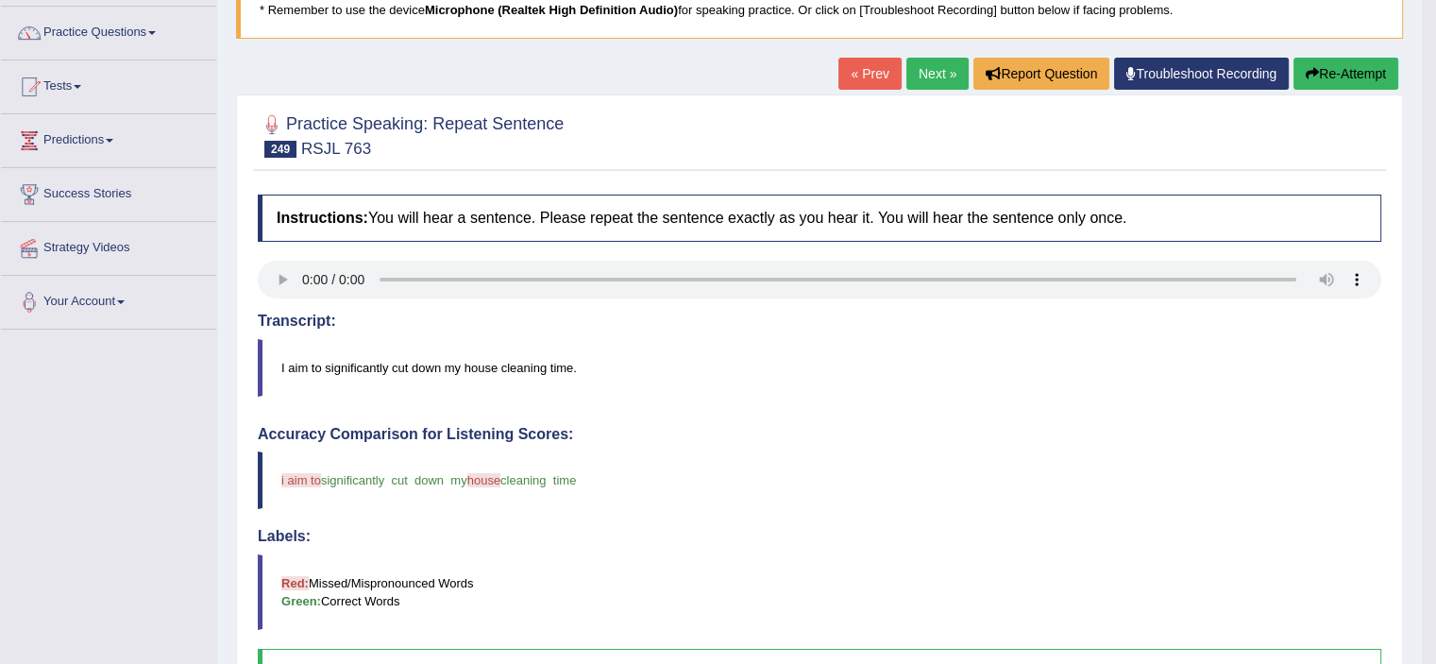
scroll to position [125, 0]
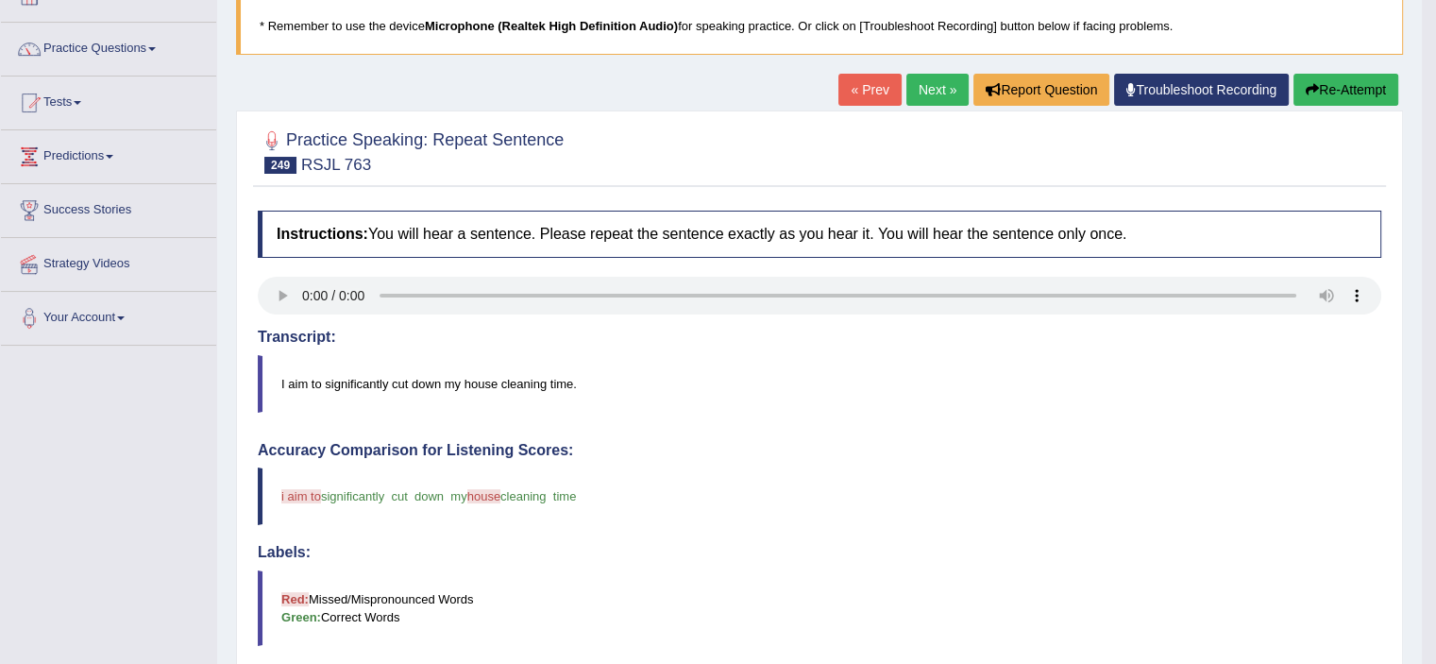
click at [927, 93] on link "Next »" at bounding box center [937, 90] width 62 height 32
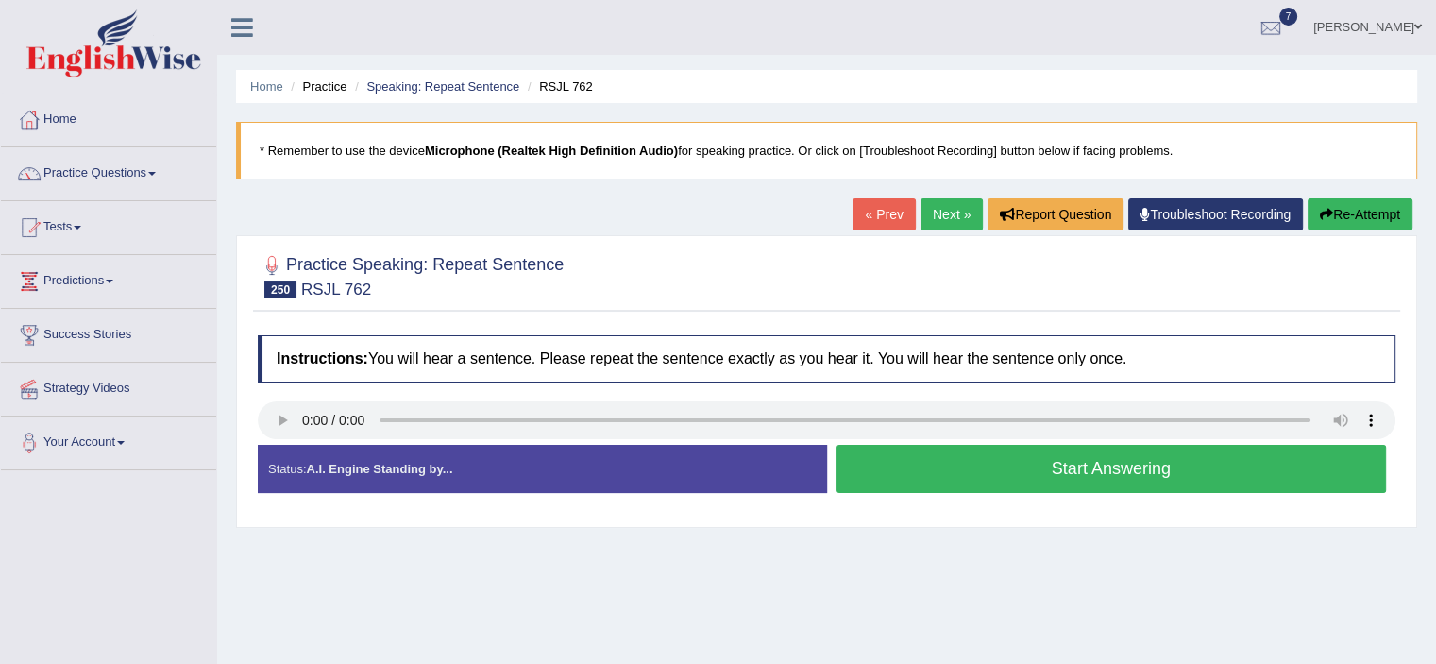
click at [1143, 460] on button "Start Answering" at bounding box center [1111, 469] width 550 height 48
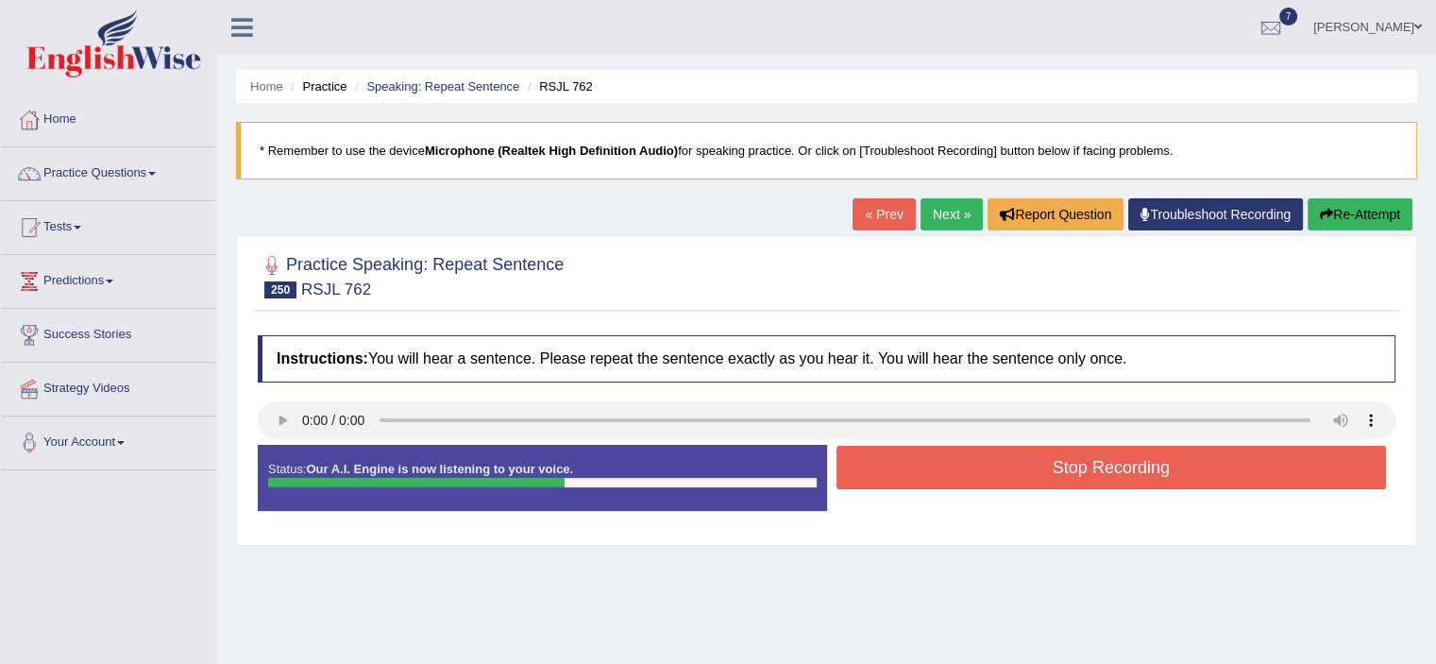
click at [1143, 460] on button "Stop Recording" at bounding box center [1111, 467] width 550 height 43
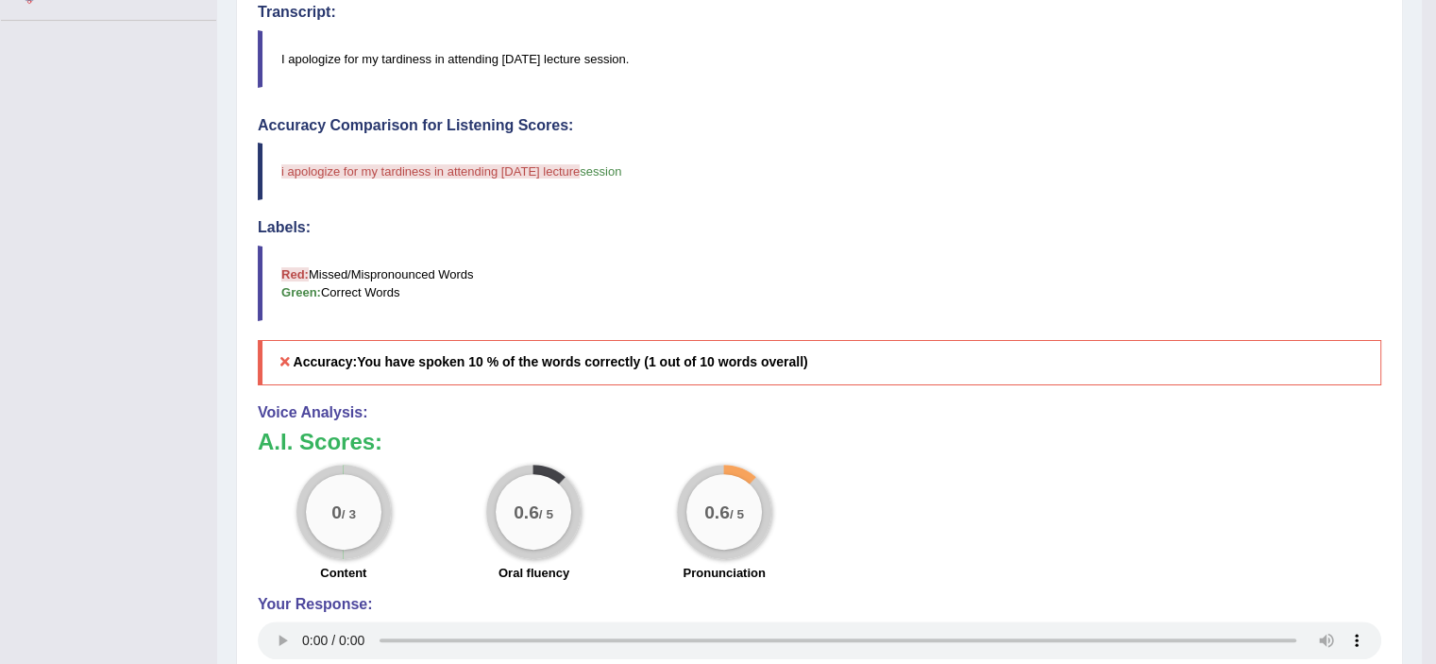
scroll to position [455, 0]
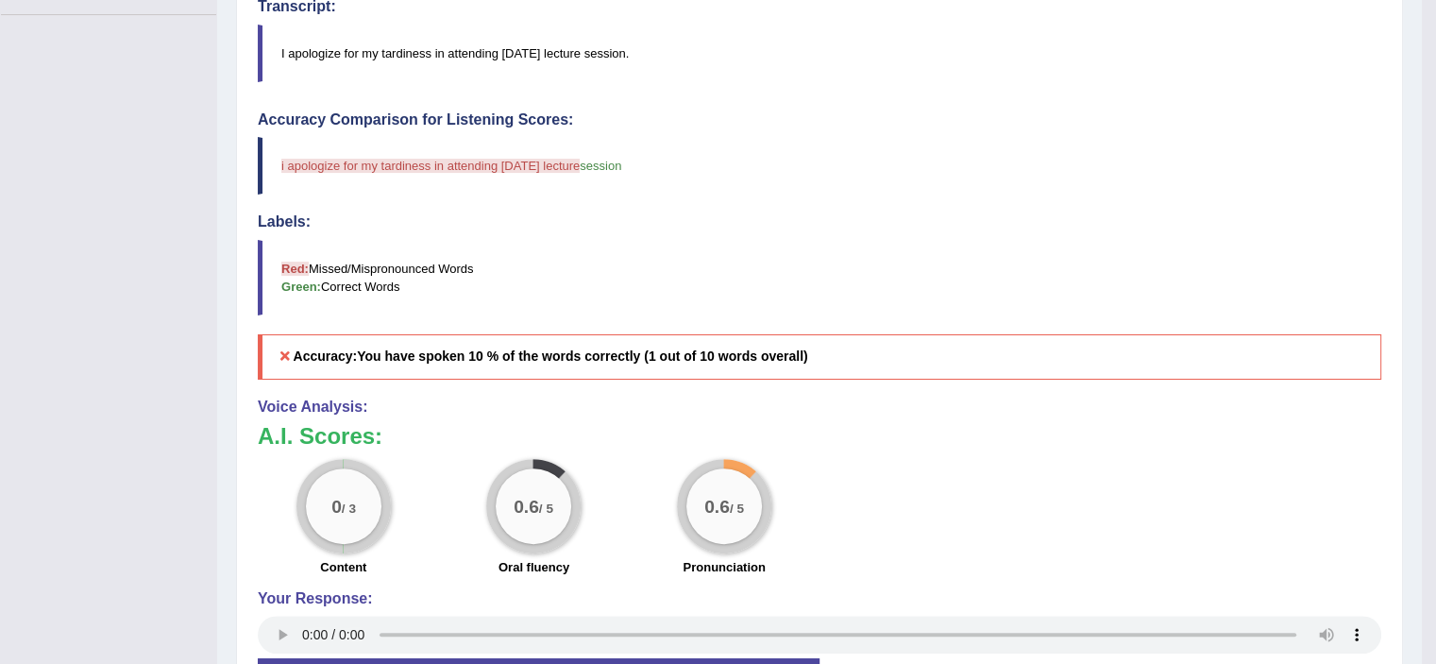
drag, startPoint x: 1414, startPoint y: 512, endPoint x: 1420, endPoint y: 486, distance: 26.1
click at [1419, 490] on div "Home Practice Speaking: Repeat Sentence RSJL 762 * Remember to use the device M…" at bounding box center [819, 159] width 1205 height 1229
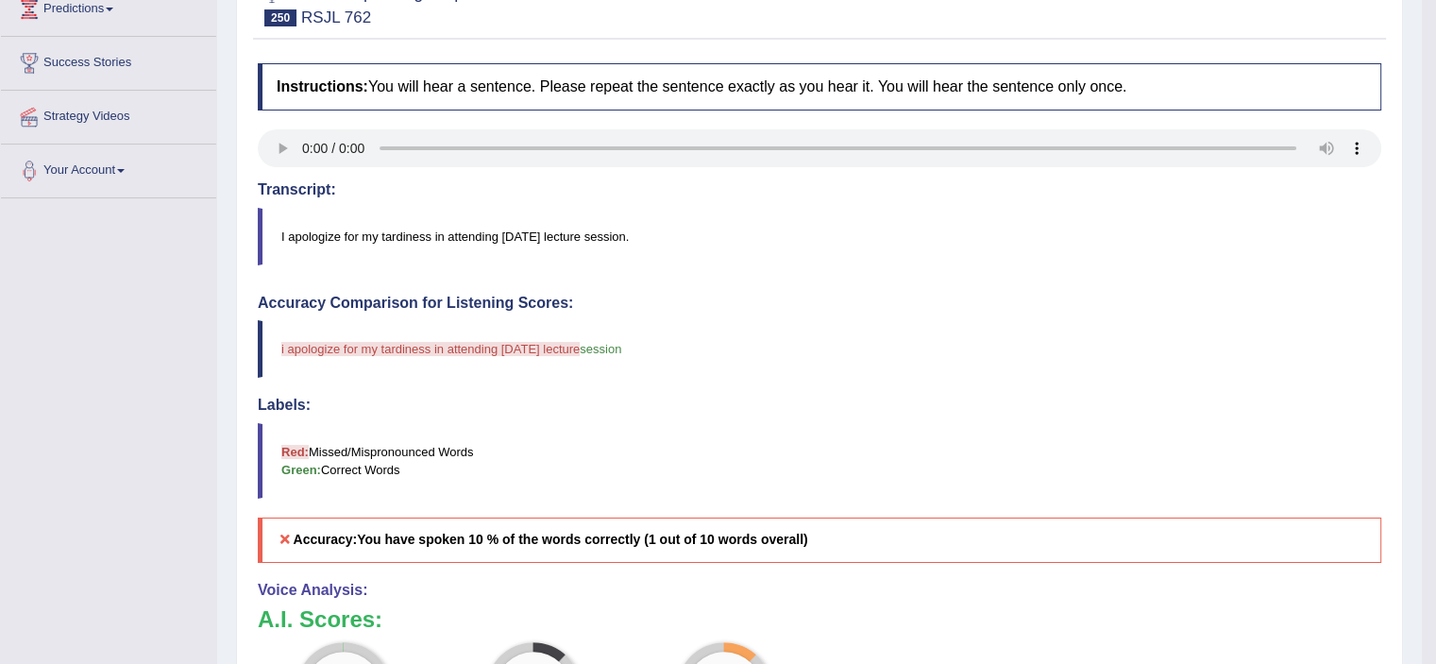
scroll to position [260, 0]
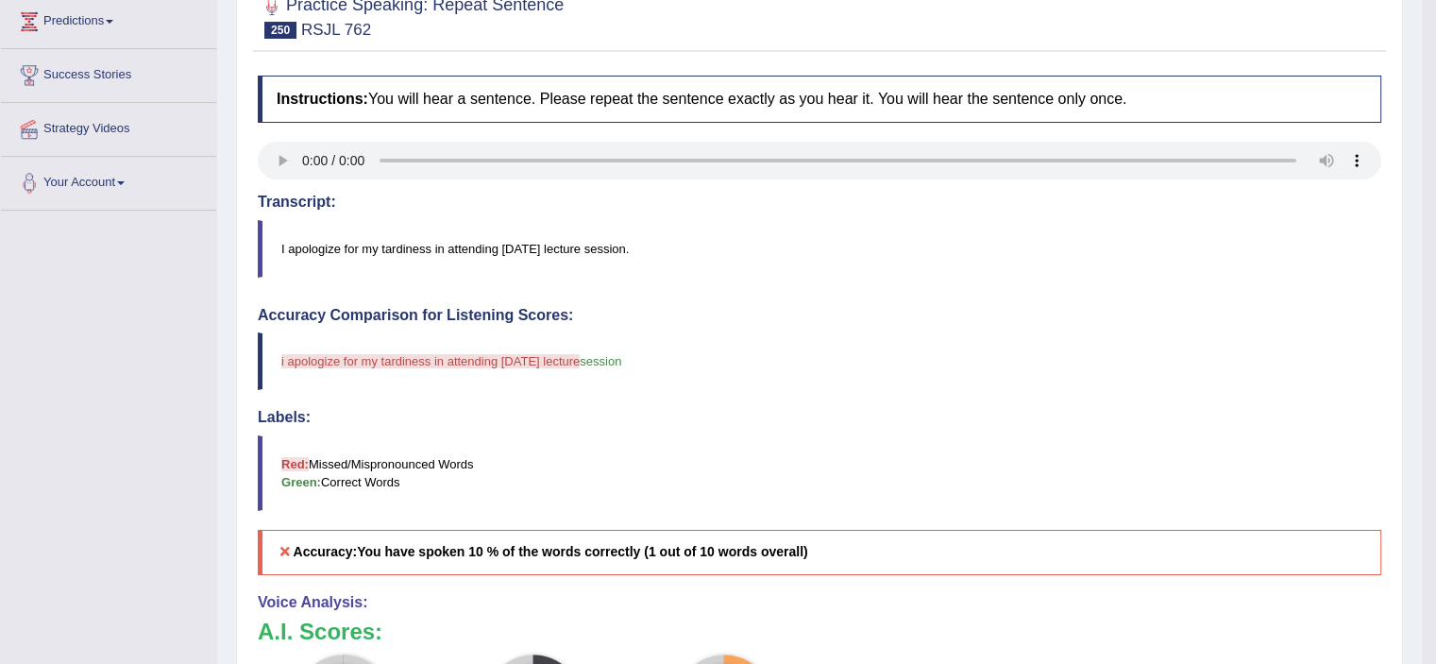
drag, startPoint x: 1411, startPoint y: 351, endPoint x: 1423, endPoint y: 246, distance: 105.4
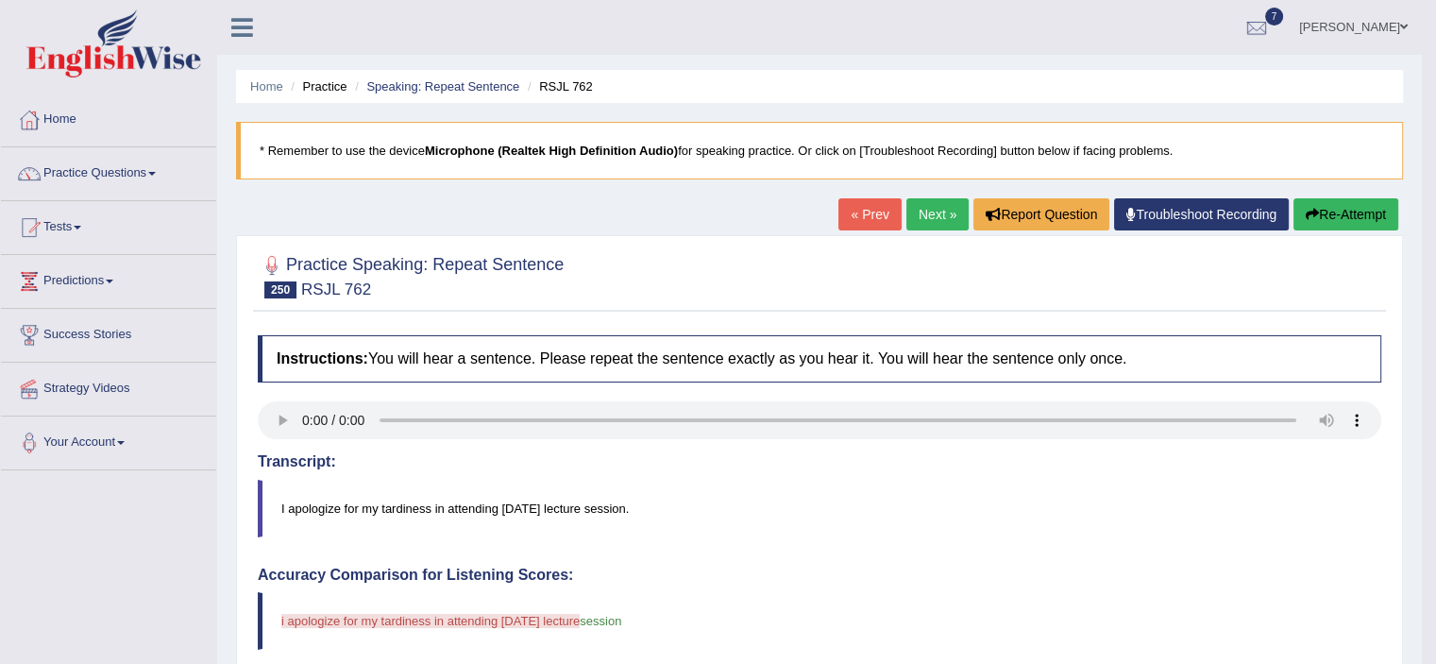
click at [1326, 218] on button "Re-Attempt" at bounding box center [1345, 214] width 105 height 32
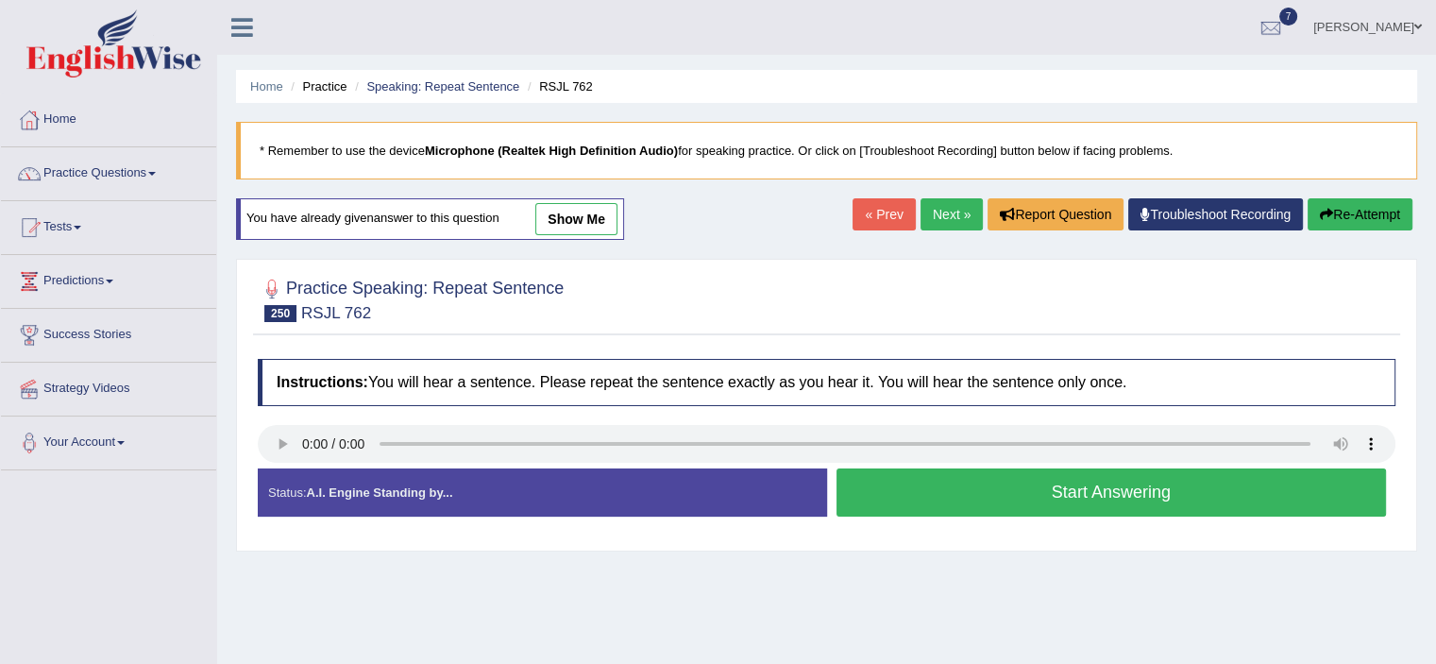
click at [986, 498] on button "Start Answering" at bounding box center [1111, 492] width 550 height 48
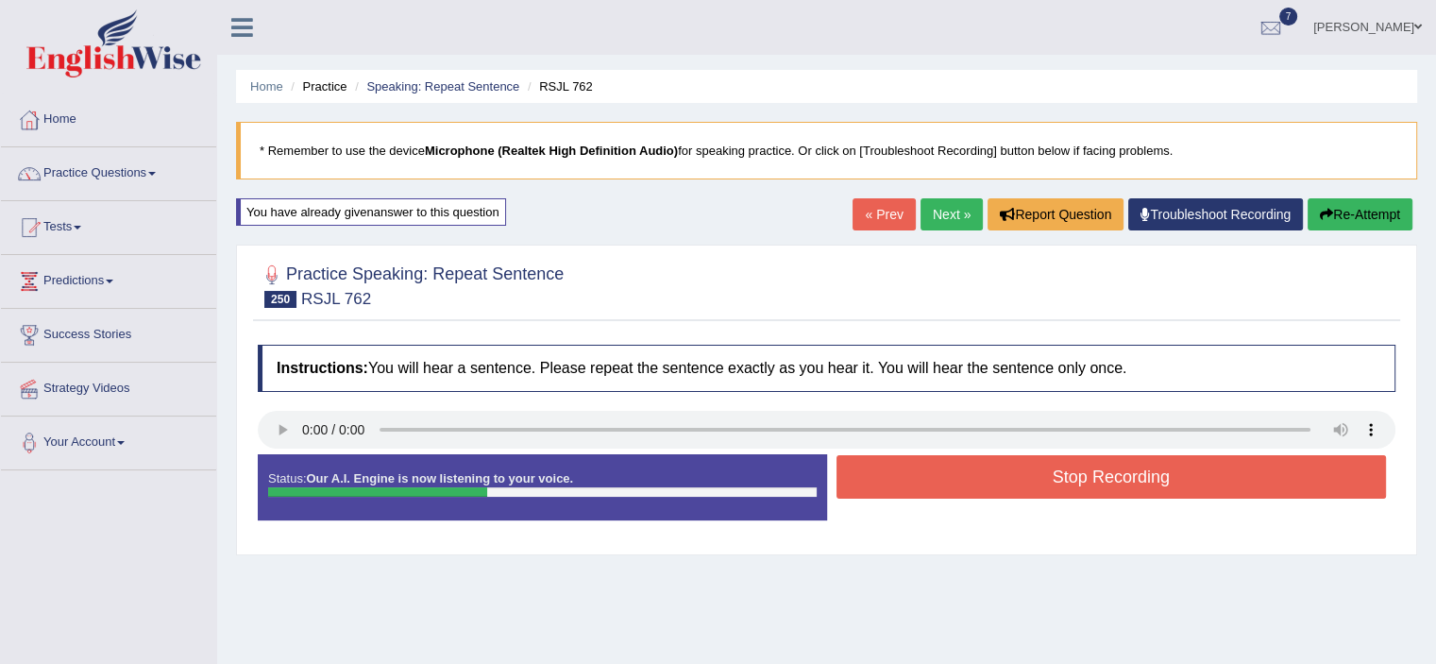
click at [994, 481] on button "Stop Recording" at bounding box center [1111, 476] width 550 height 43
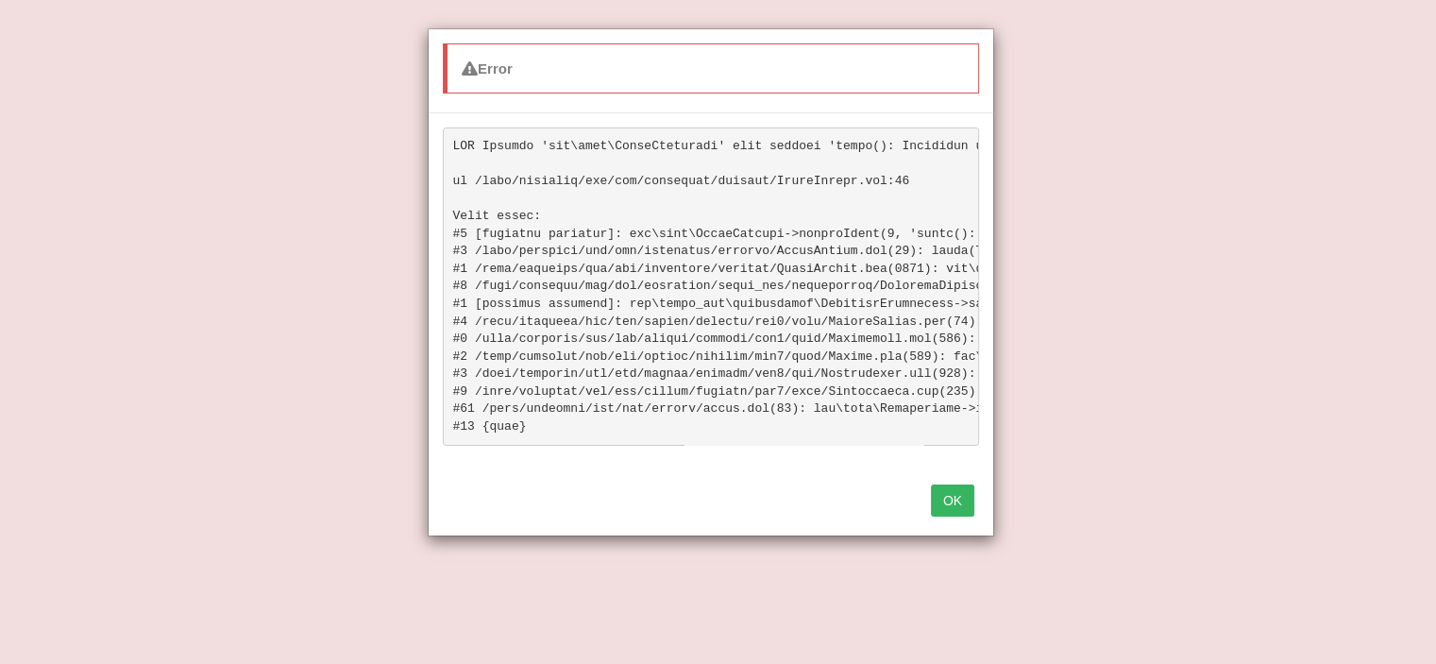
click at [931, 507] on button "OK" at bounding box center [952, 500] width 43 height 32
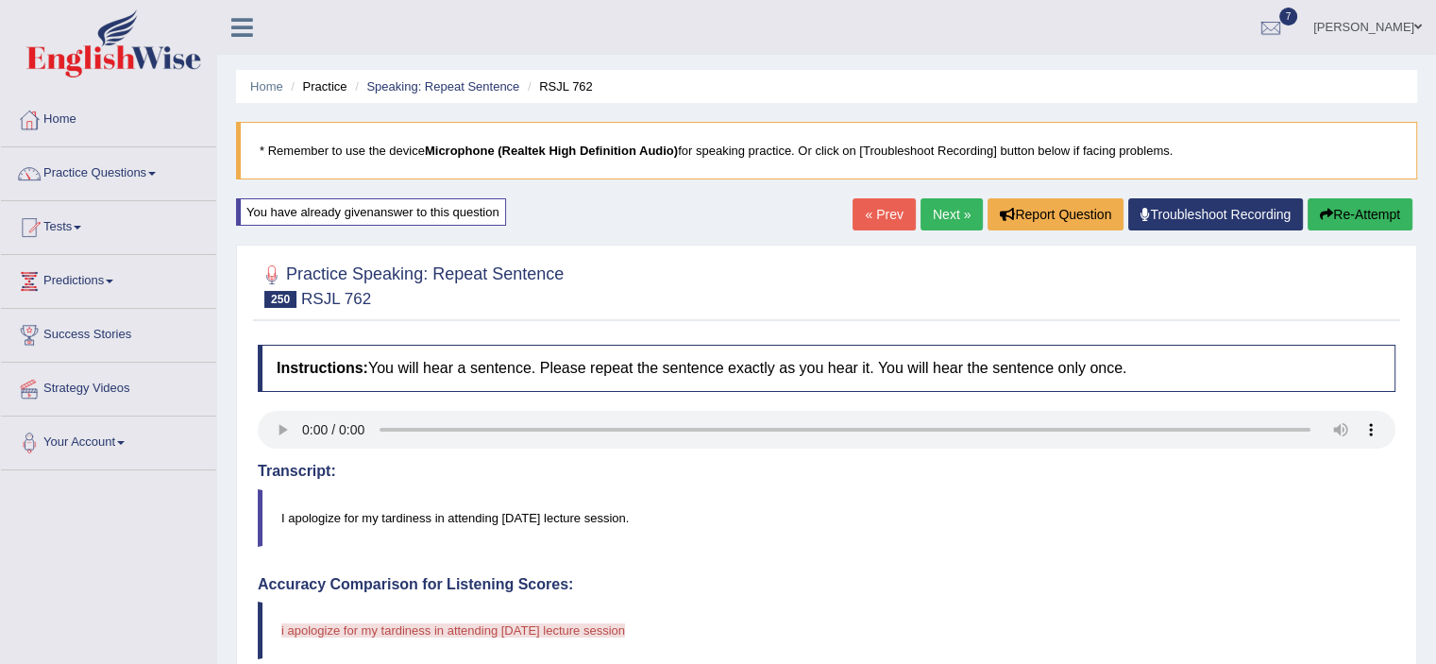
click at [955, 208] on link "Next »" at bounding box center [951, 214] width 62 height 32
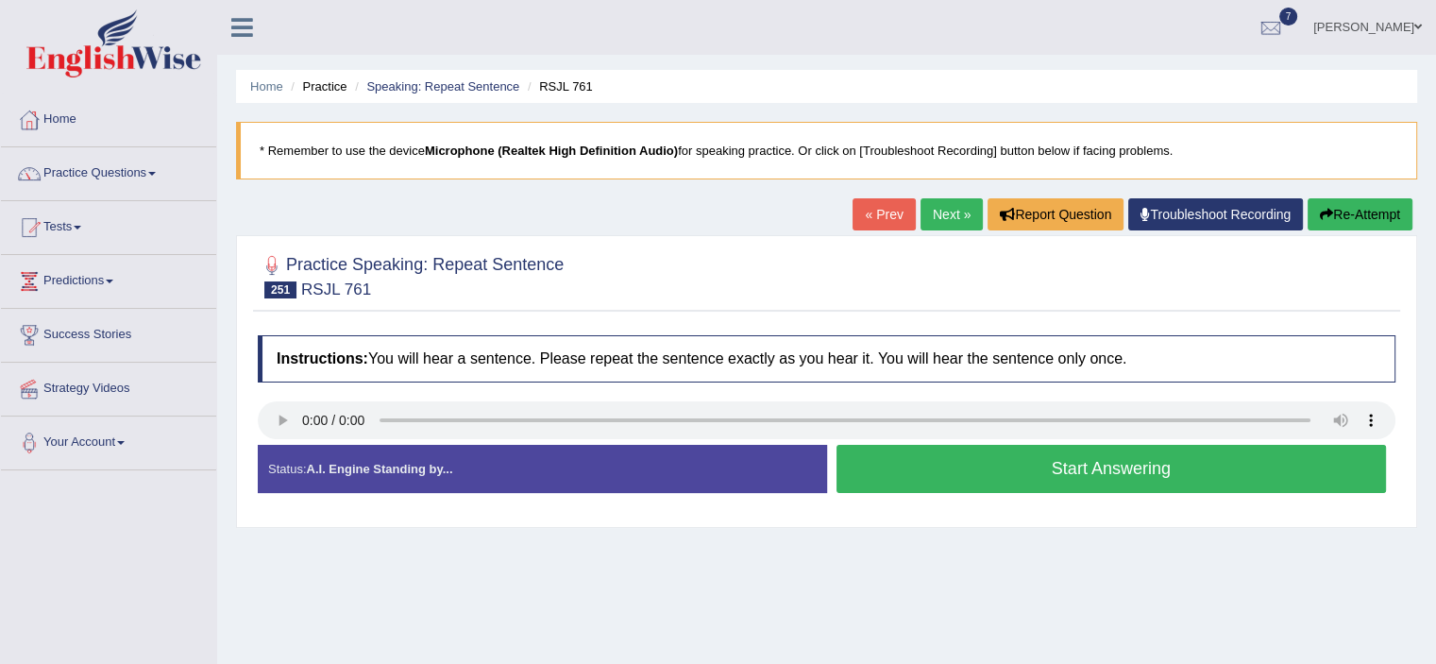
click at [1020, 468] on button "Start Answering" at bounding box center [1111, 469] width 550 height 48
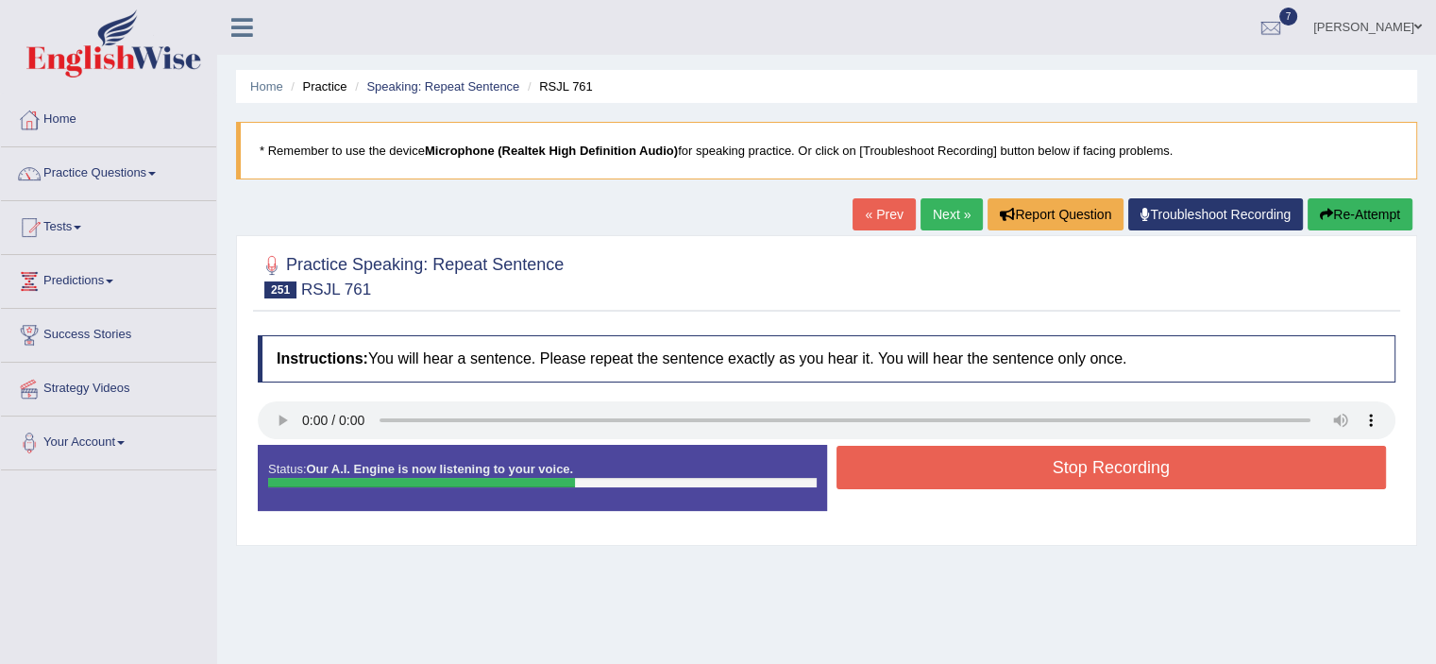
click at [1020, 468] on button "Stop Recording" at bounding box center [1111, 467] width 550 height 43
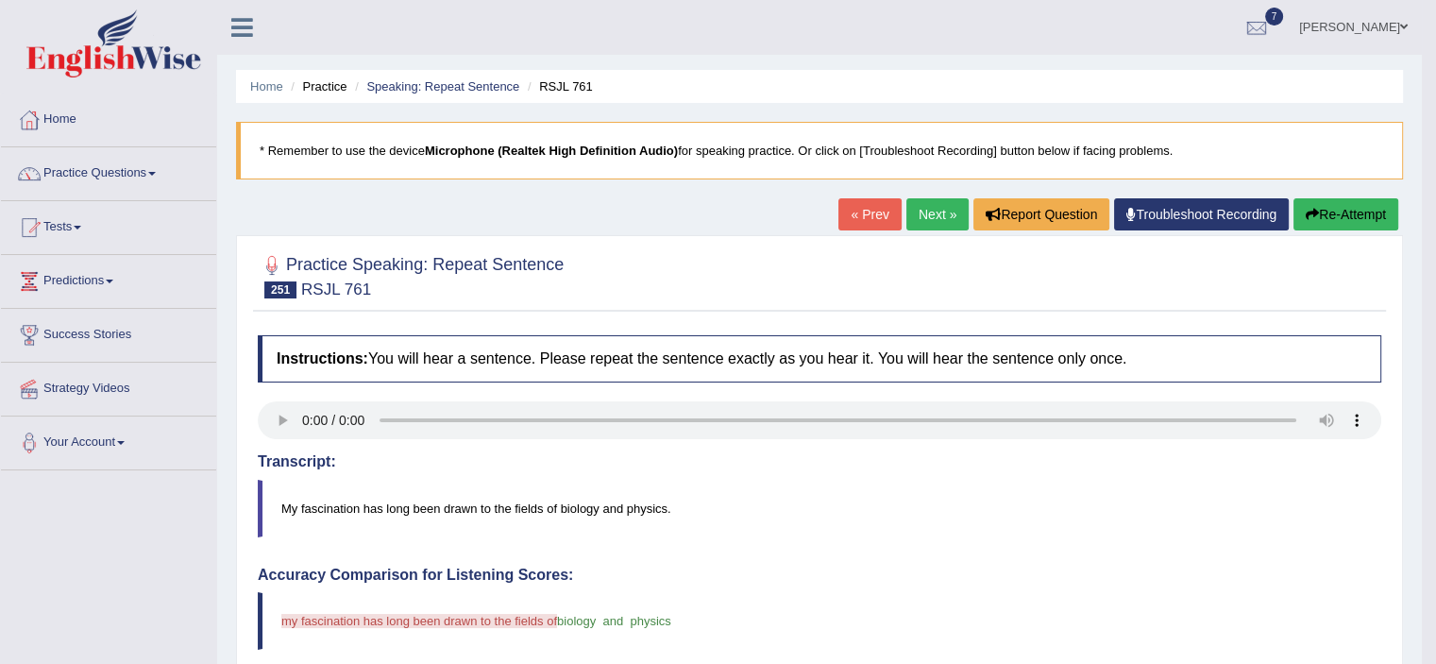
click at [906, 211] on link "Next »" at bounding box center [937, 214] width 62 height 32
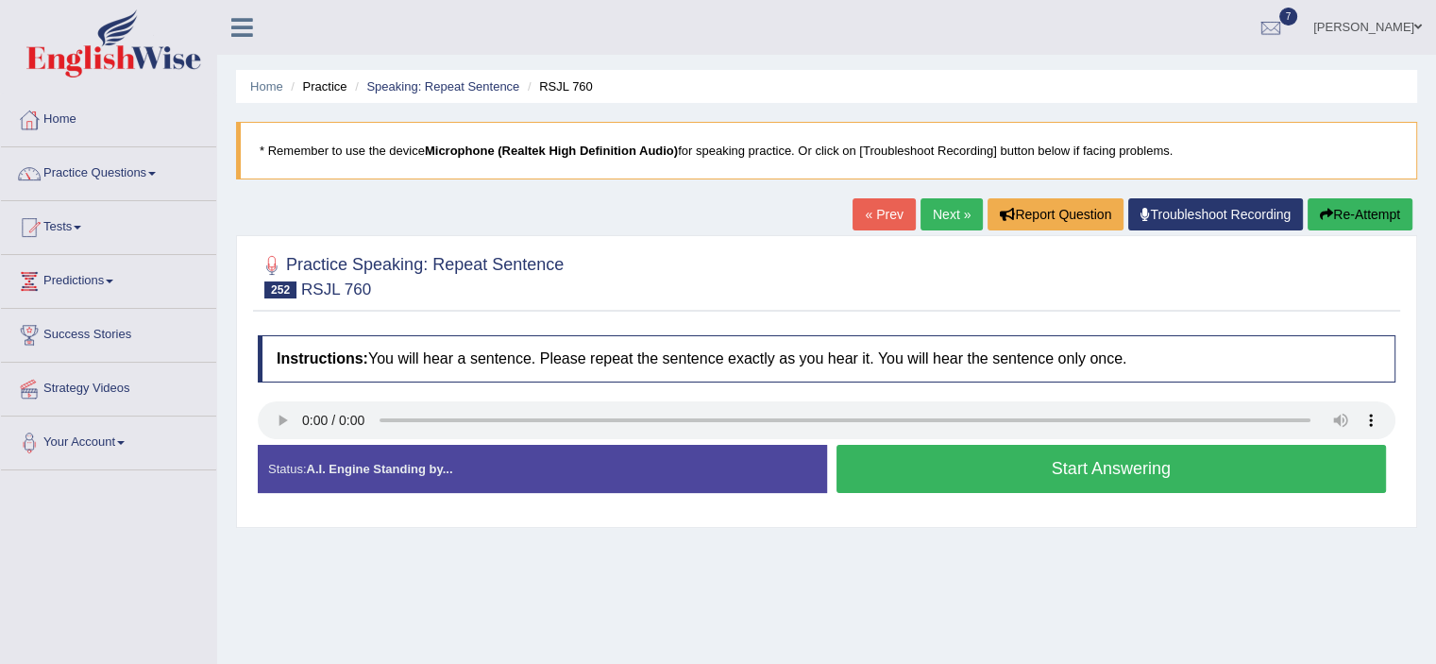
click at [156, 174] on span at bounding box center [152, 174] width 8 height 4
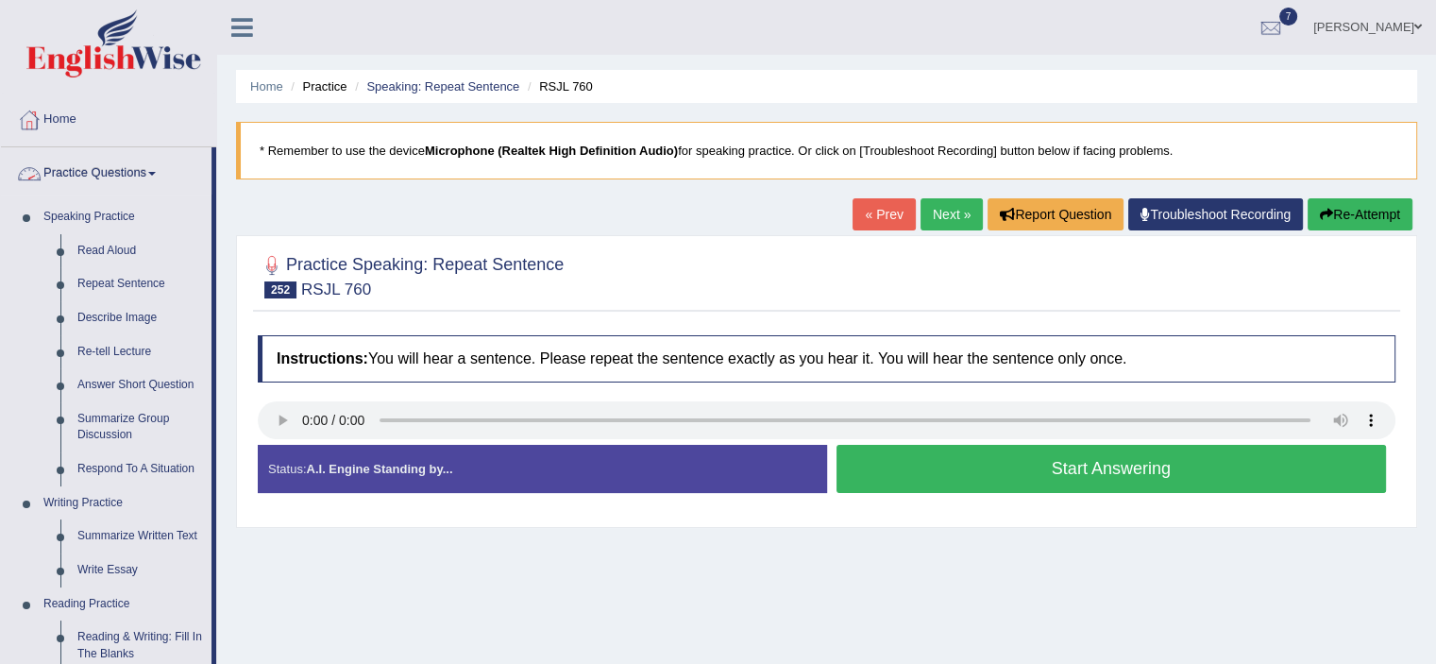
click at [155, 169] on link "Practice Questions" at bounding box center [106, 170] width 211 height 47
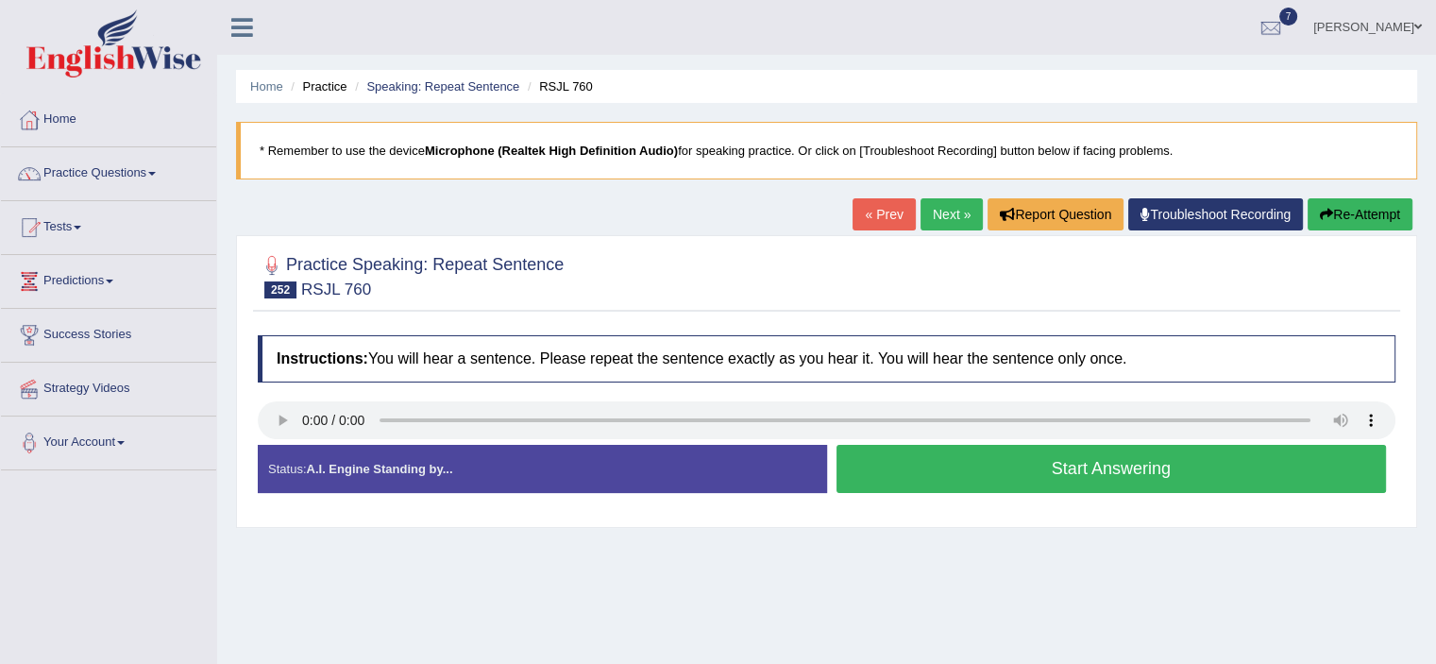
click at [81, 228] on span at bounding box center [78, 228] width 8 height 4
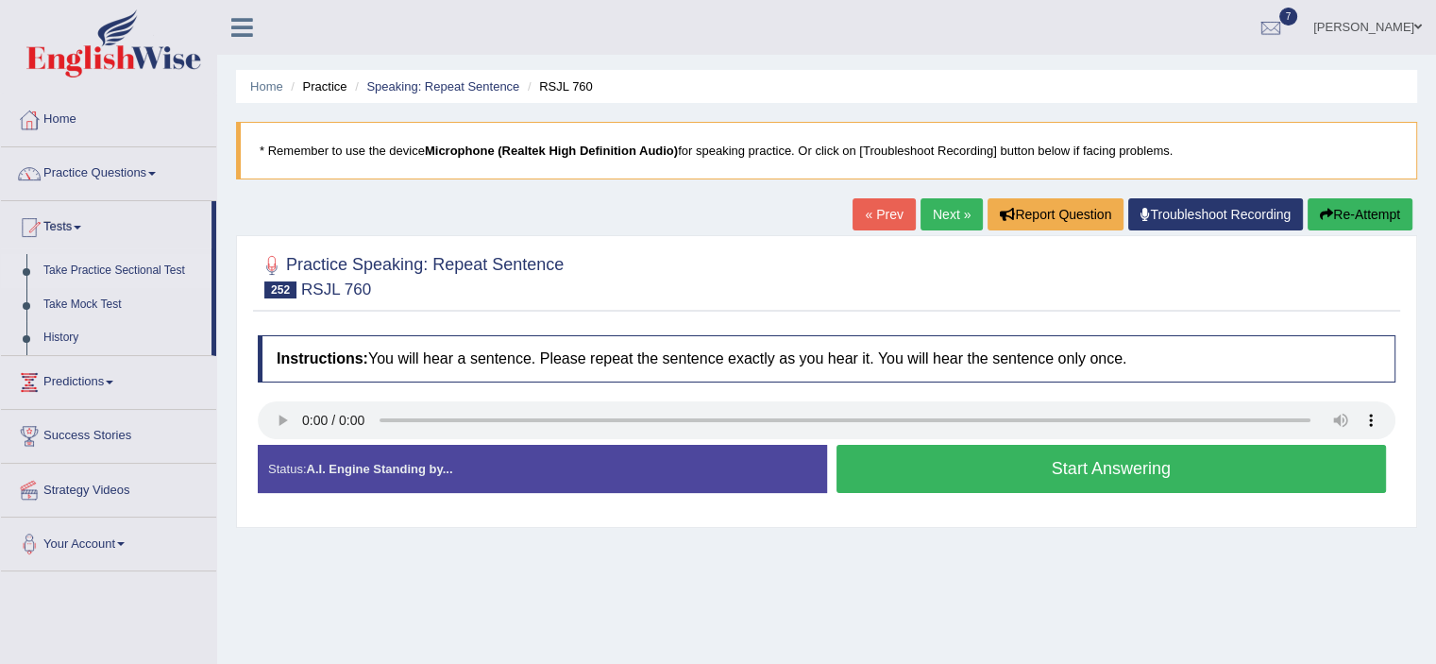
click at [93, 266] on link "Take Practice Sectional Test" at bounding box center [123, 271] width 177 height 34
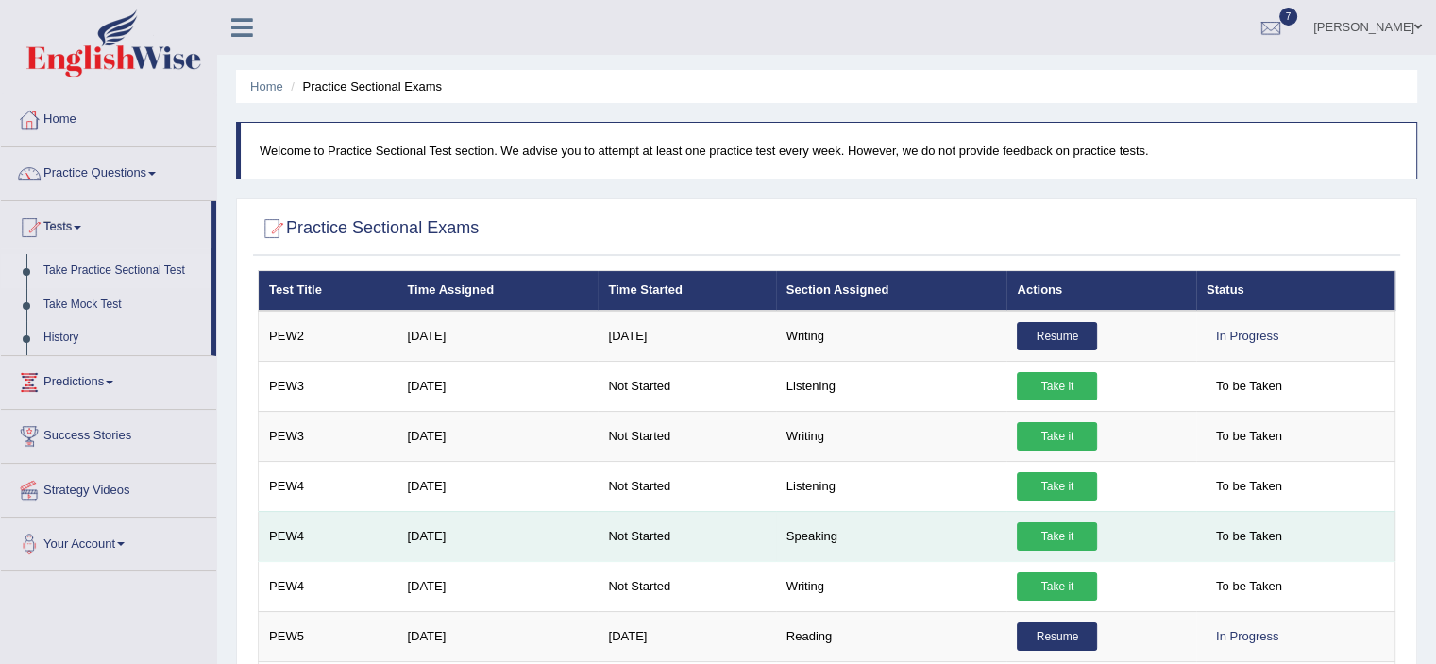
click at [1036, 524] on link "Take it" at bounding box center [1057, 536] width 80 height 28
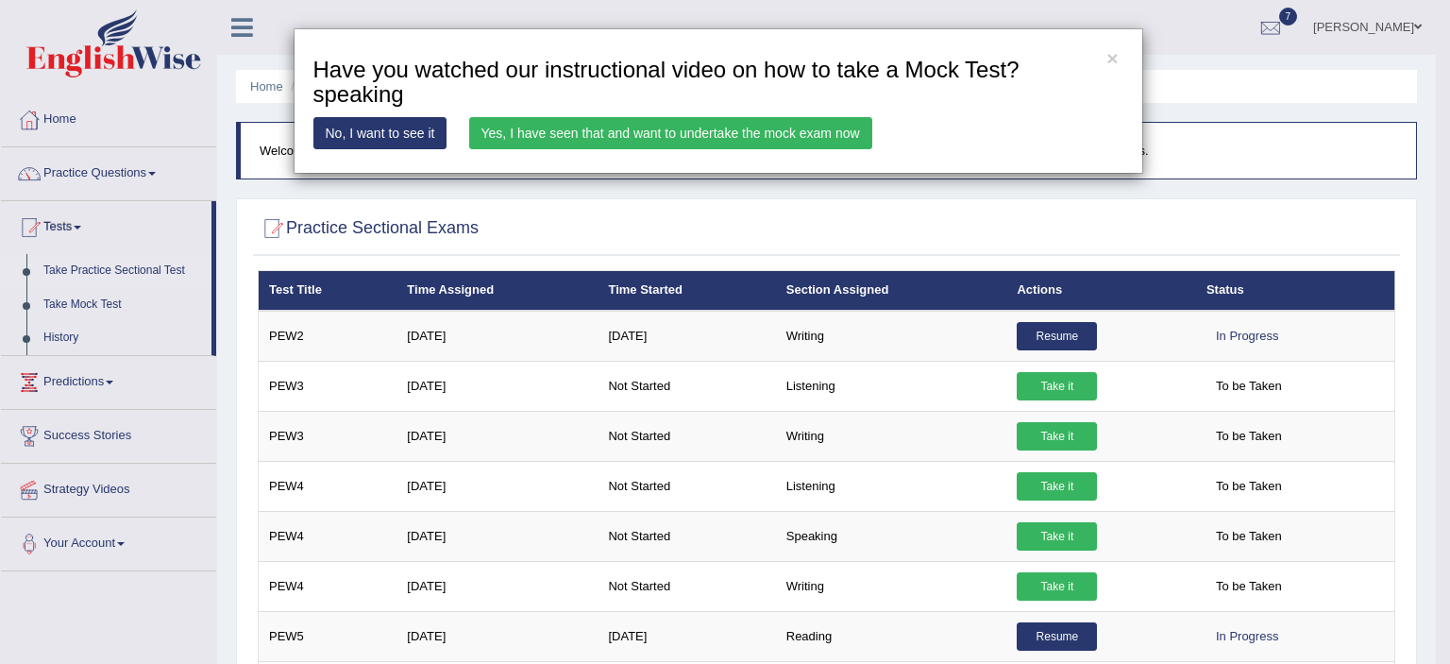
click at [731, 132] on link "Yes, I have seen that and want to undertake the mock exam now" at bounding box center [670, 133] width 403 height 32
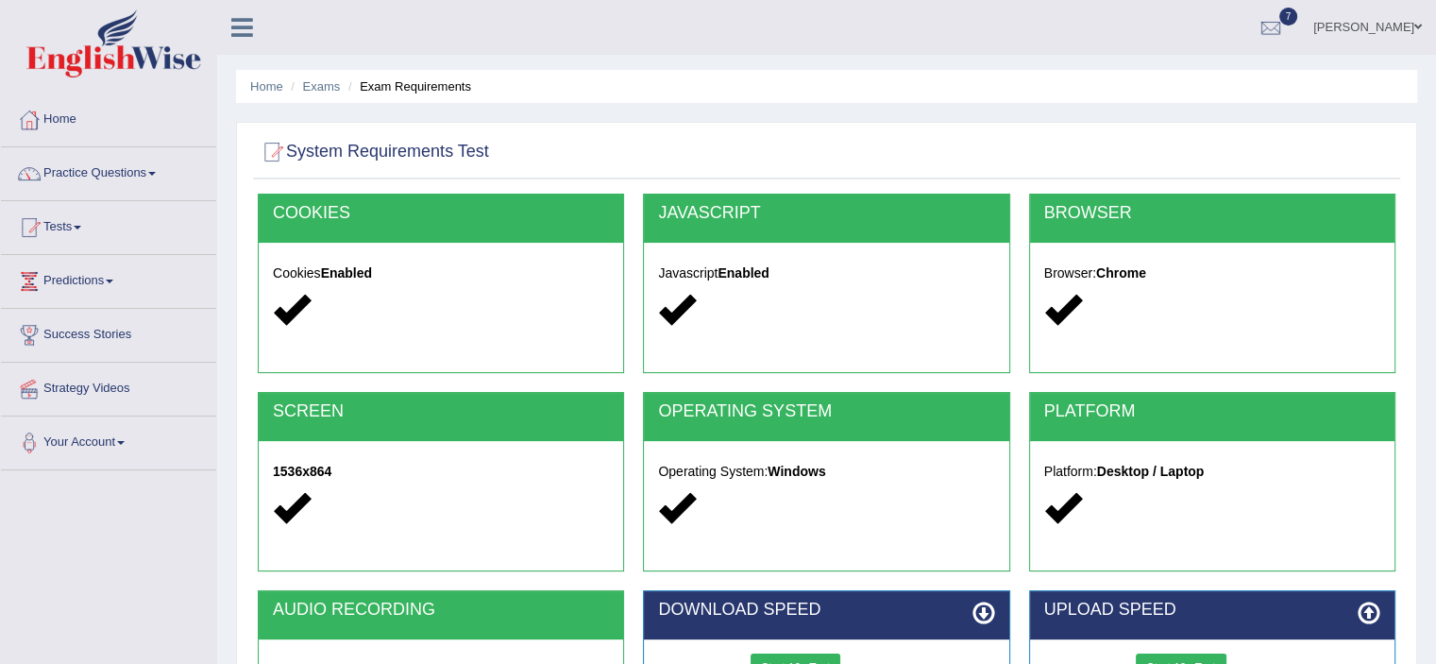
scroll to position [328, 0]
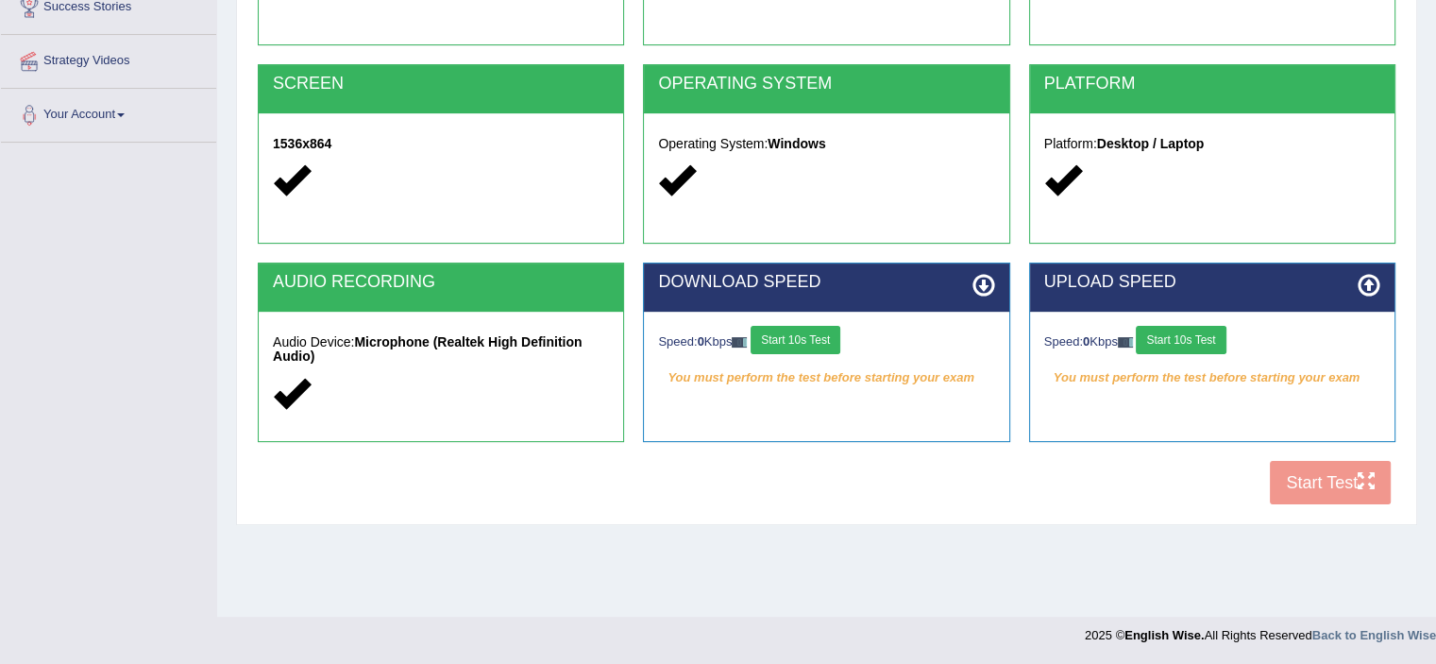
click at [801, 333] on button "Start 10s Test" at bounding box center [796, 340] width 90 height 28
click at [1197, 339] on button "Start 10s Test" at bounding box center [1181, 340] width 90 height 28
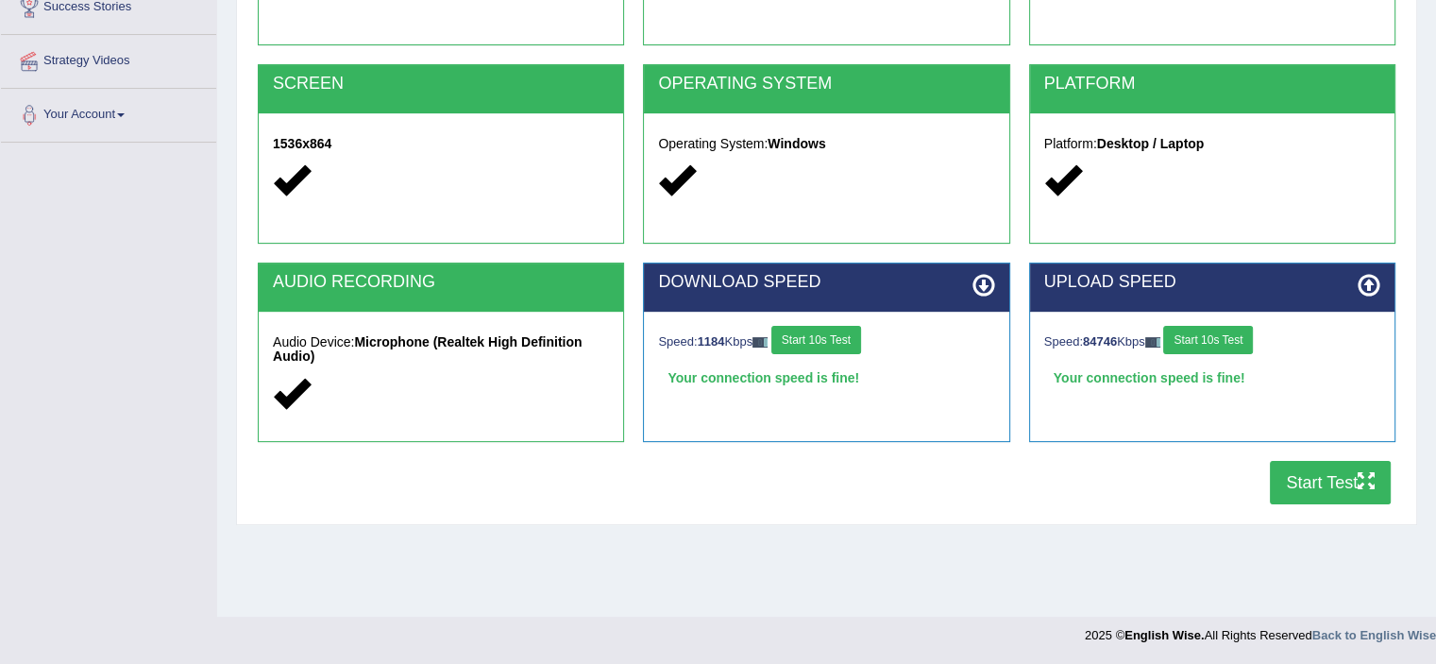
click at [1308, 489] on button "Start Test" at bounding box center [1330, 482] width 121 height 43
